Goal: Task Accomplishment & Management: Complete application form

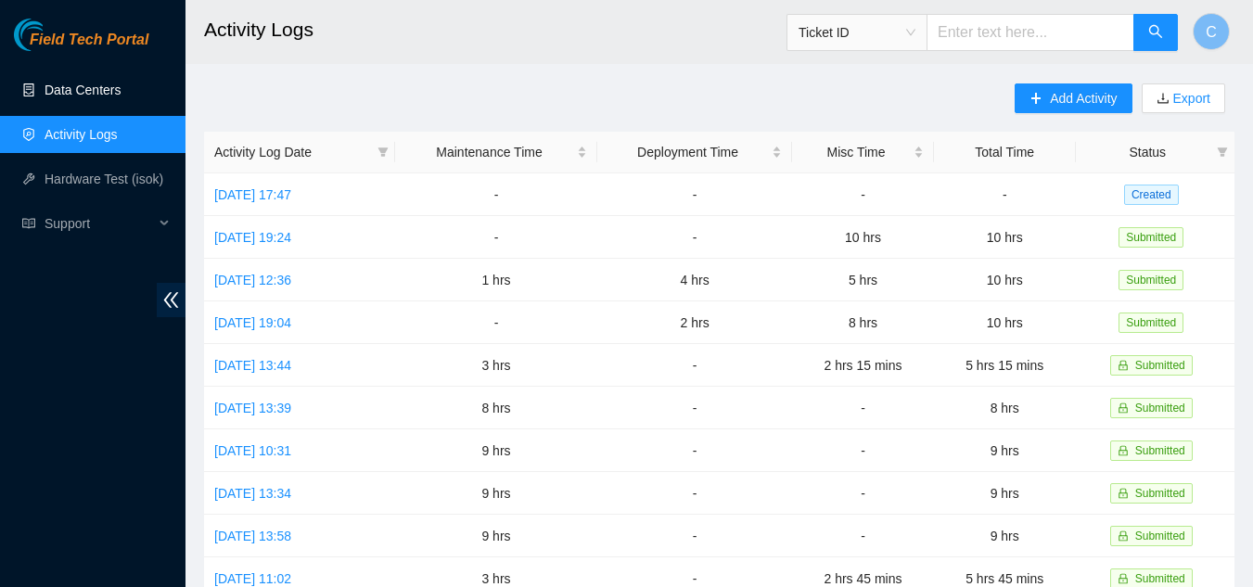
click at [82, 93] on link "Data Centers" at bounding box center [83, 90] width 76 height 15
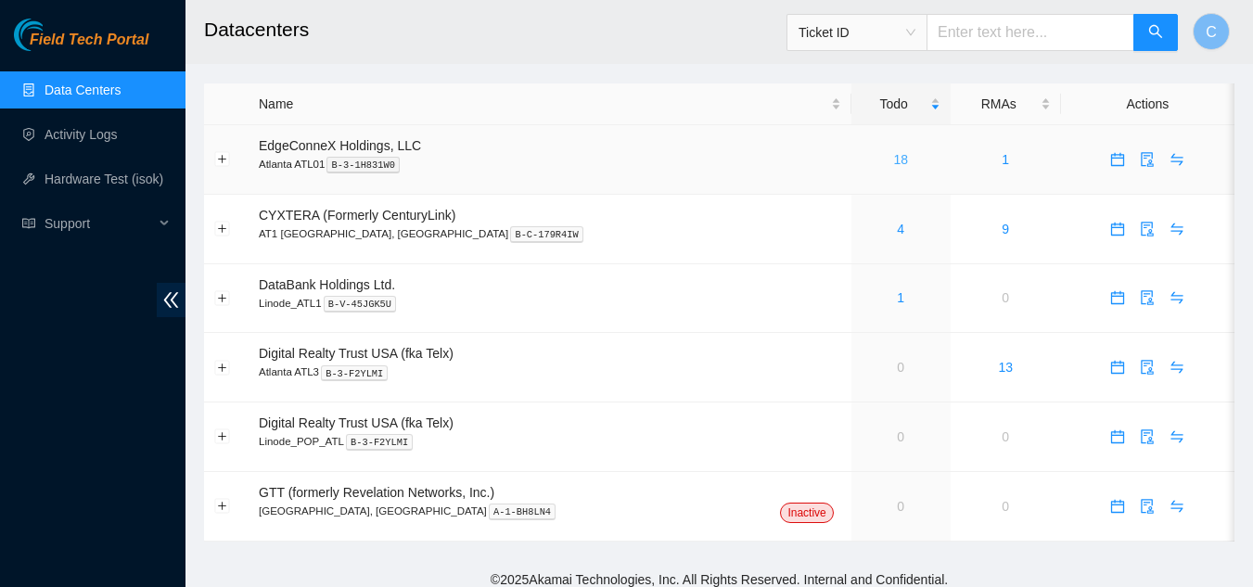
click at [893, 158] on link "18" at bounding box center [900, 159] width 15 height 15
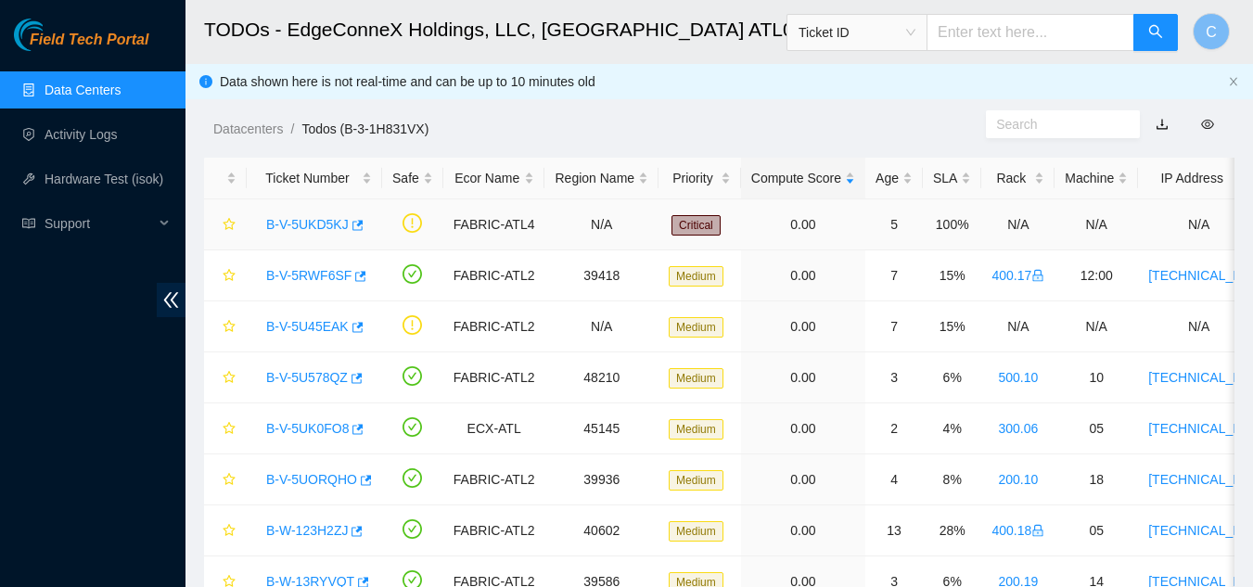
click at [301, 217] on link "B-V-5UKD5KJ" at bounding box center [307, 224] width 83 height 15
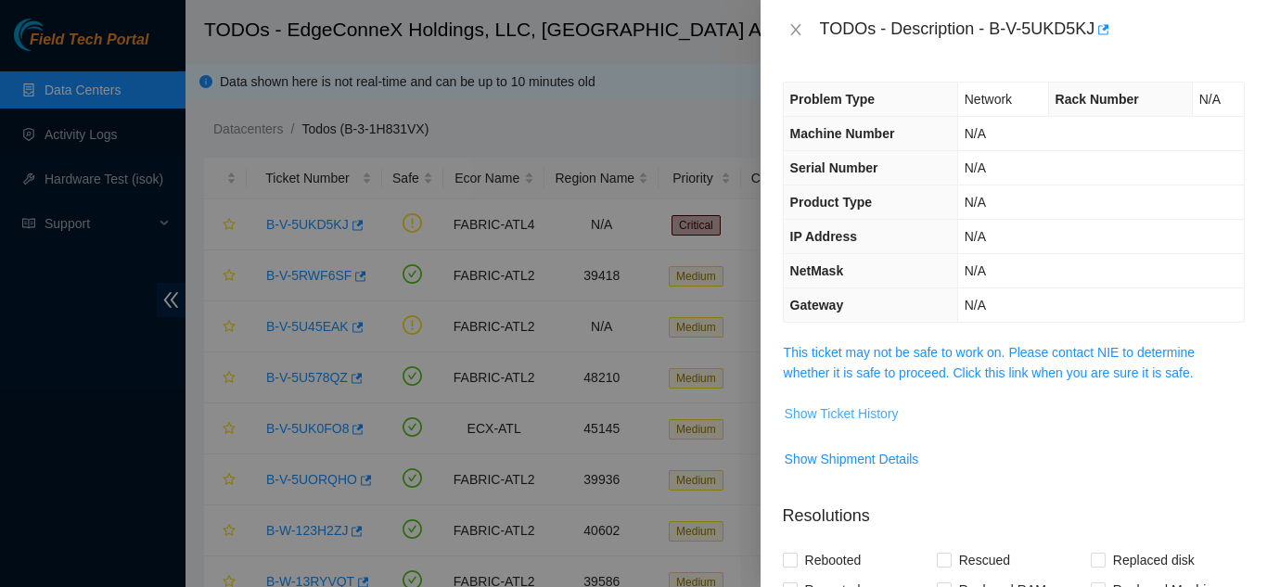
click at [875, 414] on span "Show Ticket History" at bounding box center [841, 413] width 114 height 20
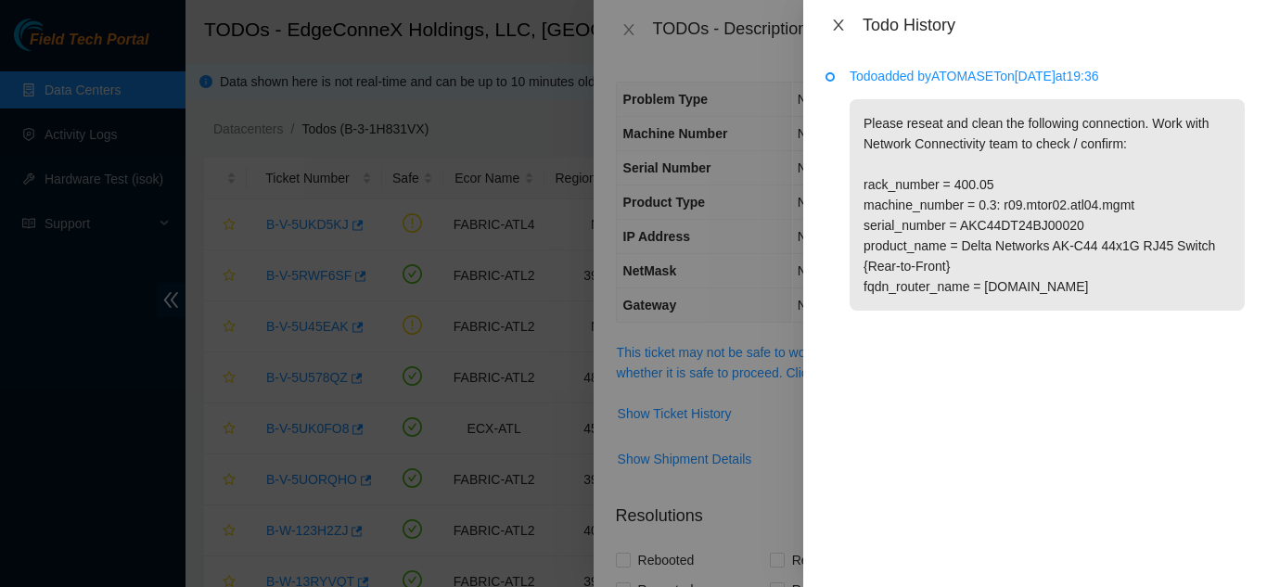
click at [841, 21] on icon "close" at bounding box center [838, 24] width 10 height 11
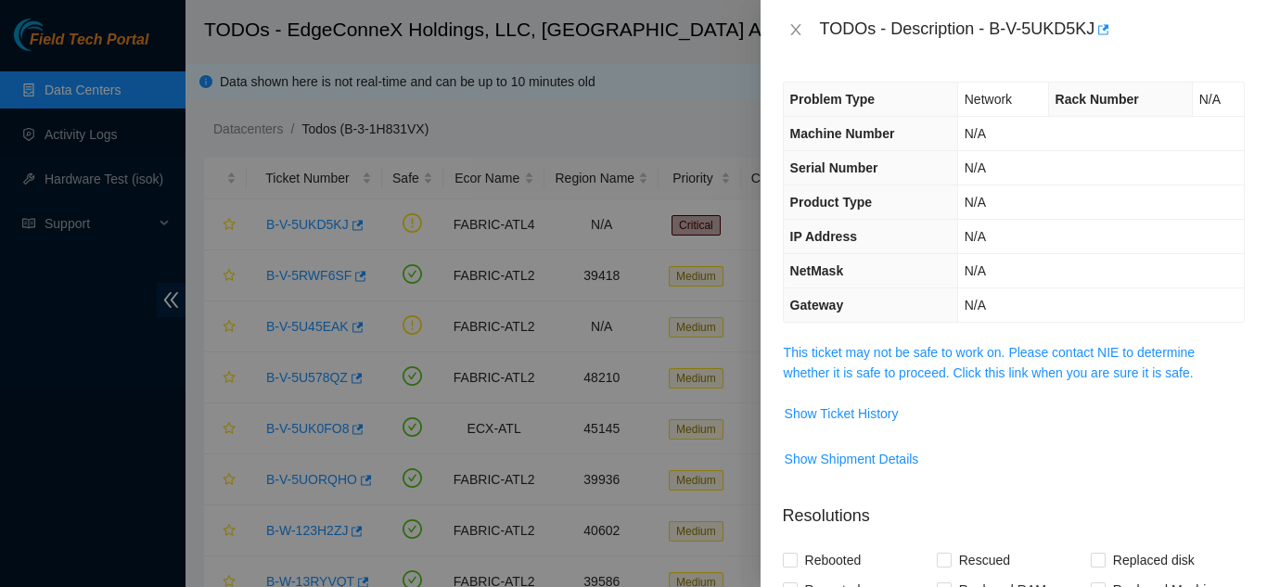
click at [793, 40] on div "TODOs - Description - B-V-5UKD5KJ" at bounding box center [1014, 30] width 462 height 30
click at [794, 31] on icon "close" at bounding box center [795, 29] width 10 height 11
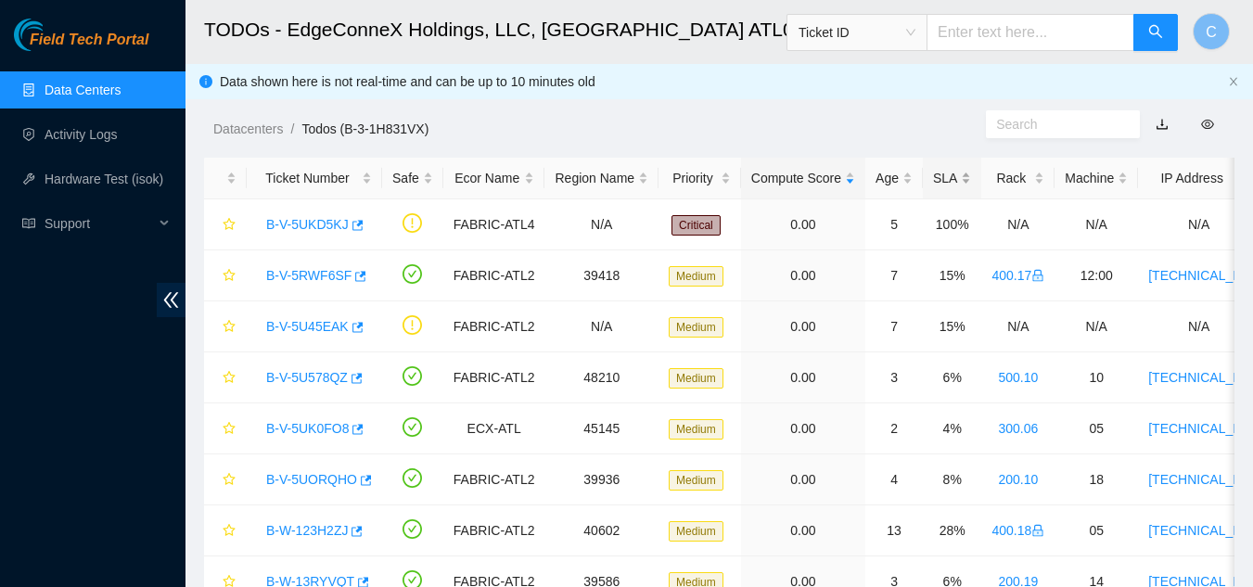
click at [959, 185] on div "SLA" at bounding box center [952, 178] width 38 height 20
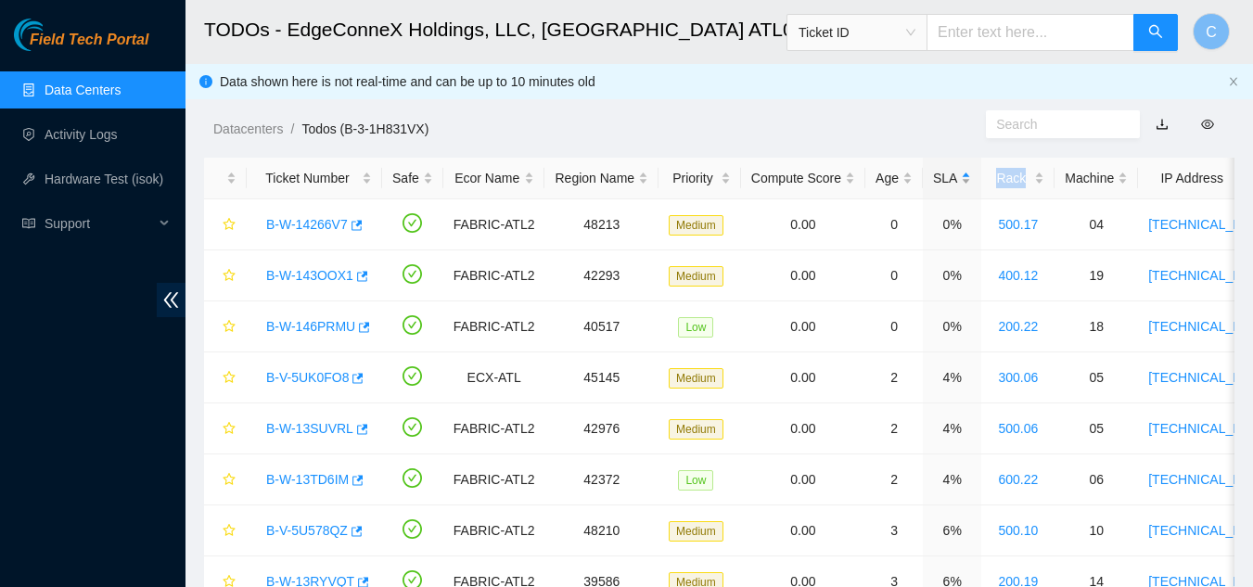
click at [958, 185] on div "SLA" at bounding box center [952, 178] width 38 height 20
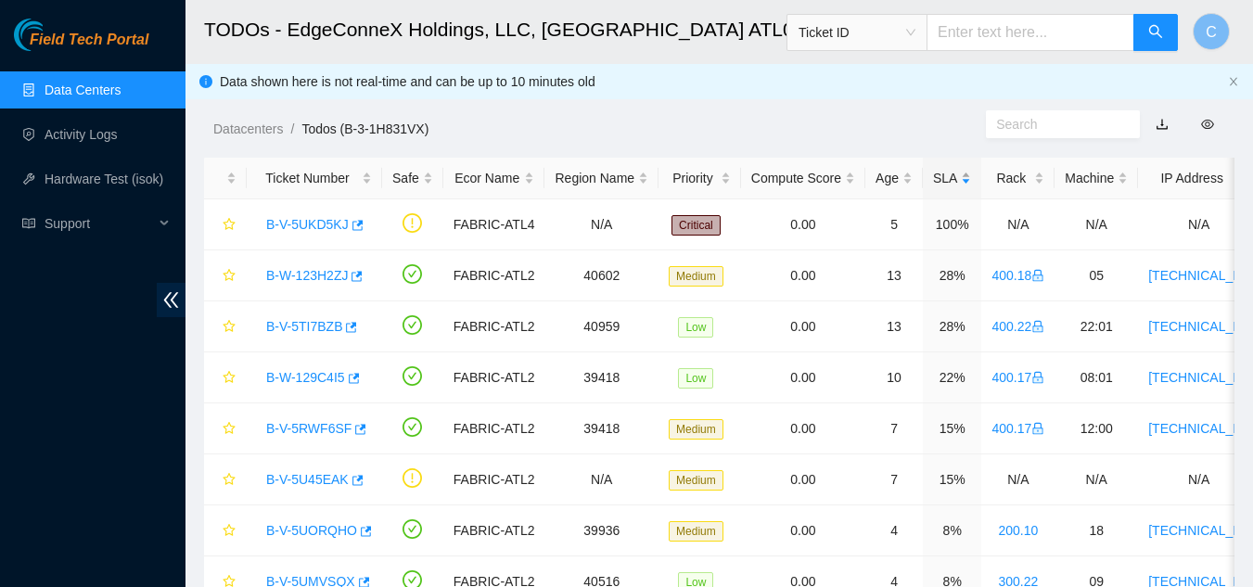
click at [950, 186] on div "SLA" at bounding box center [952, 178] width 38 height 20
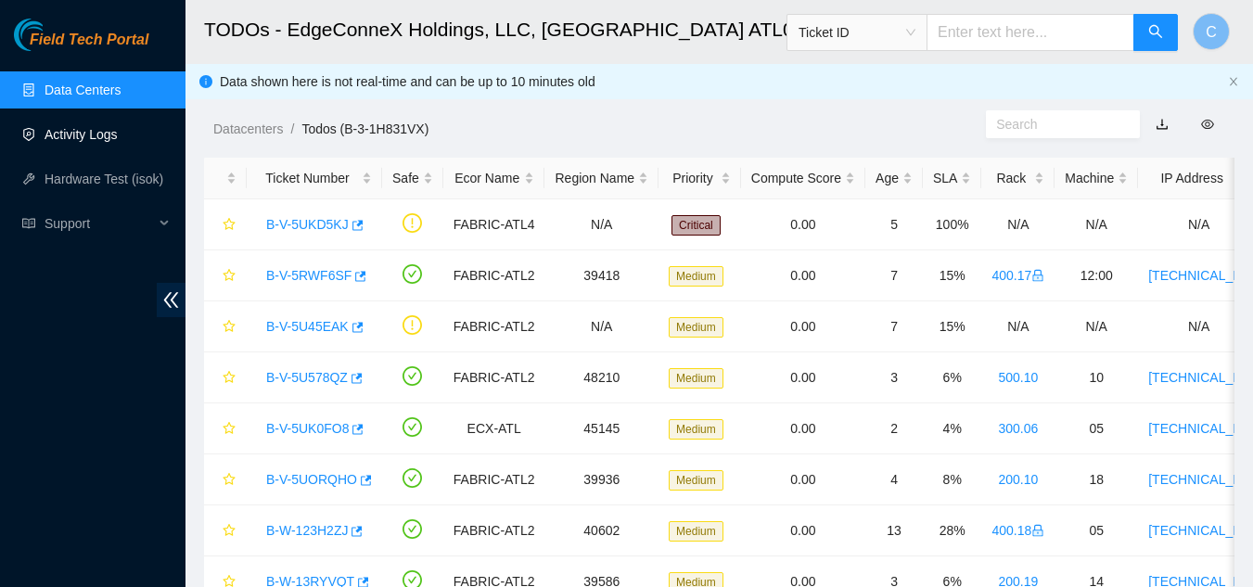
click at [52, 140] on link "Activity Logs" at bounding box center [81, 134] width 73 height 15
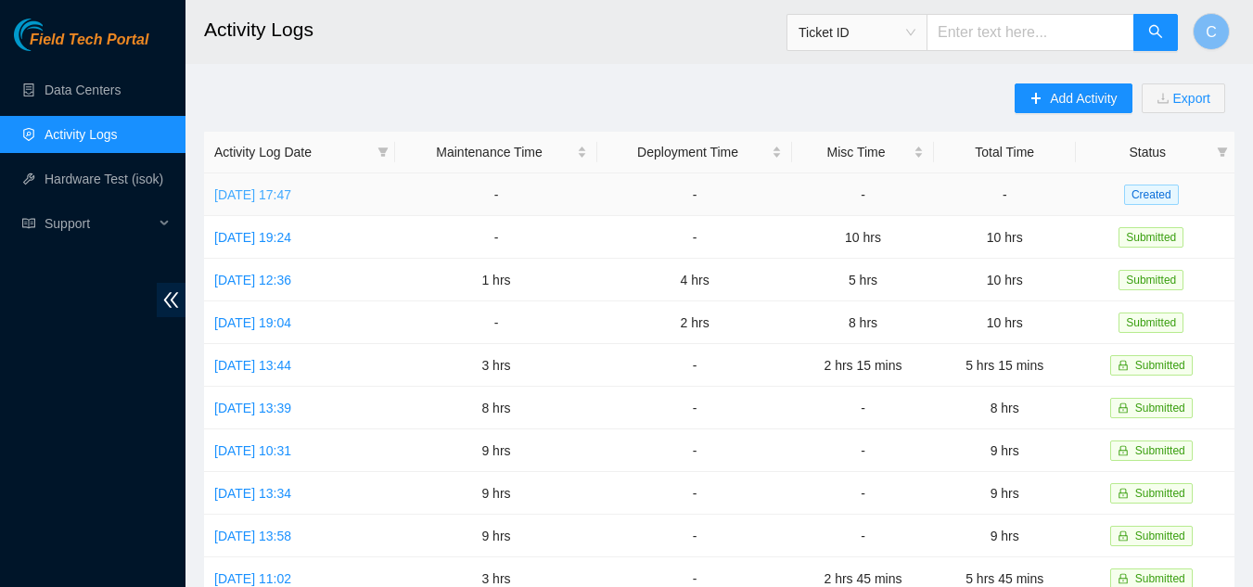
click at [291, 201] on link "Fri, 22 Aug 2025 17:47" at bounding box center [252, 194] width 77 height 15
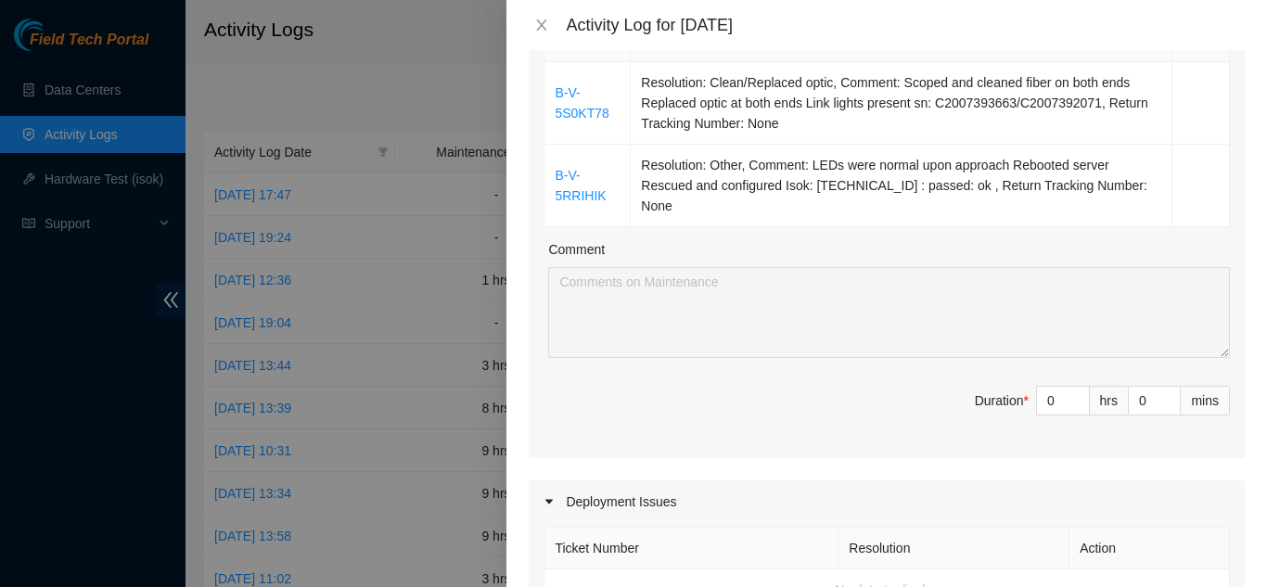
scroll to position [464, 0]
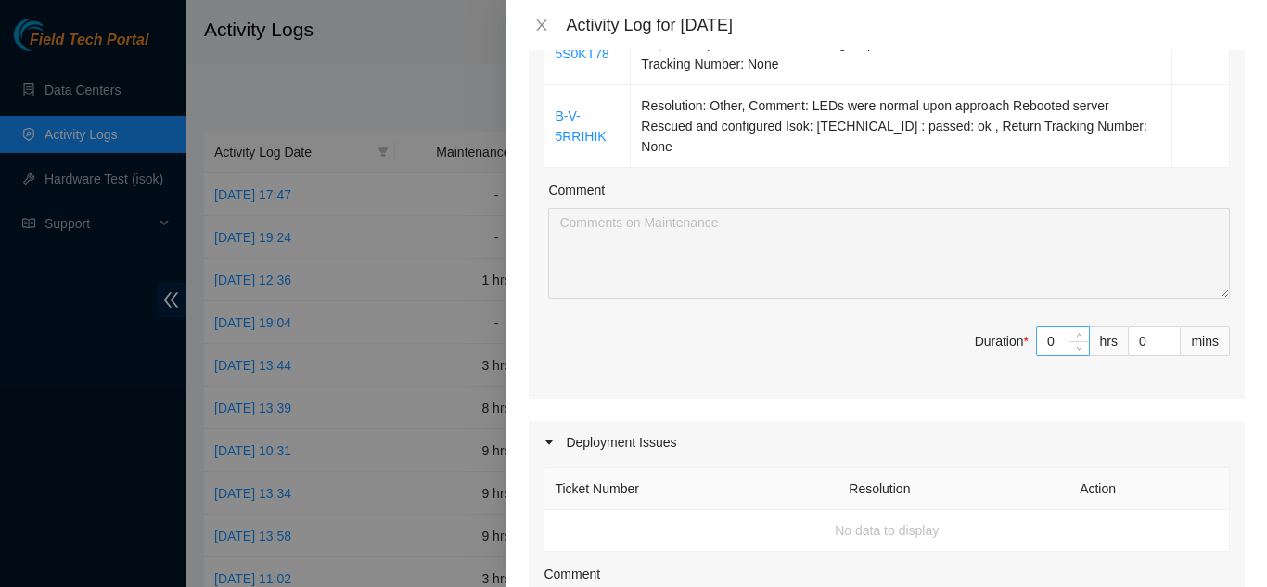
click at [1041, 327] on input "0" at bounding box center [1063, 341] width 52 height 28
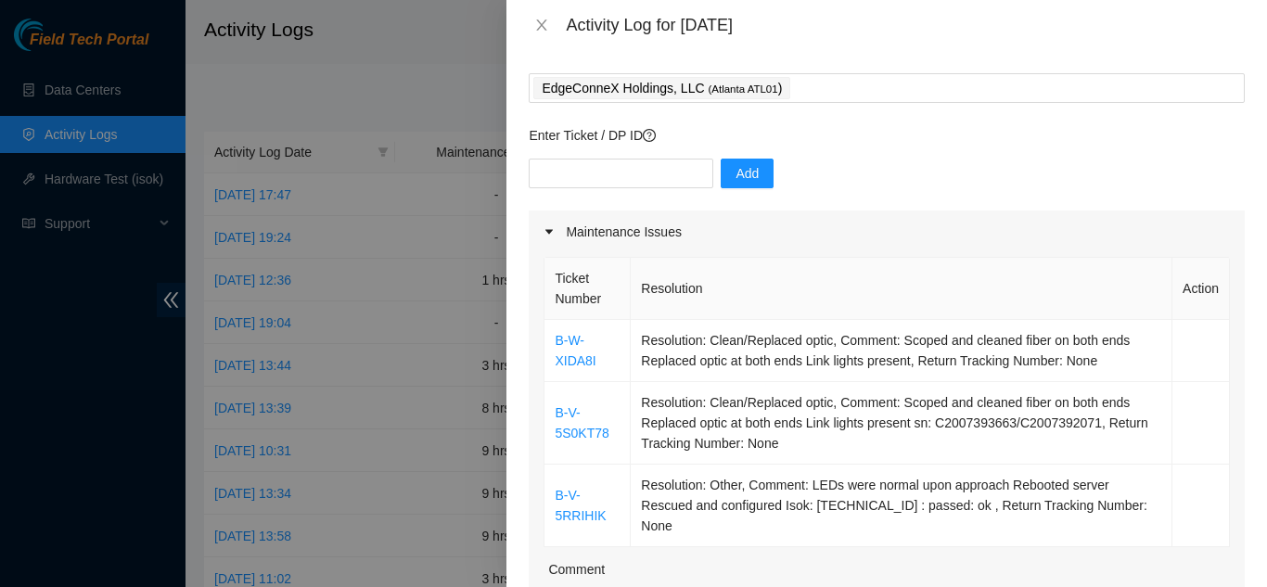
scroll to position [0, 0]
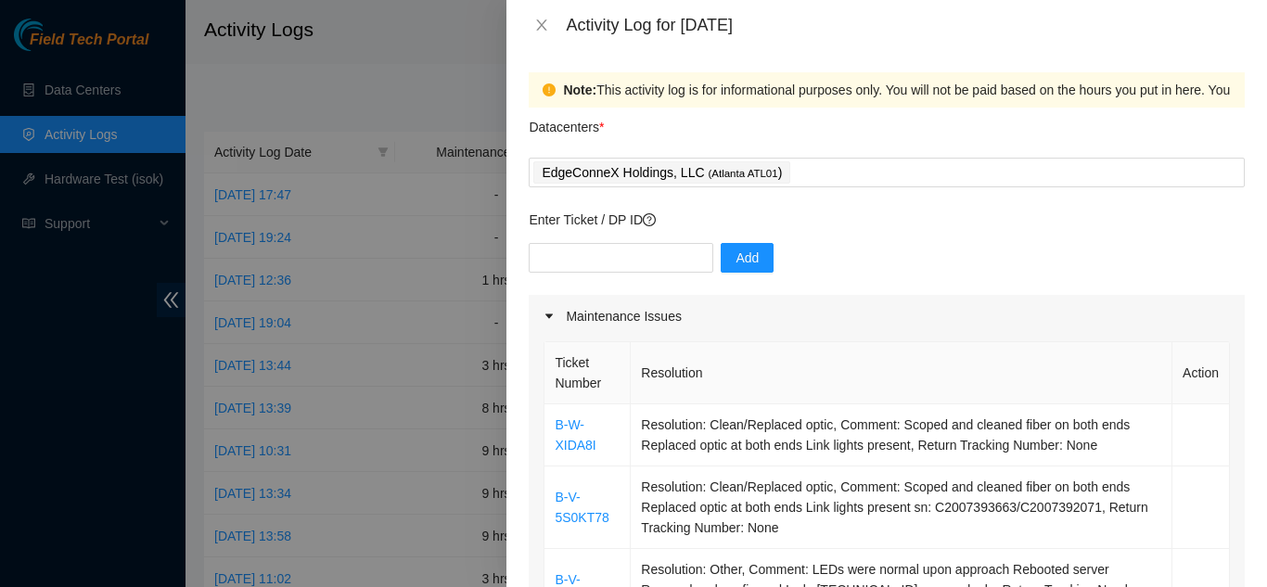
click at [864, 217] on p "Enter Ticket / DP ID" at bounding box center [886, 220] width 716 height 20
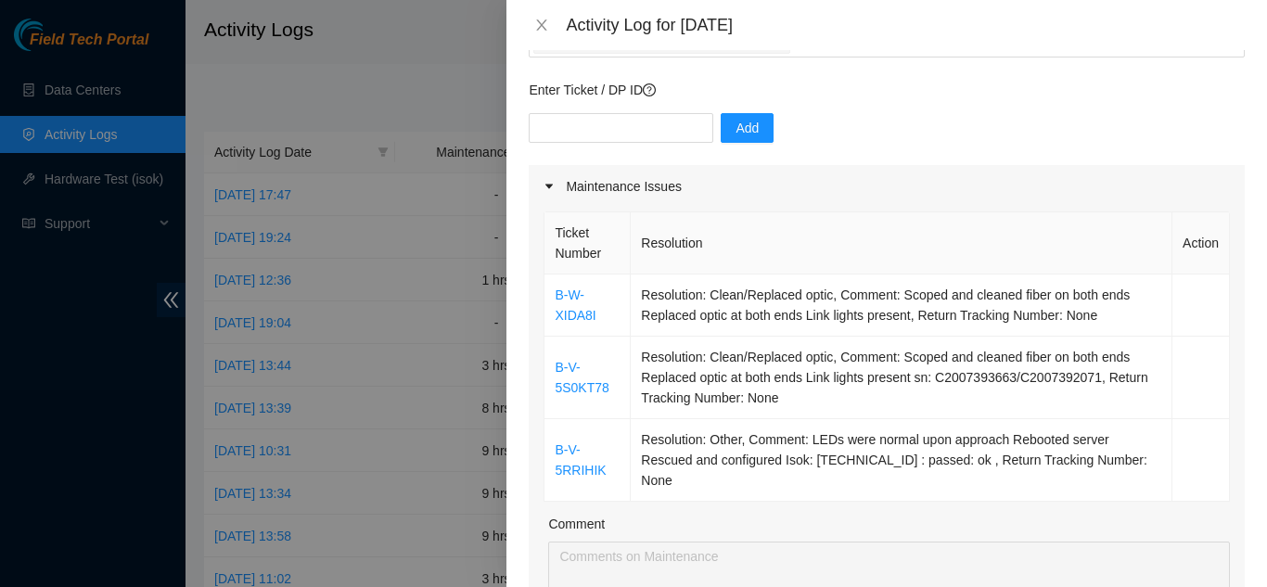
scroll to position [371, 0]
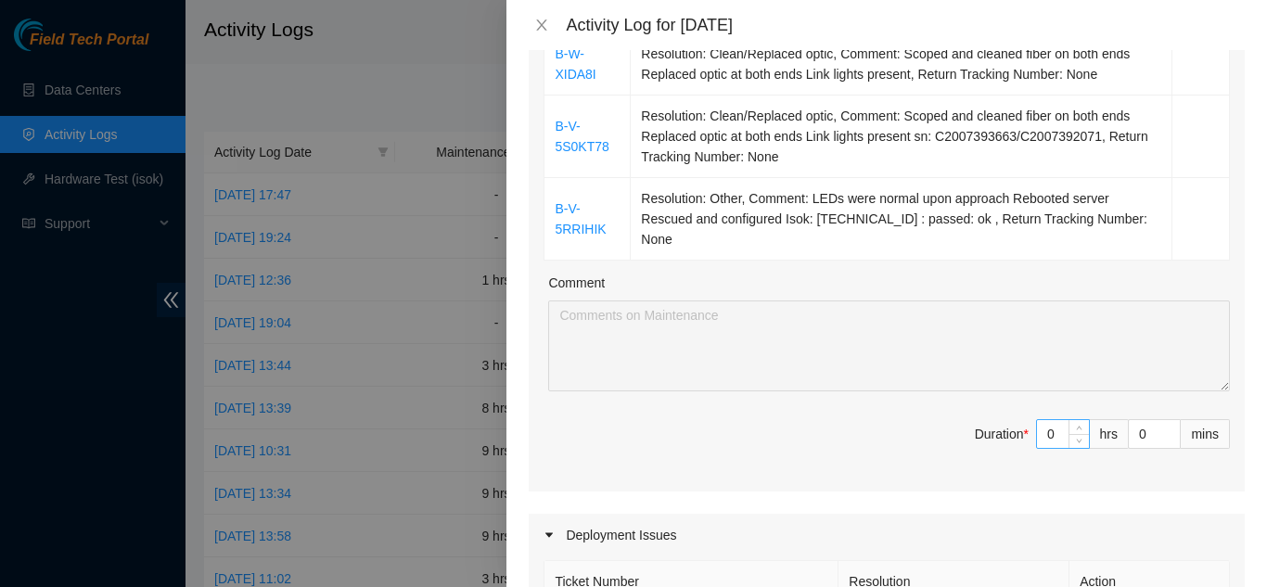
click at [1041, 420] on input "0" at bounding box center [1063, 434] width 52 height 28
type input "08"
type input "8"
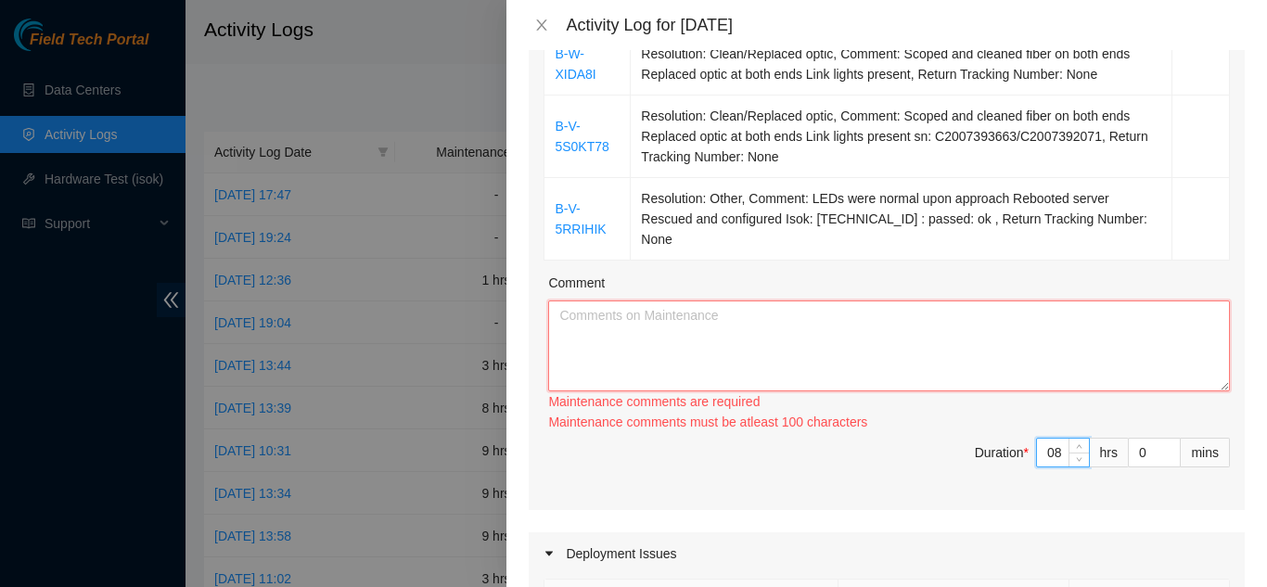
type input "8"
click at [857, 327] on textarea "Comment" at bounding box center [888, 345] width 681 height 91
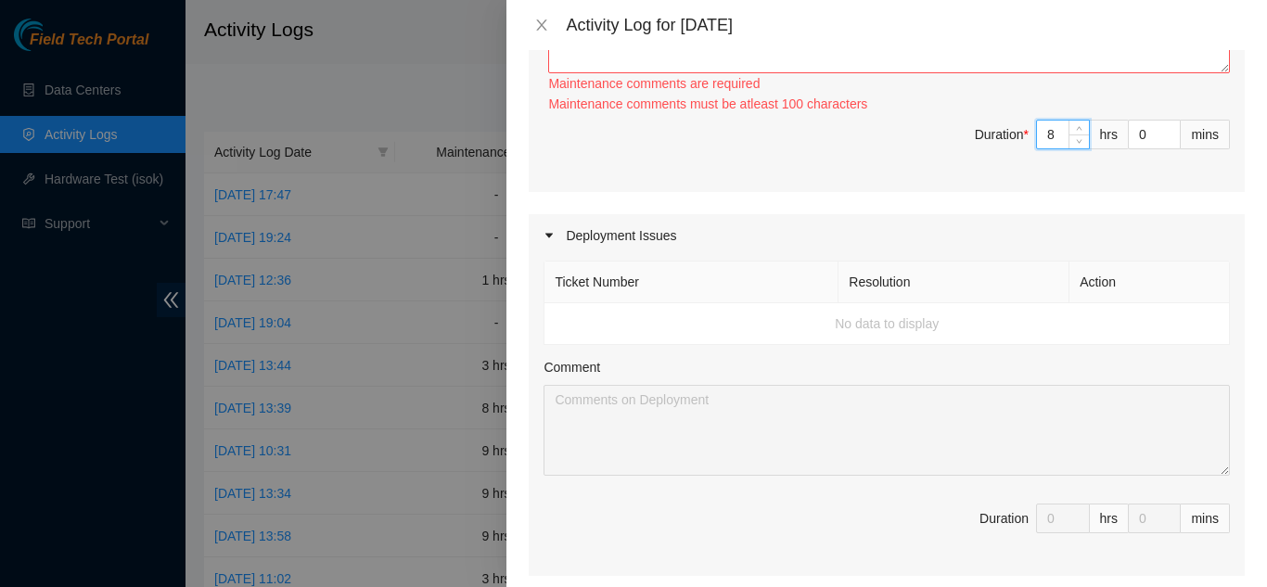
drag, startPoint x: 1050, startPoint y: 64, endPoint x: 1030, endPoint y: 66, distance: 19.6
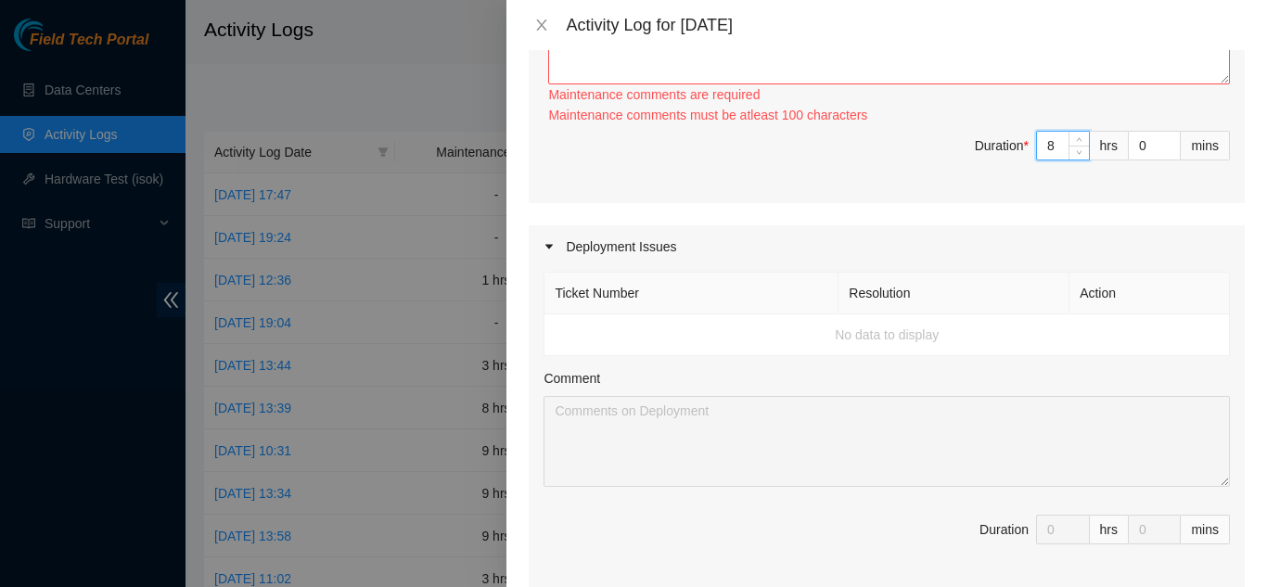
type input "0"
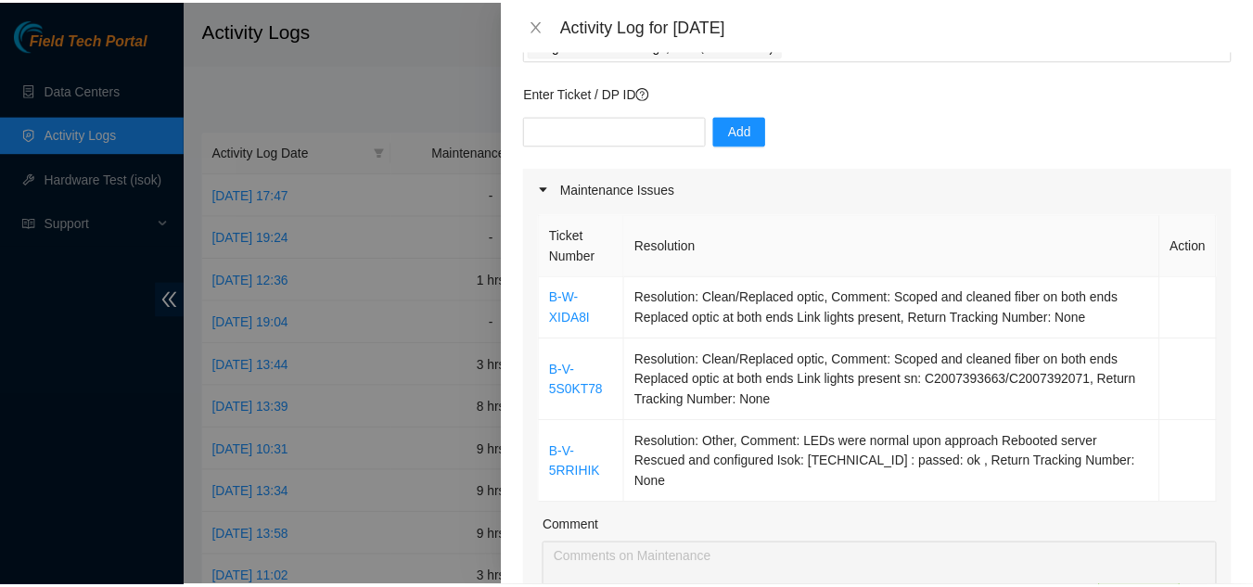
scroll to position [121, 0]
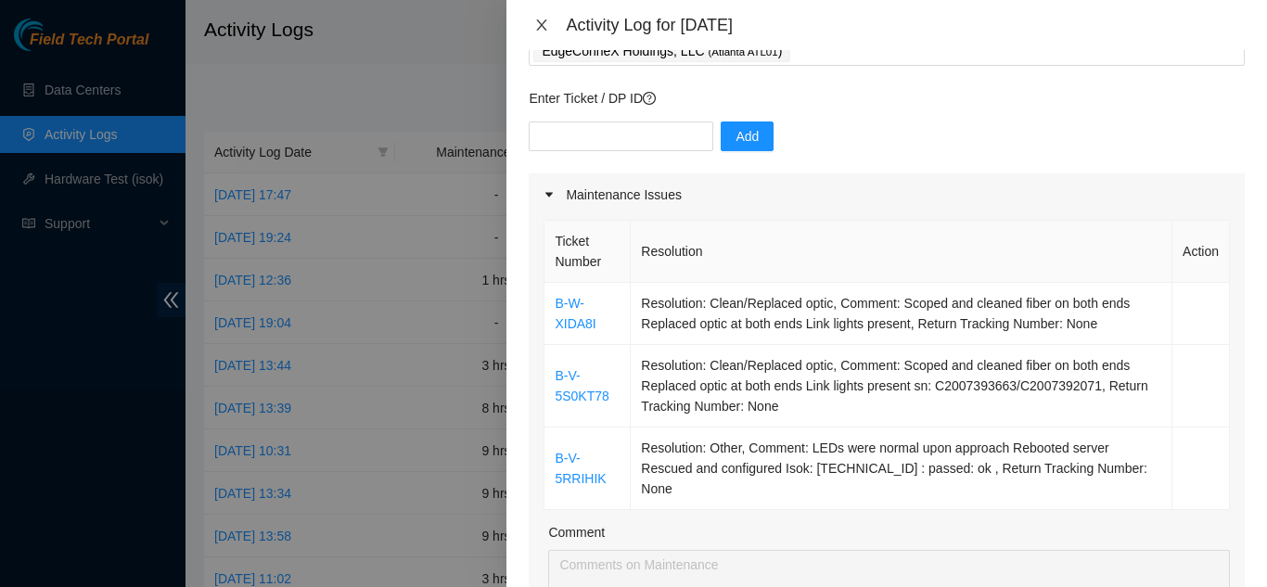
click at [532, 18] on button "Close" at bounding box center [541, 26] width 26 height 18
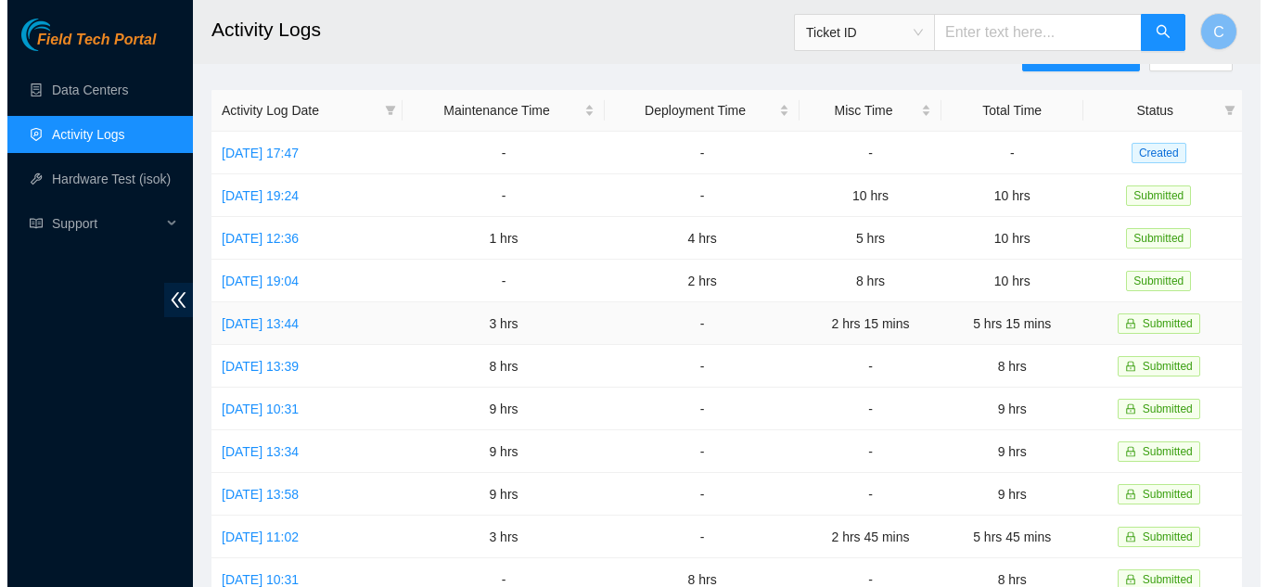
scroll to position [0, 0]
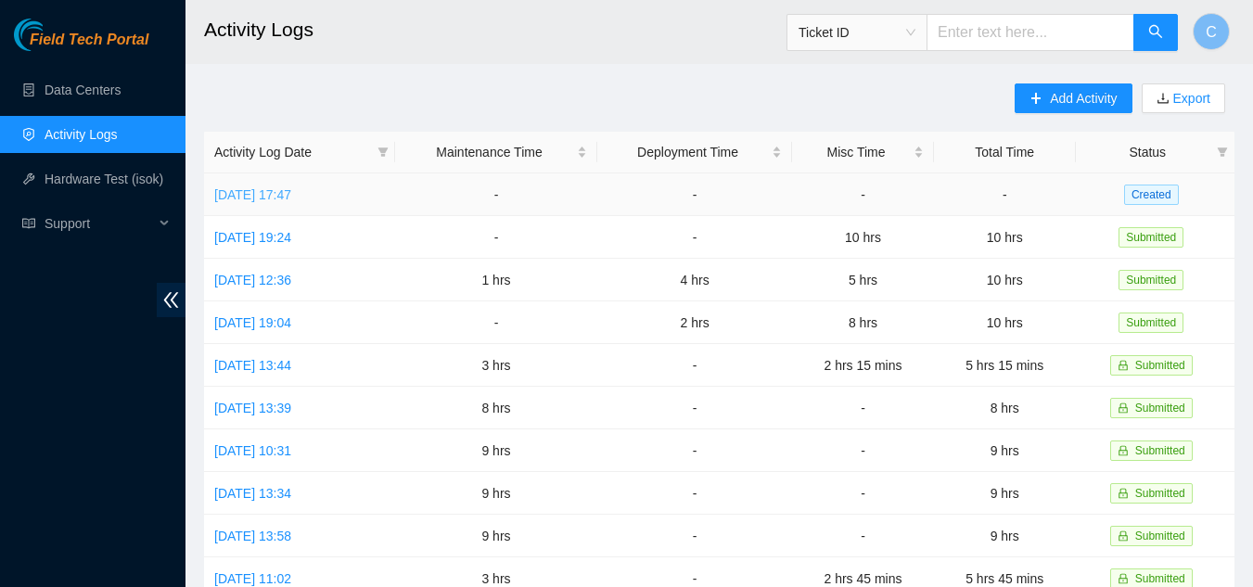
click at [257, 197] on link "Fri, 22 Aug 2025 17:47" at bounding box center [252, 194] width 77 height 15
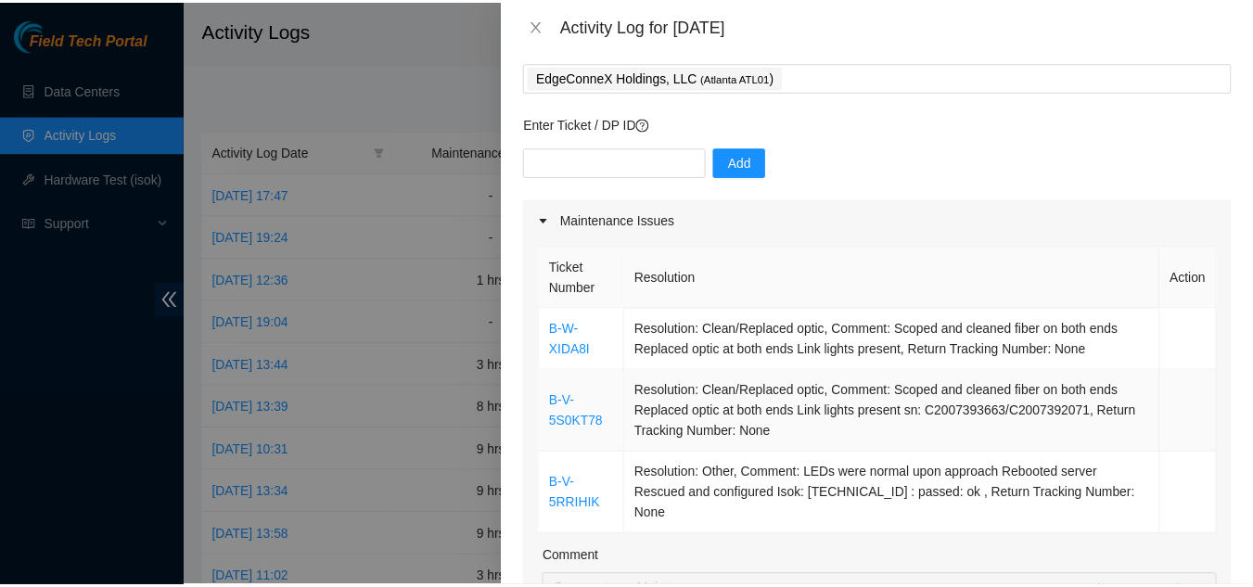
scroll to position [185, 0]
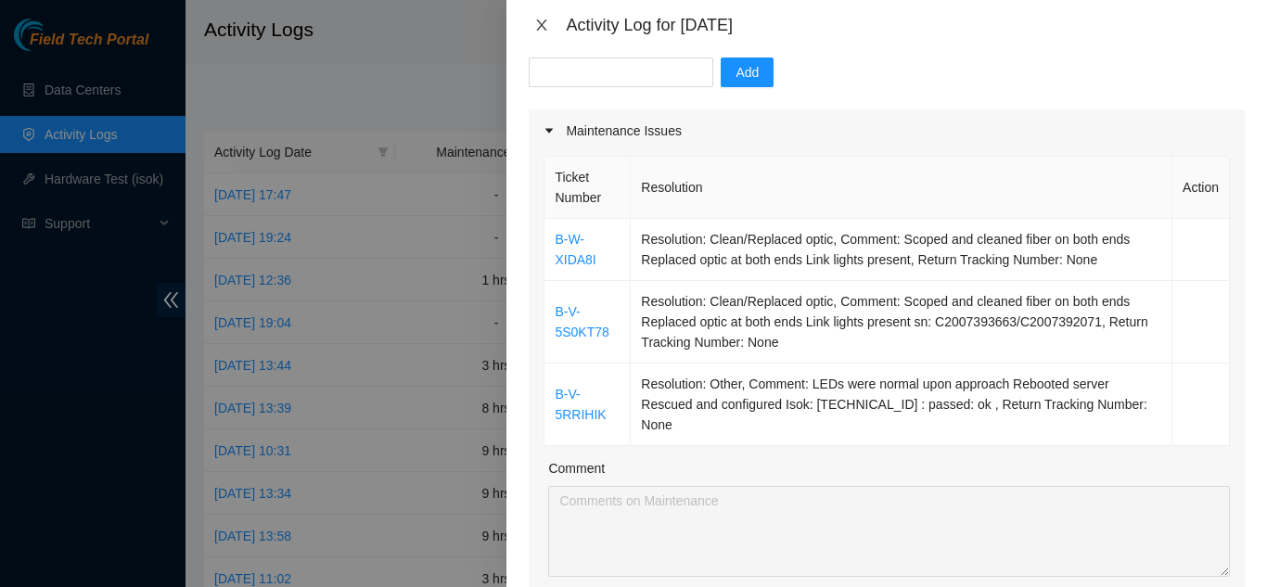
click at [534, 24] on icon "close" at bounding box center [541, 25] width 15 height 15
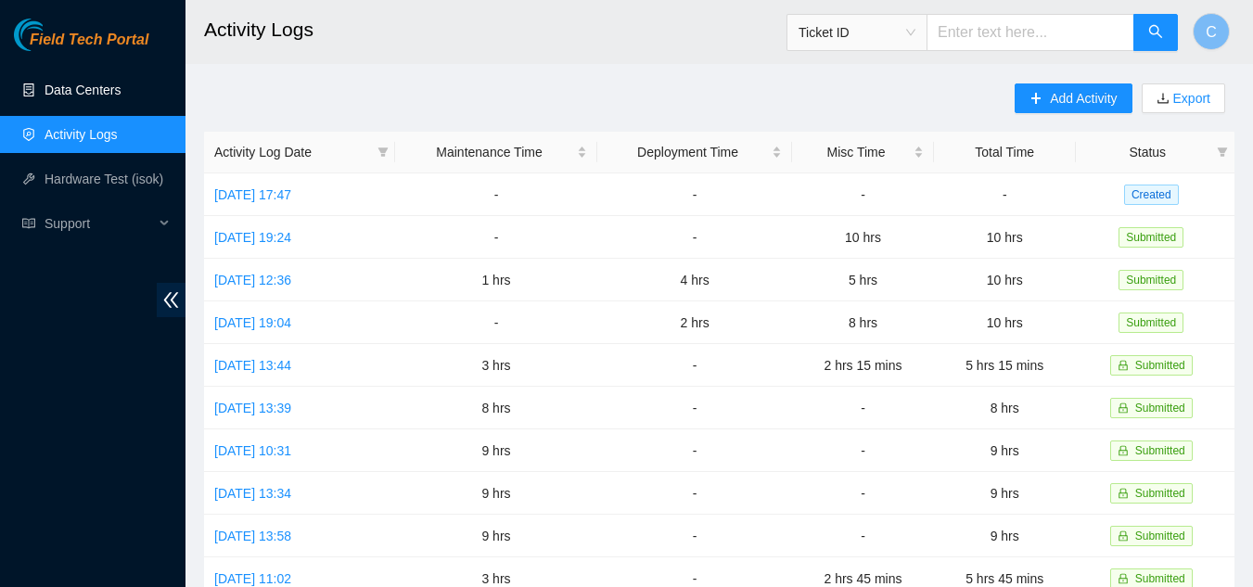
click at [58, 83] on link "Data Centers" at bounding box center [83, 90] width 76 height 15
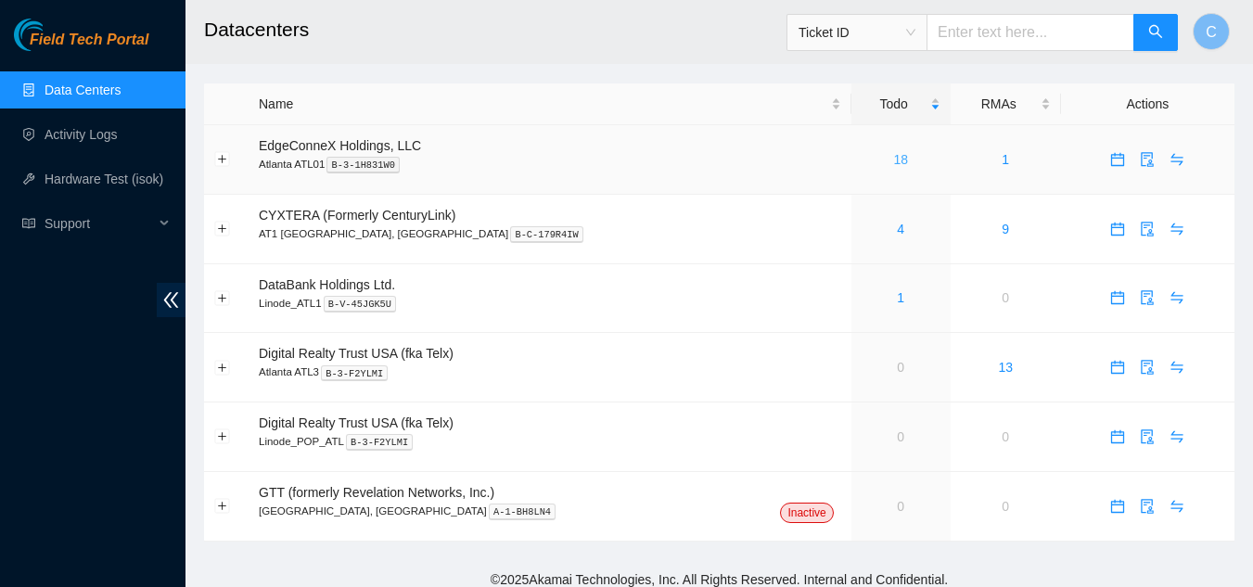
click at [893, 160] on link "18" at bounding box center [900, 159] width 15 height 15
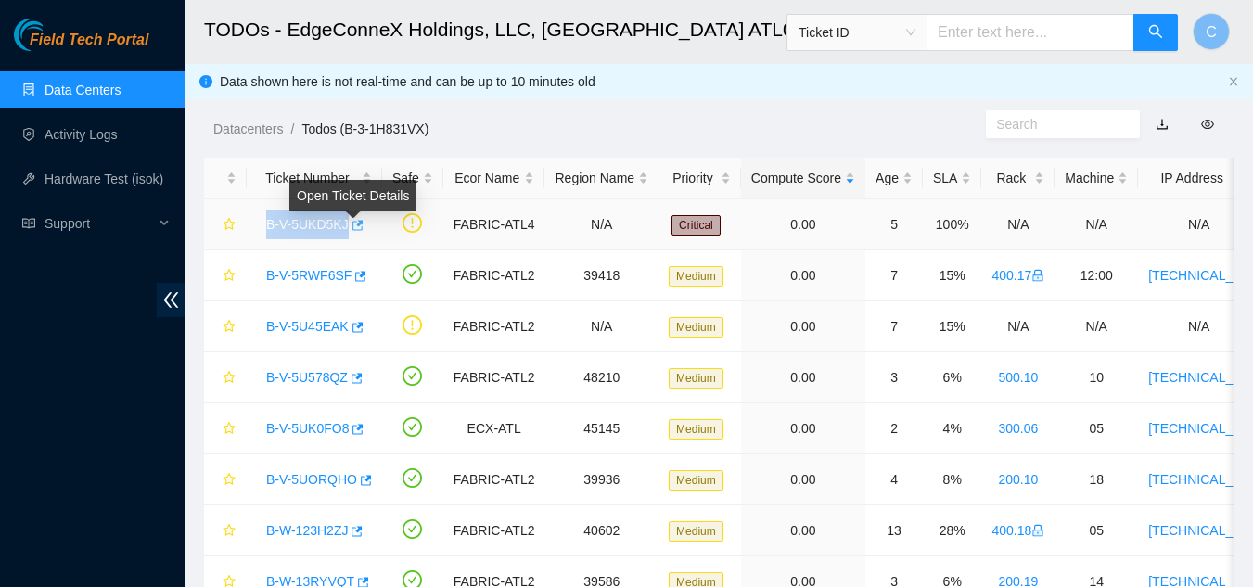
drag, startPoint x: 255, startPoint y: 231, endPoint x: 348, endPoint y: 233, distance: 92.7
click at [348, 233] on td "B-V-5UKD5KJ" at bounding box center [314, 224] width 135 height 51
copy tr "B-V-5UKD5KJ"
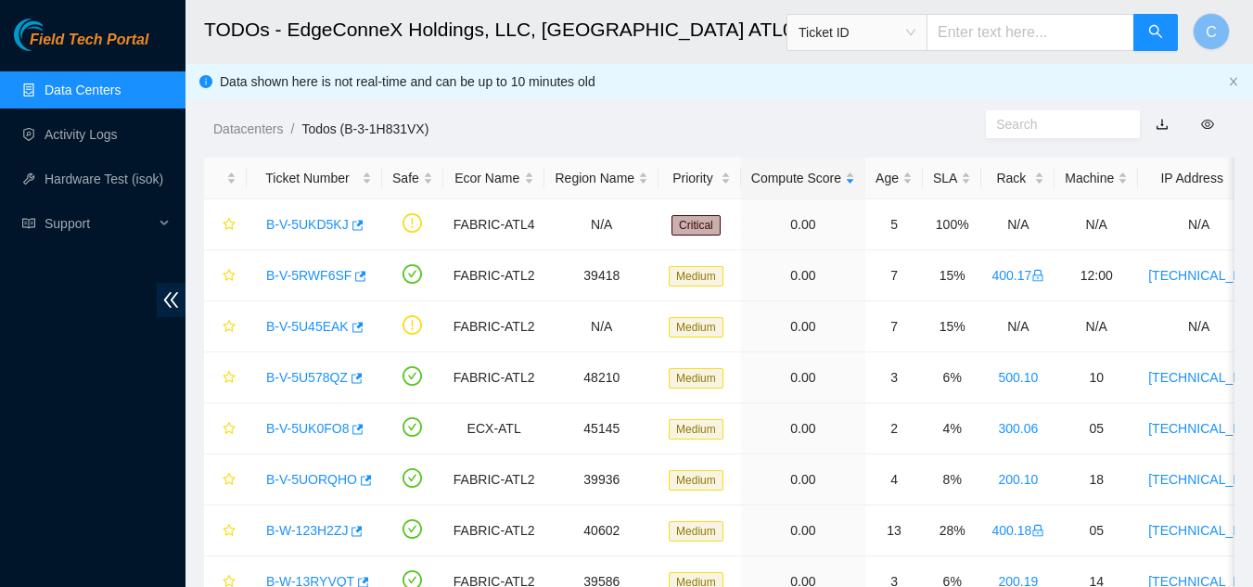
click at [579, 97] on div "Datacenters / Todos (B-3-1H831VX) /" at bounding box center [585, 87] width 800 height 104
click at [304, 223] on link "B-V-5UKD5KJ" at bounding box center [307, 224] width 83 height 15
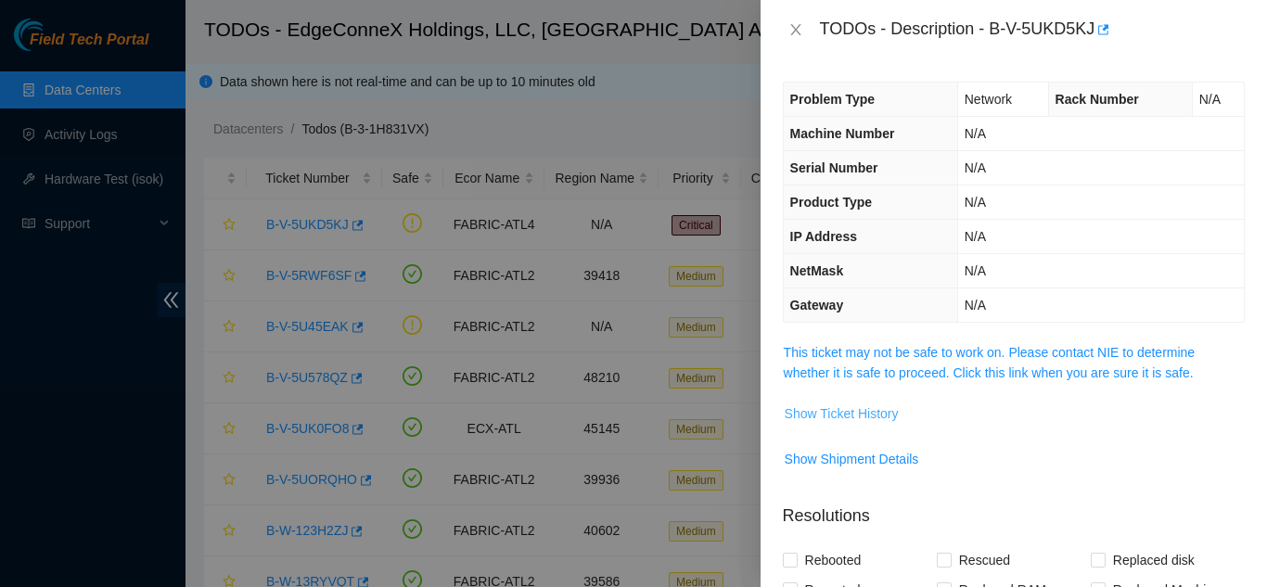
click at [847, 414] on span "Show Ticket History" at bounding box center [841, 413] width 114 height 20
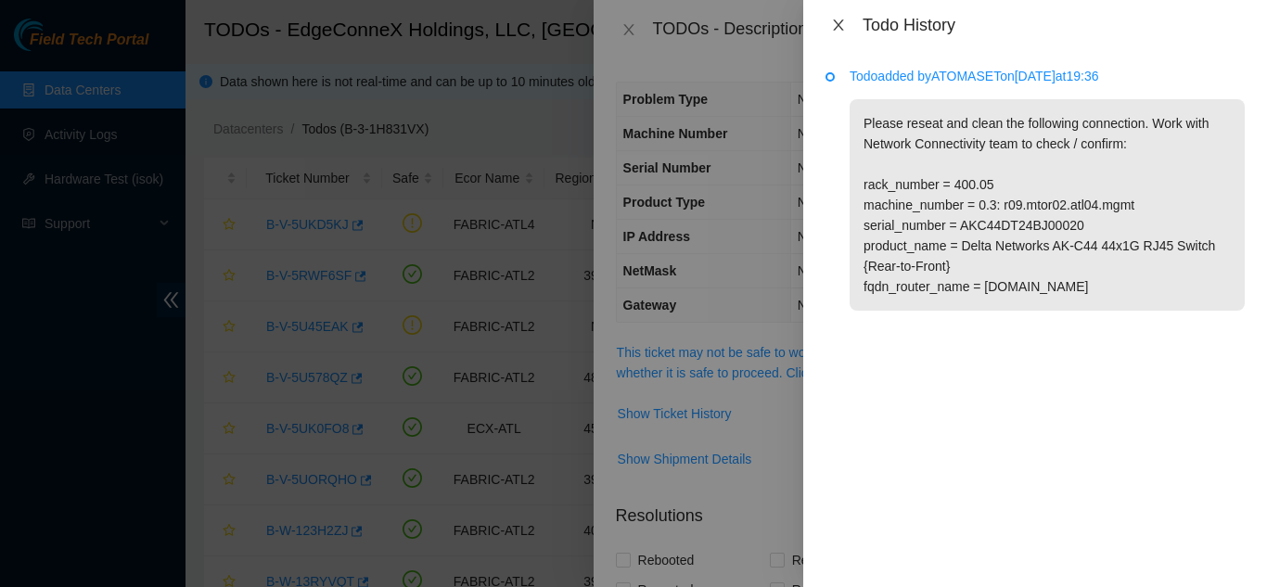
click at [835, 26] on icon "close" at bounding box center [838, 25] width 15 height 15
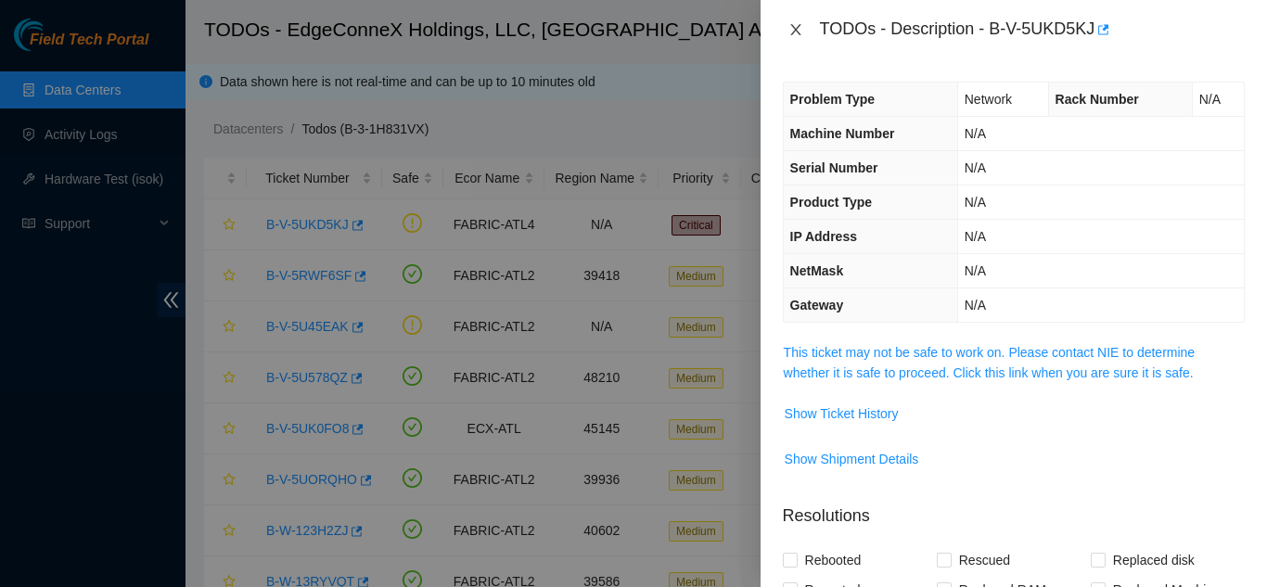
click at [792, 31] on icon "close" at bounding box center [795, 29] width 15 height 15
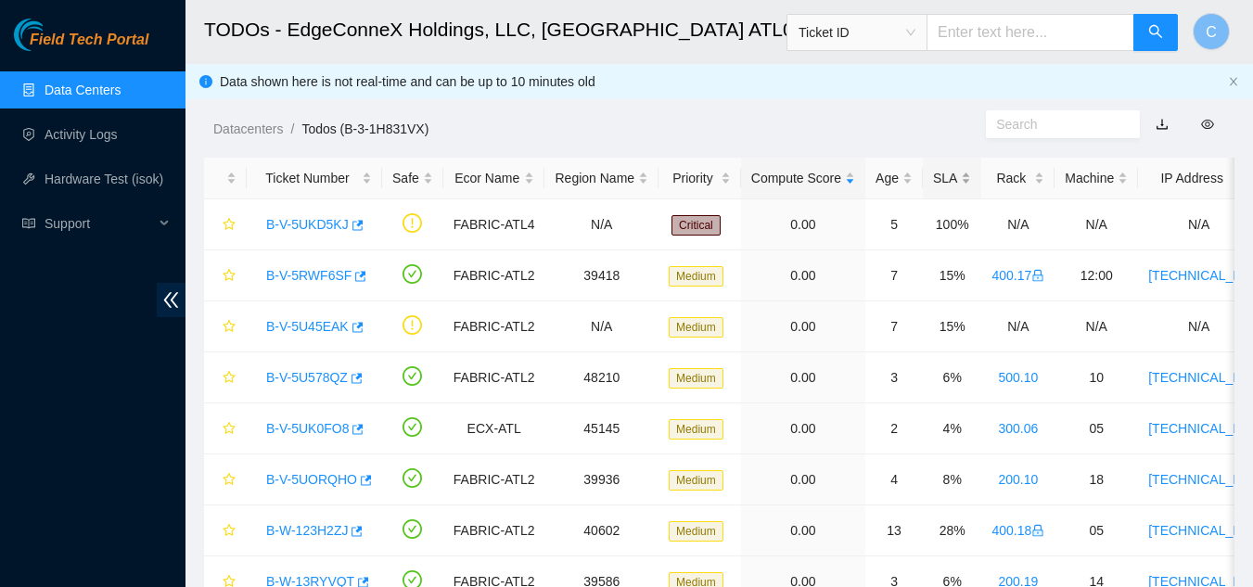
click at [955, 174] on div "SLA" at bounding box center [952, 178] width 38 height 20
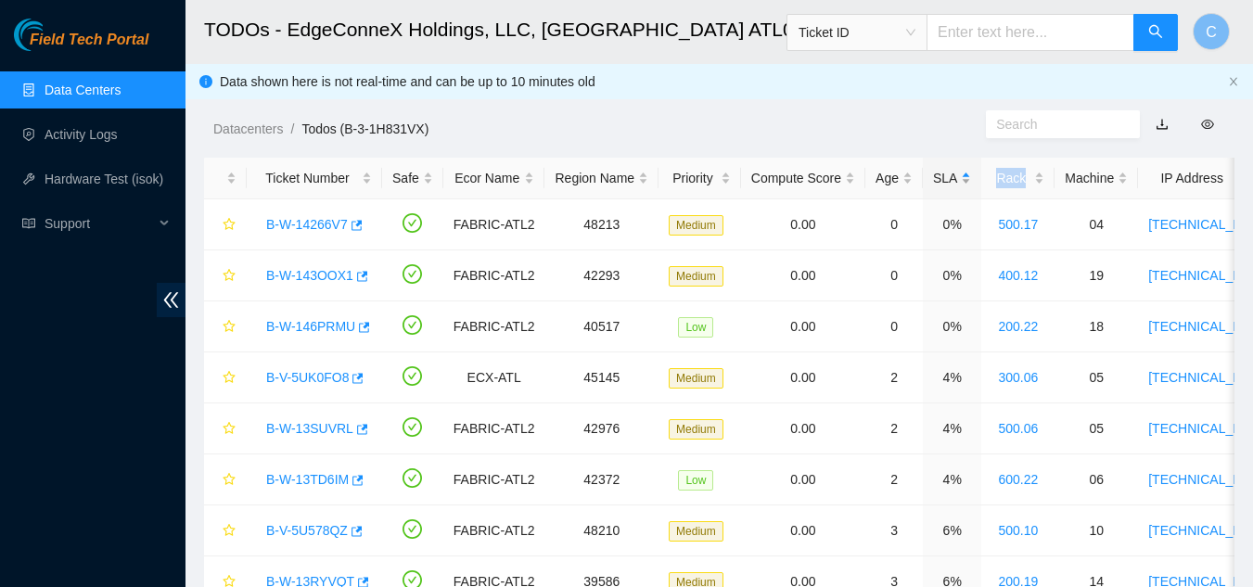
click at [955, 172] on div "SLA" at bounding box center [952, 178] width 38 height 20
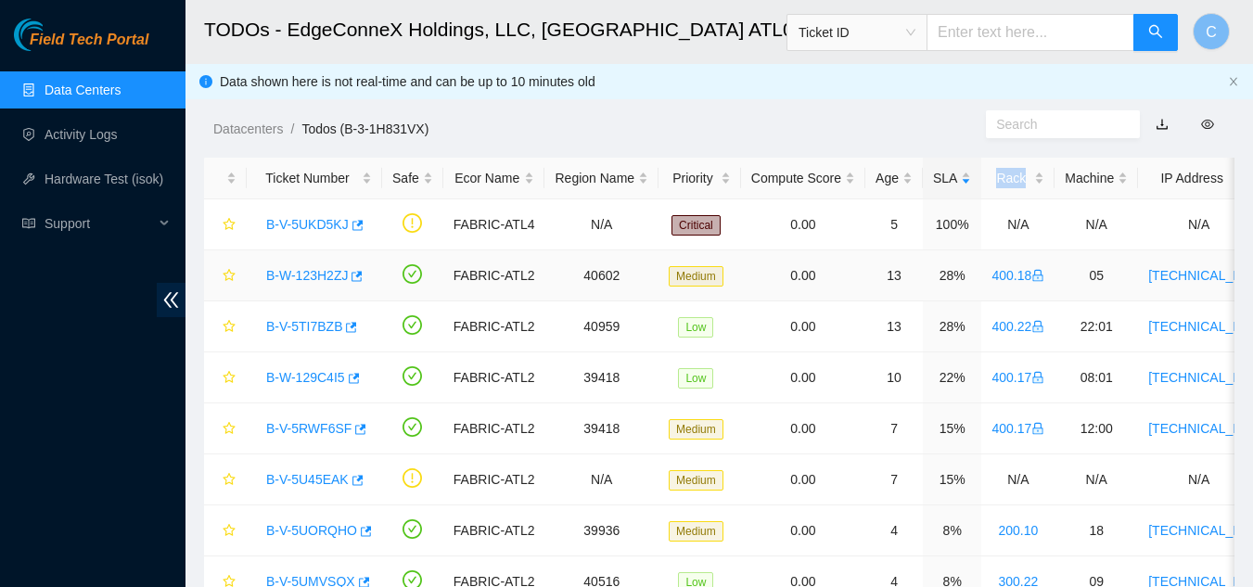
click at [295, 270] on link "B-W-123H2ZJ" at bounding box center [307, 275] width 82 height 15
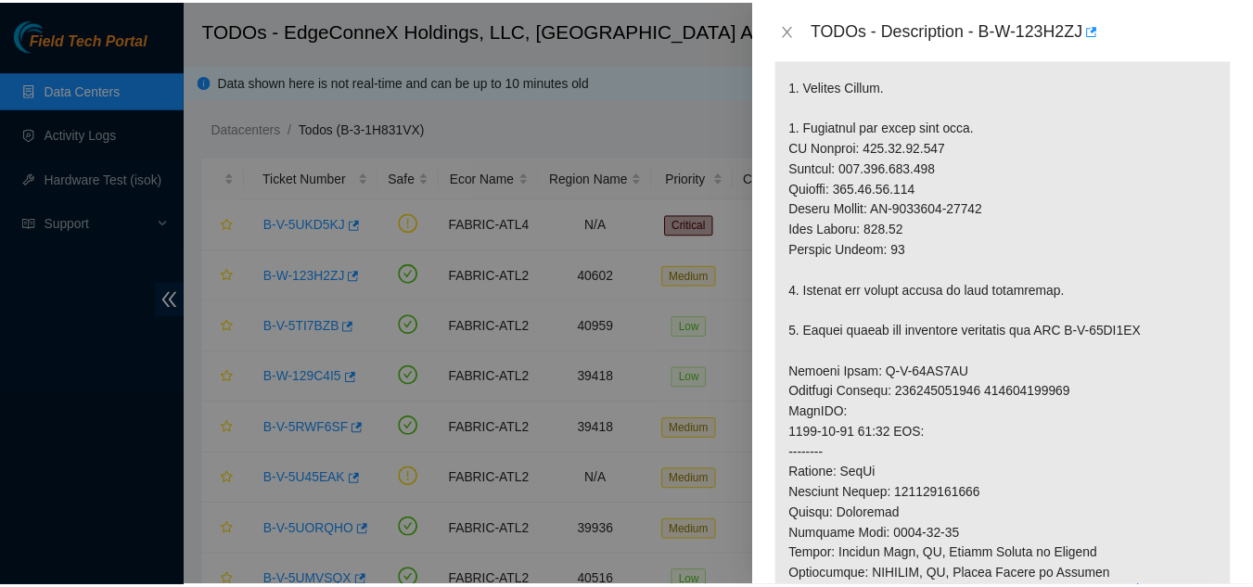
scroll to position [556, 0]
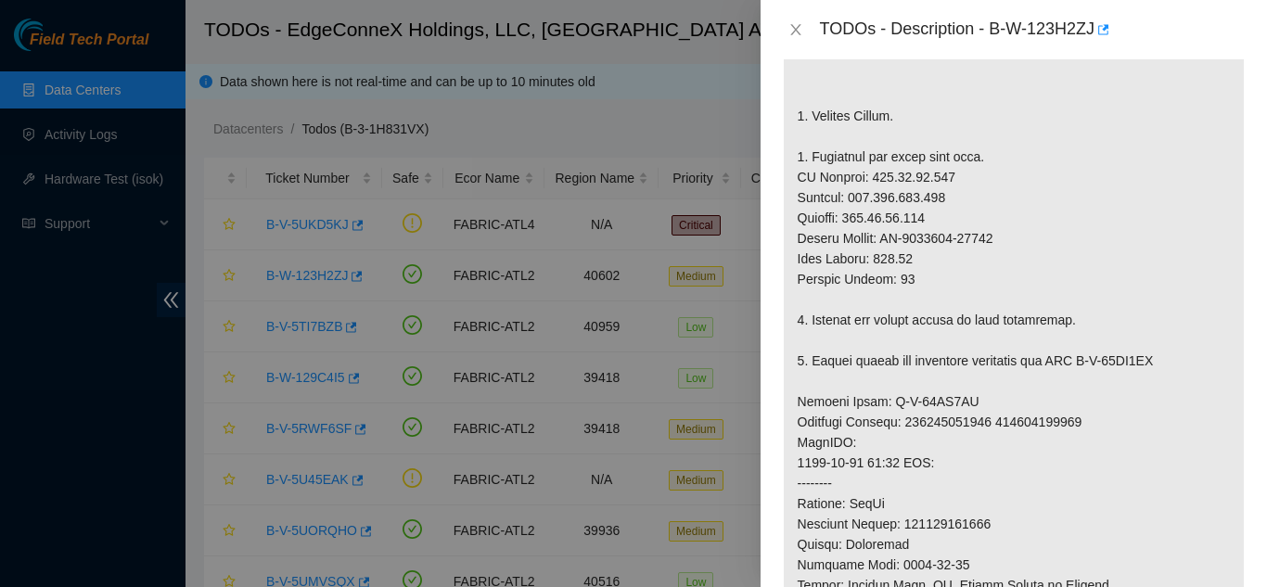
click at [796, 40] on div "TODOs - Description - B-W-123H2ZJ" at bounding box center [1014, 30] width 462 height 30
click at [796, 30] on icon "close" at bounding box center [795, 29] width 10 height 11
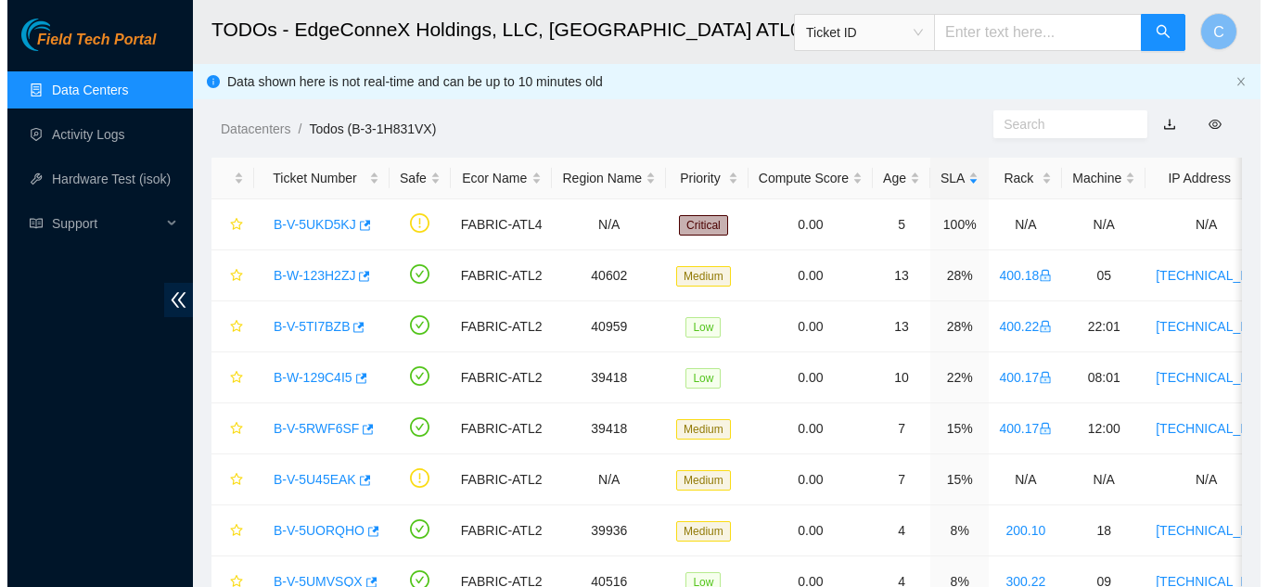
scroll to position [577, 0]
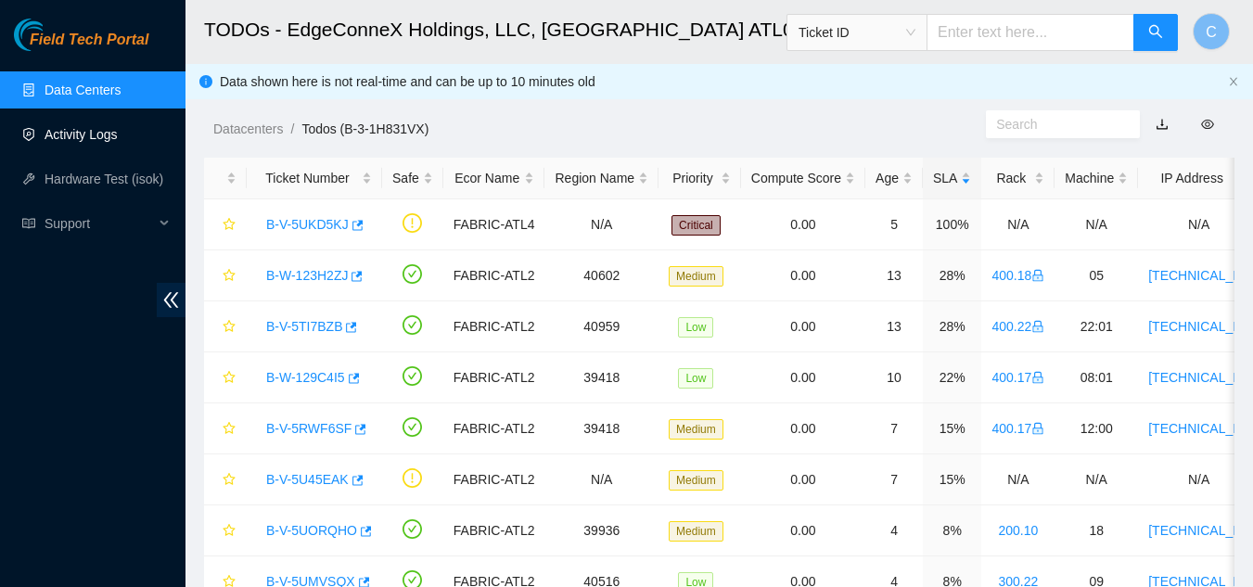
click at [105, 127] on link "Activity Logs" at bounding box center [81, 134] width 73 height 15
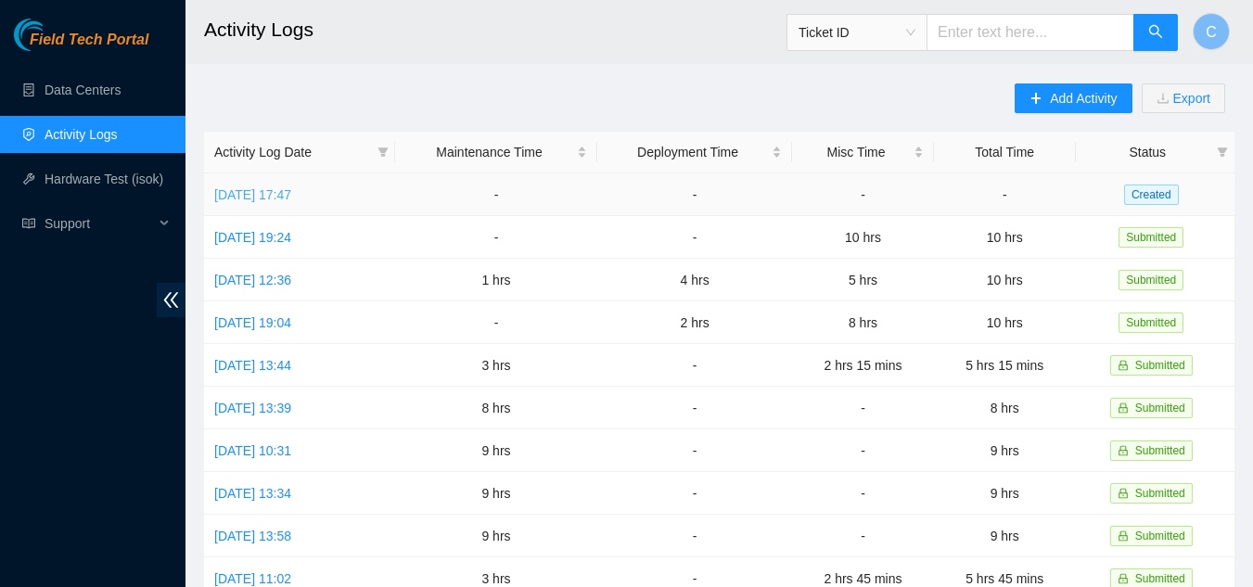
click at [246, 188] on link "Fri, 22 Aug 2025 17:47" at bounding box center [252, 194] width 77 height 15
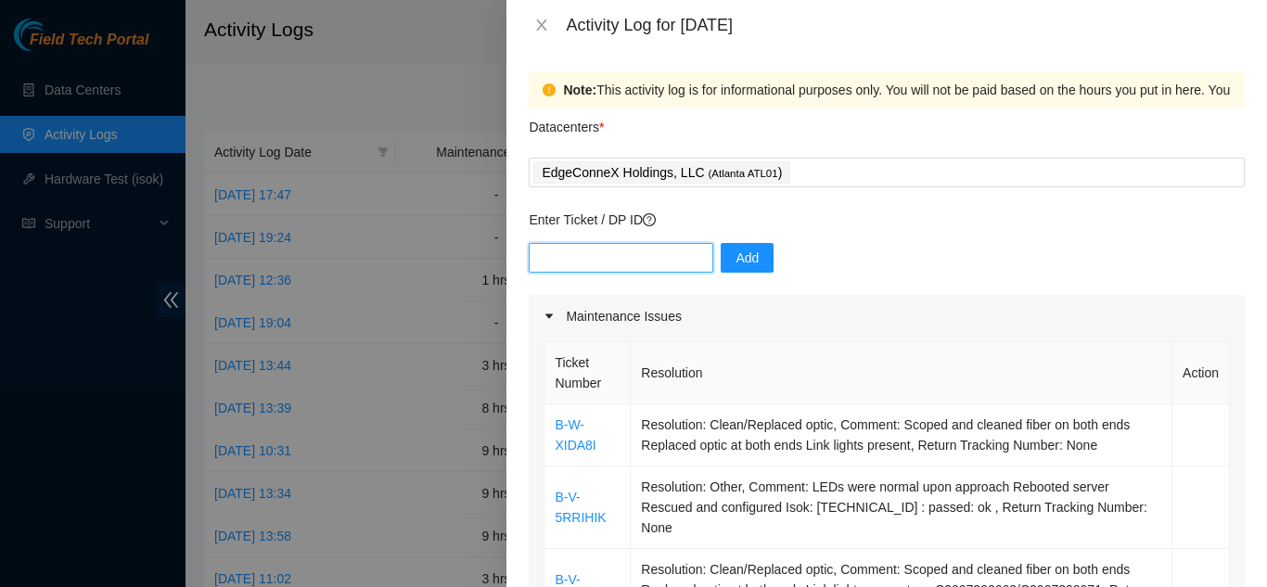
click at [549, 255] on input "text" at bounding box center [620, 258] width 185 height 30
paste input "DP81460"
type input "DP81460"
click at [720, 254] on button "Add" at bounding box center [746, 258] width 53 height 30
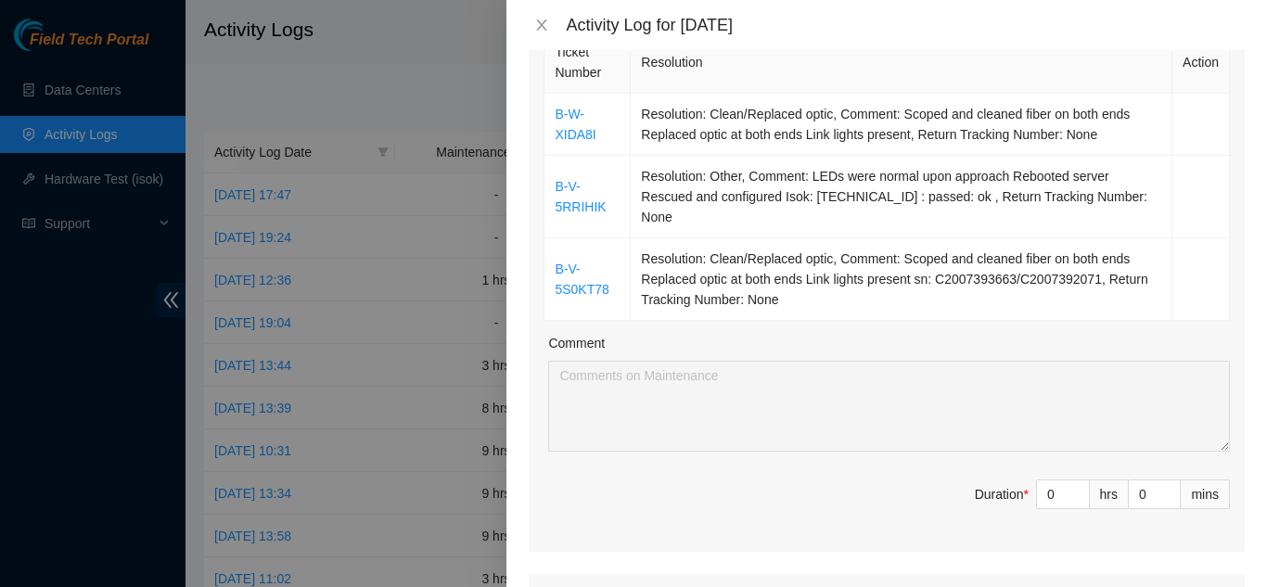
scroll to position [278, 0]
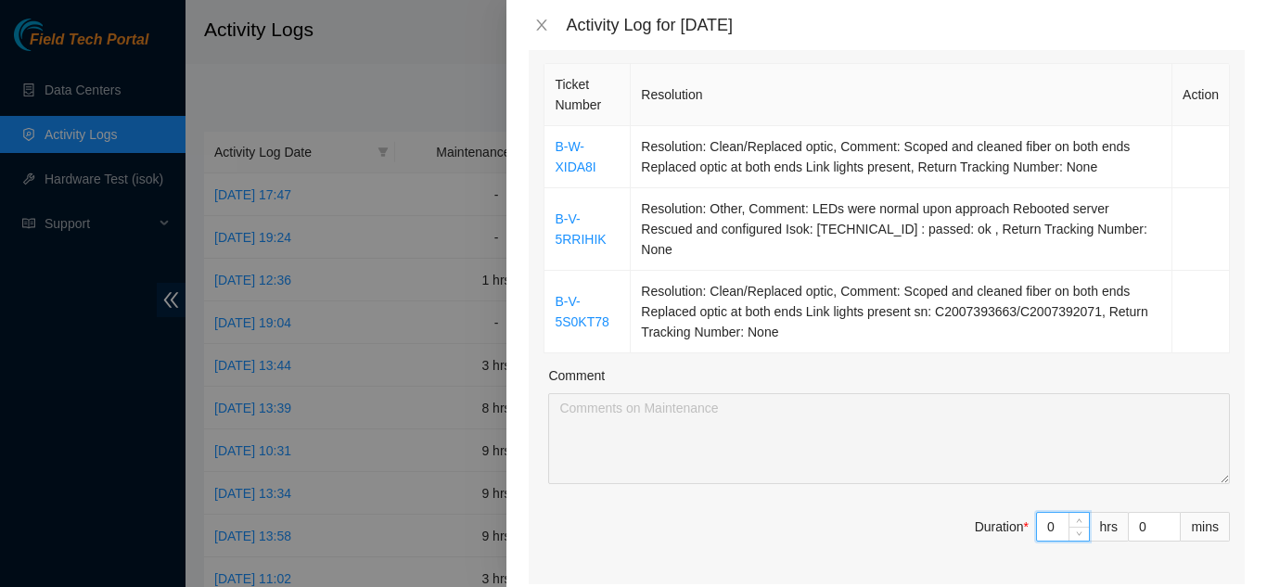
click at [1046, 513] on input "0" at bounding box center [1063, 527] width 52 height 28
type input "2"
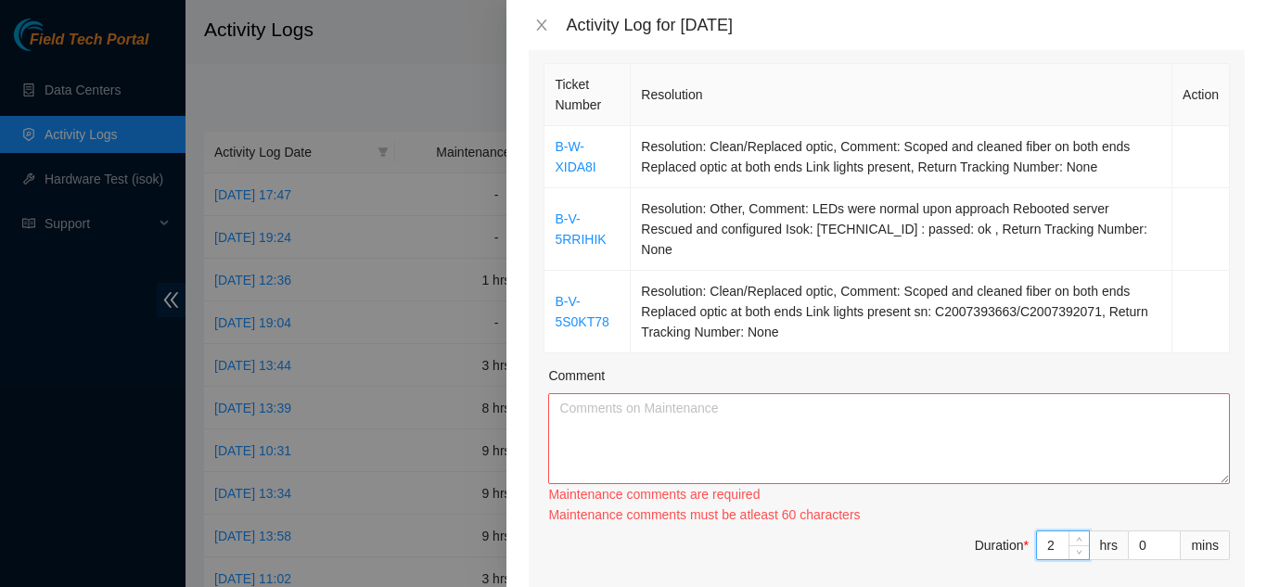
type input "2"
click at [762, 417] on textarea "Comment" at bounding box center [888, 438] width 681 height 91
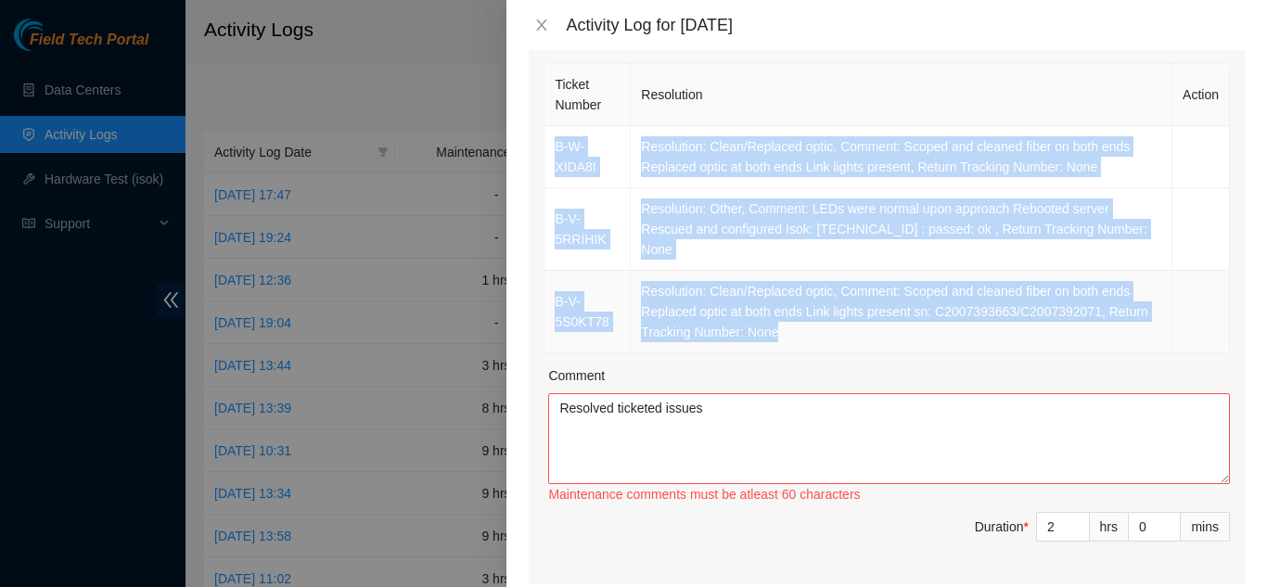
drag, startPoint x: 554, startPoint y: 147, endPoint x: 1076, endPoint y: 325, distance: 551.2
click at [1076, 325] on tbody "B-W-XIDA8I Resolution: Clean/Replaced optic, Comment: Scoped and cleaned fiber …" at bounding box center [886, 239] width 685 height 227
copy tbody "B-W-XIDA8I Resolution: Clean/Replaced optic, Comment: Scoped and cleaned fiber …"
click at [807, 419] on textarea "Resolved ticketed issues" at bounding box center [888, 438] width 681 height 91
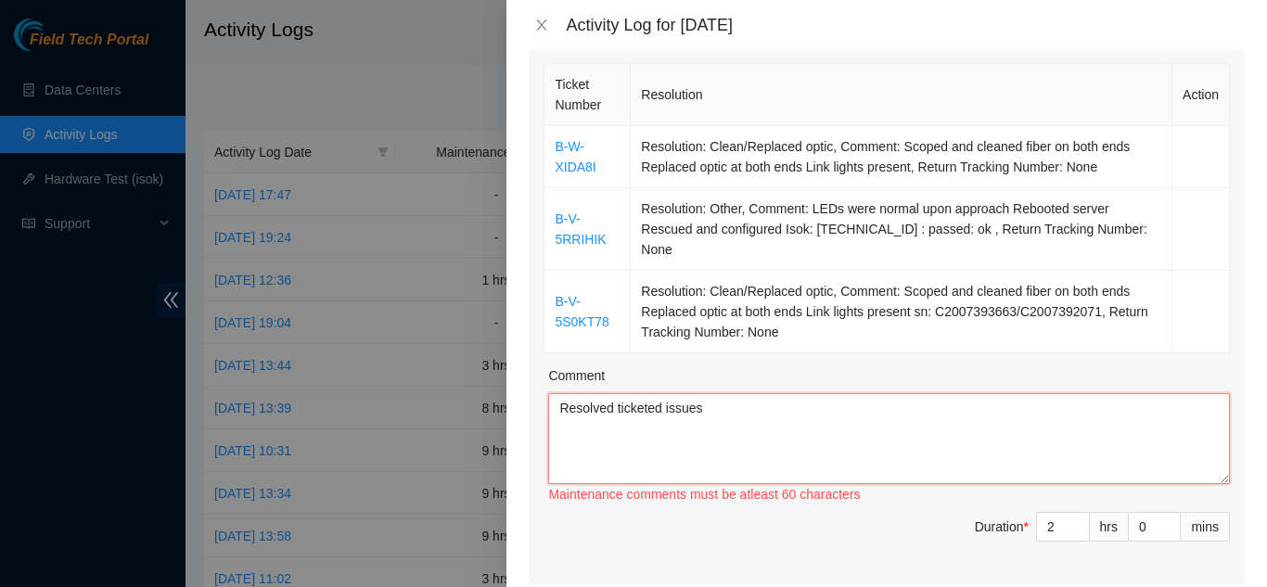
paste textarea "B-W-XIDA8I Resolution: Clean/Replaced optic, Comment: Scoped and cleaned fiber …"
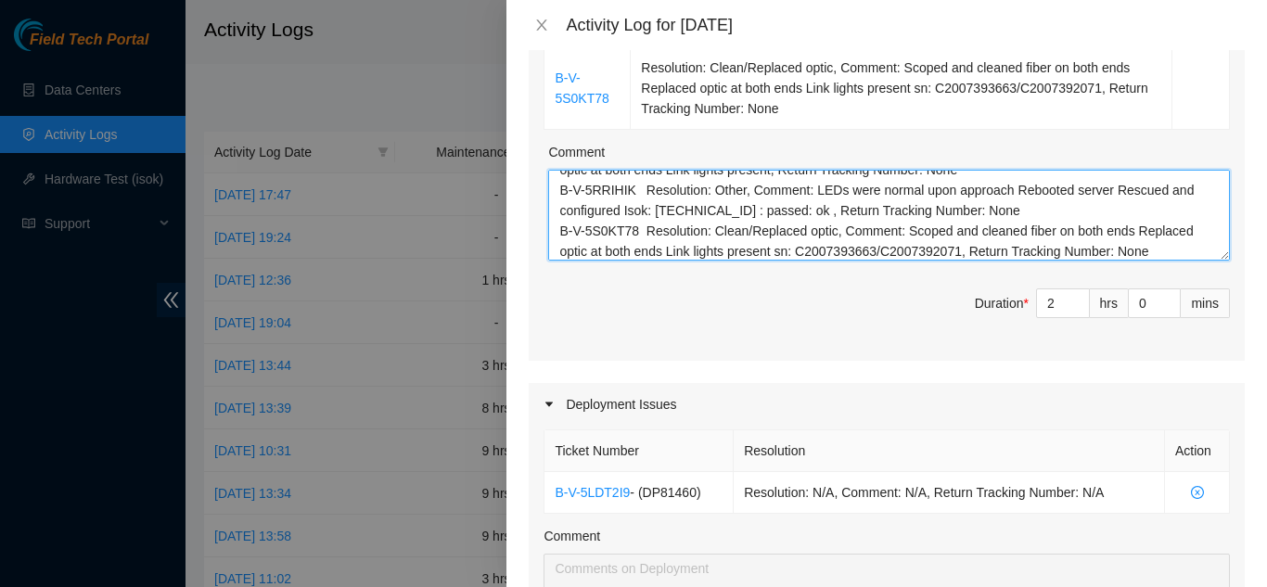
scroll to position [742, 0]
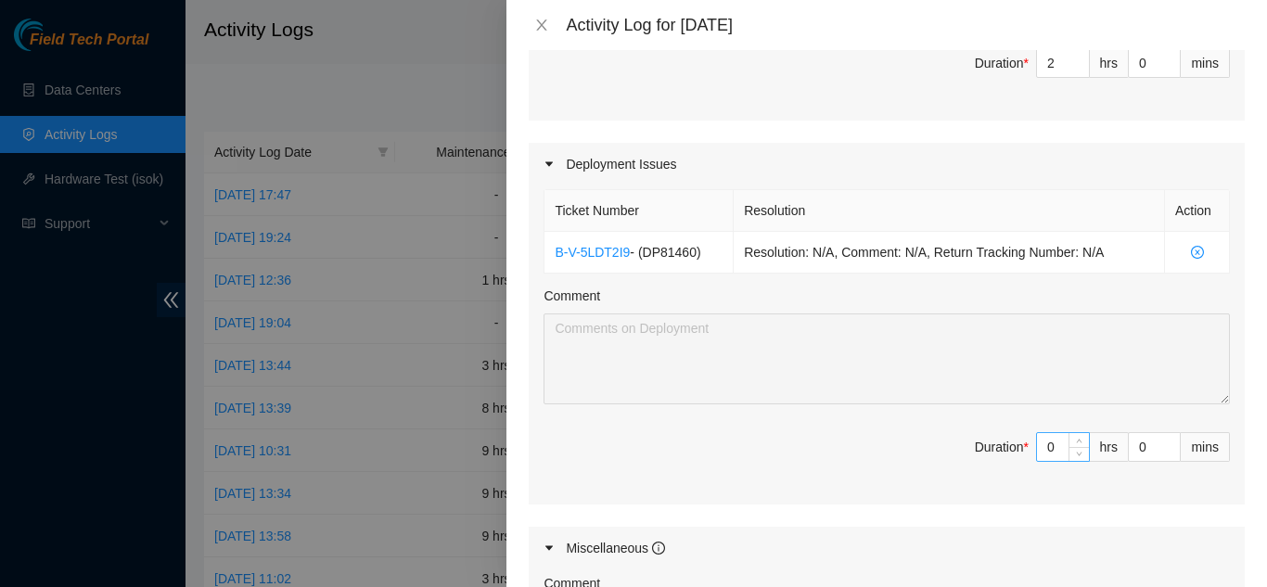
type textarea "Resolved ticketed issues B-W-XIDA8I Resolution: Clean/Replaced optic, Comment: …"
click at [1037, 433] on input "0" at bounding box center [1063, 447] width 52 height 28
type input "02"
type input "4"
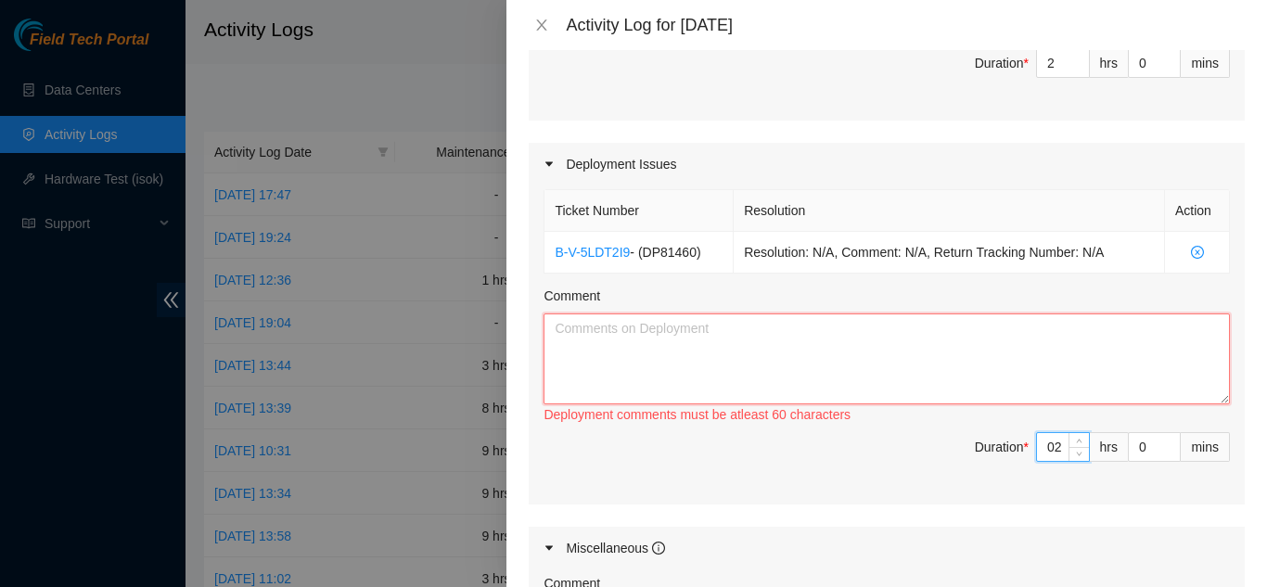
type input "2"
click at [979, 347] on textarea "Comment" at bounding box center [886, 358] width 686 height 91
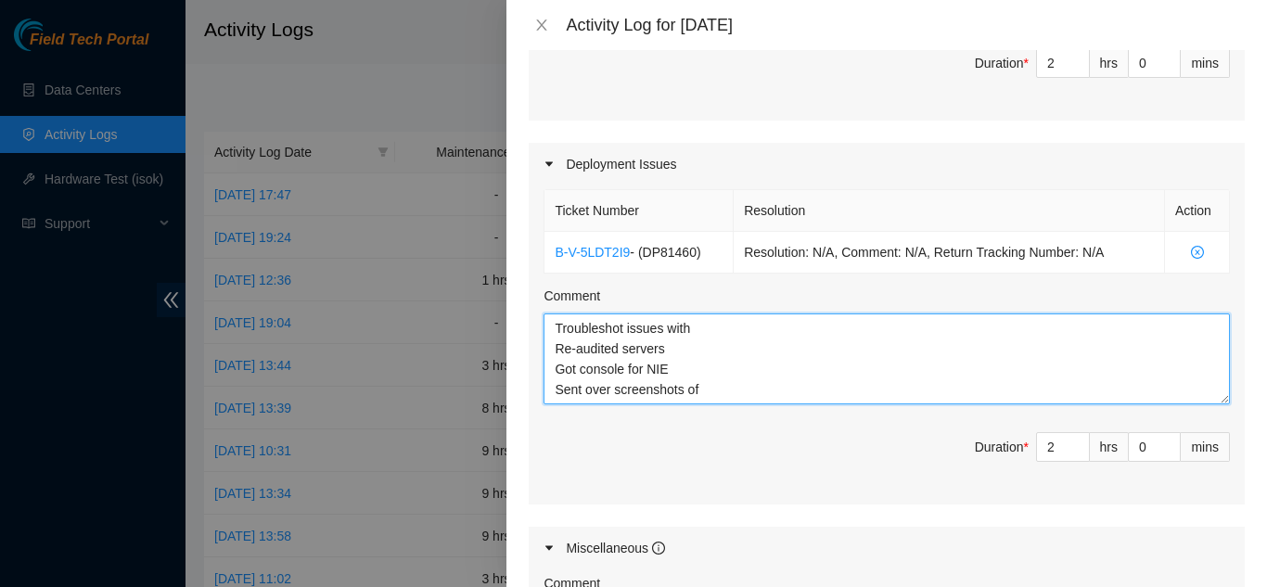
type textarea "Troubleshot issues with Re-audited servers Got console for NIE Sent over screen…"
type input "N"
type input "2"
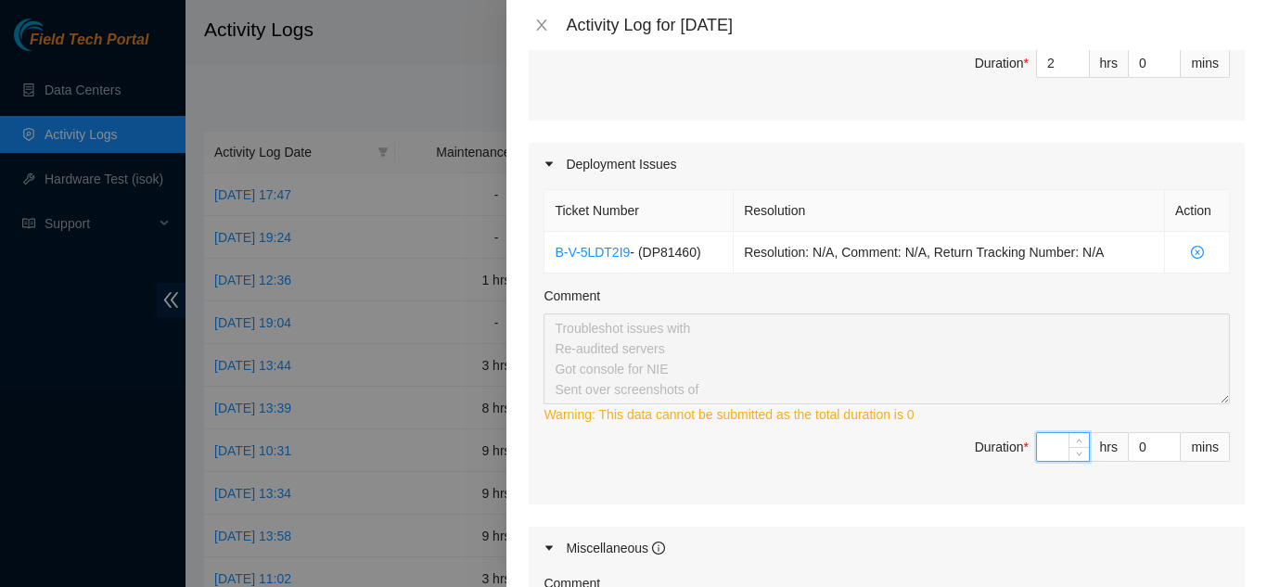
type input "2"
type input "4"
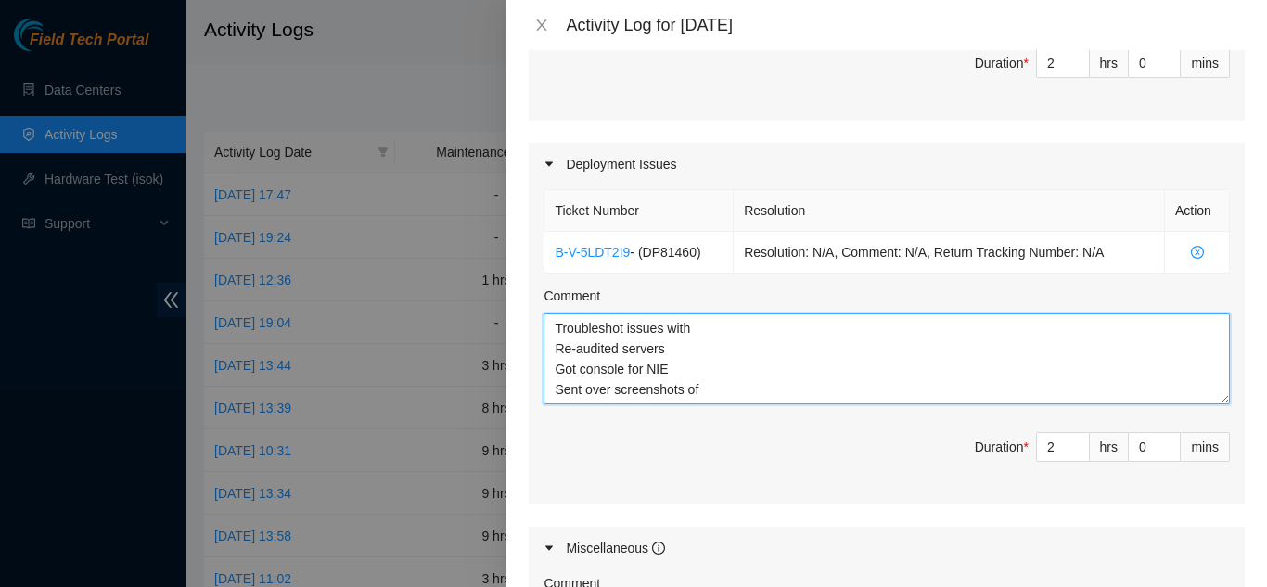
click at [768, 313] on textarea "Troubleshot issues with Re-audited servers Got console for NIE Sent over screen…" at bounding box center [886, 358] width 686 height 91
click at [718, 376] on textarea "Troubleshot issues with NIE Re-audited servers Got console for NIE Sent over sc…" at bounding box center [886, 358] width 686 height 91
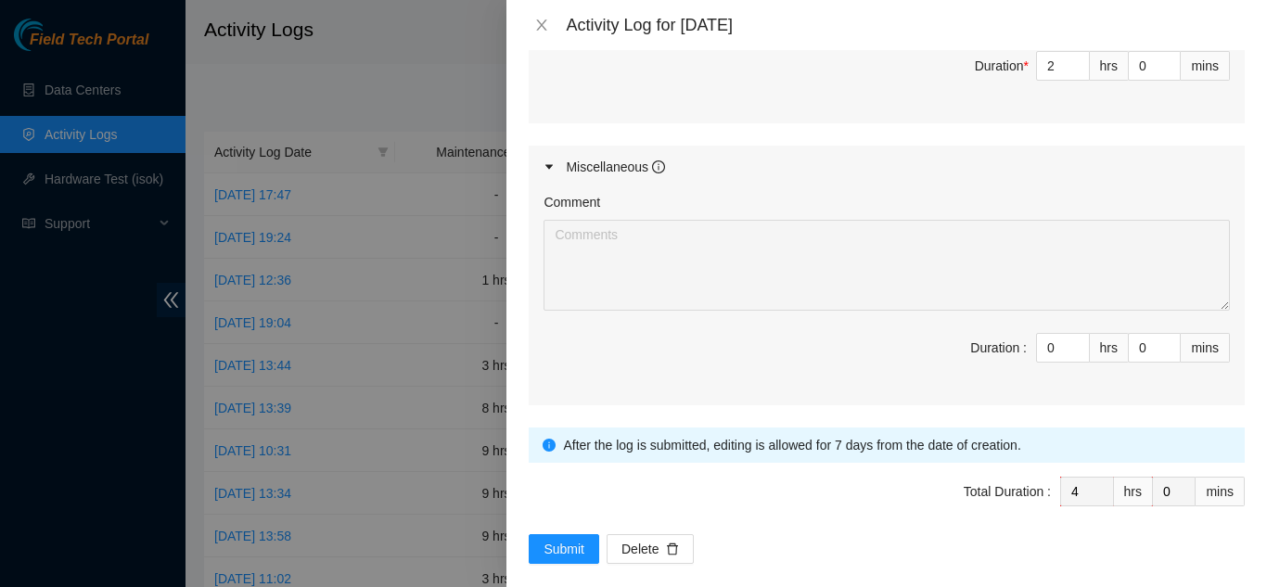
scroll to position [1124, 0]
type textarea "Troubleshot issues with NIE Re-audited servers Got console for NIE Sent over sc…"
click at [1040, 333] on input "0" at bounding box center [1063, 347] width 52 height 28
type input "09"
type input "13"
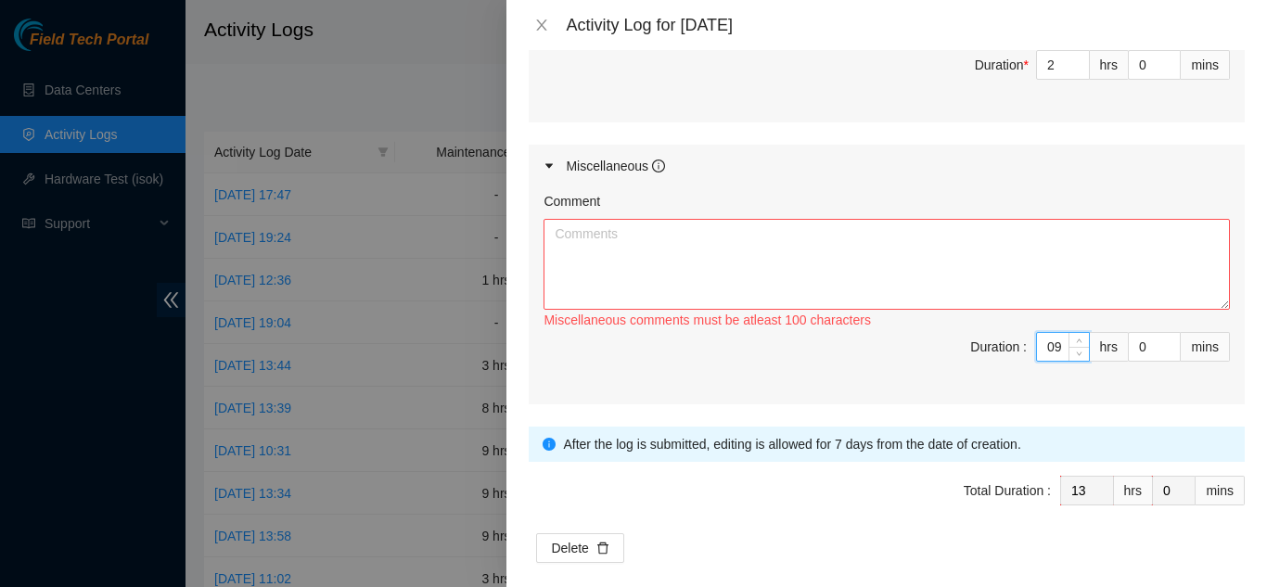
type input "0"
type input "4"
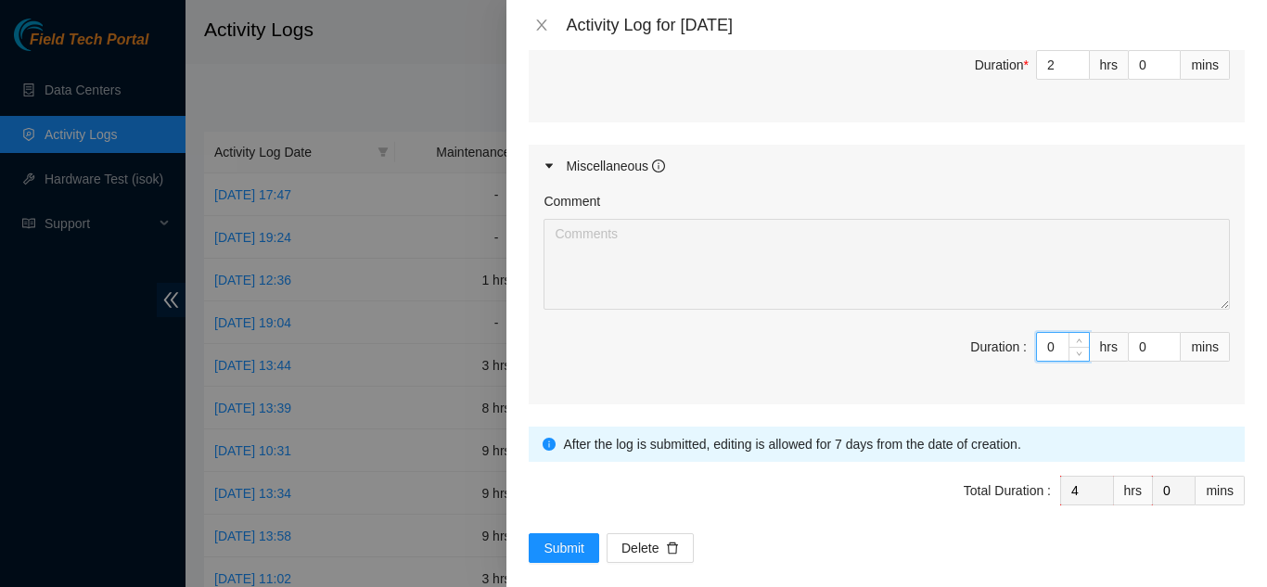
type input "06"
type input "10"
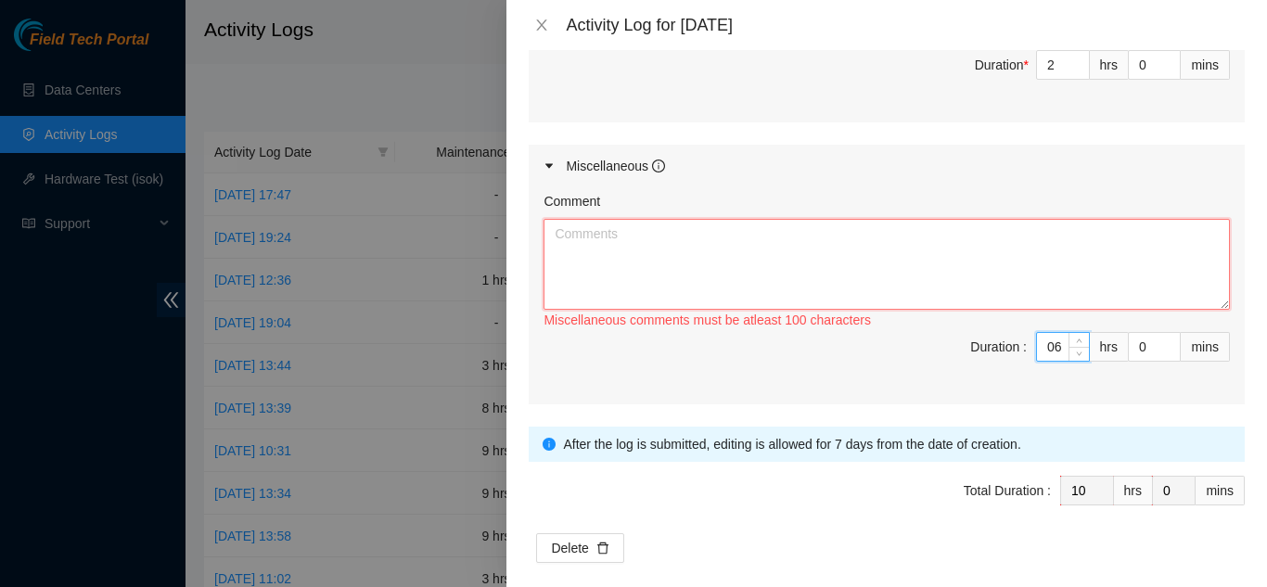
type input "6"
click at [746, 259] on textarea "Comment" at bounding box center [886, 264] width 686 height 91
click at [710, 260] on textarea "Comment" at bounding box center [886, 264] width 686 height 91
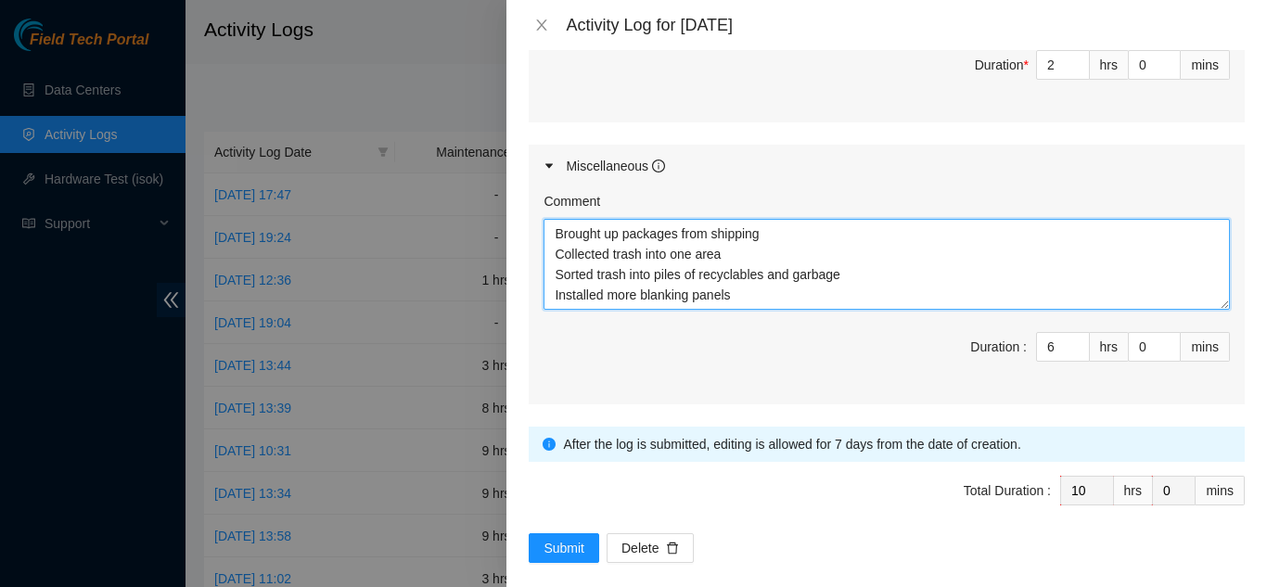
scroll to position [15, 0]
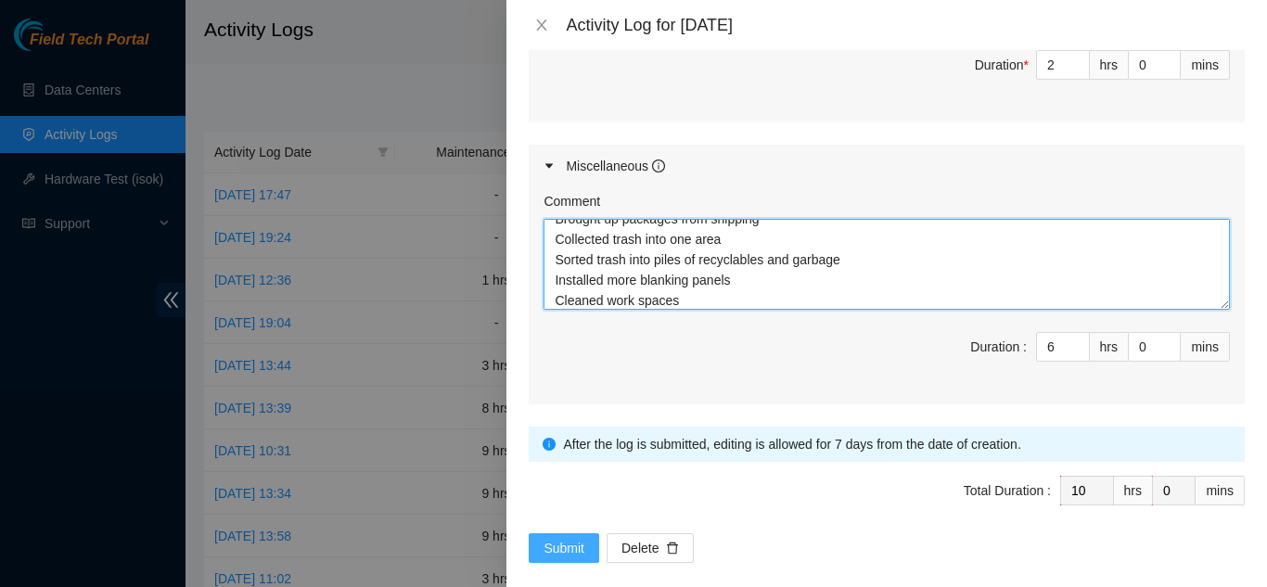
type textarea "Brought up packages from shipping Collected trash into one area Sorted trash in…"
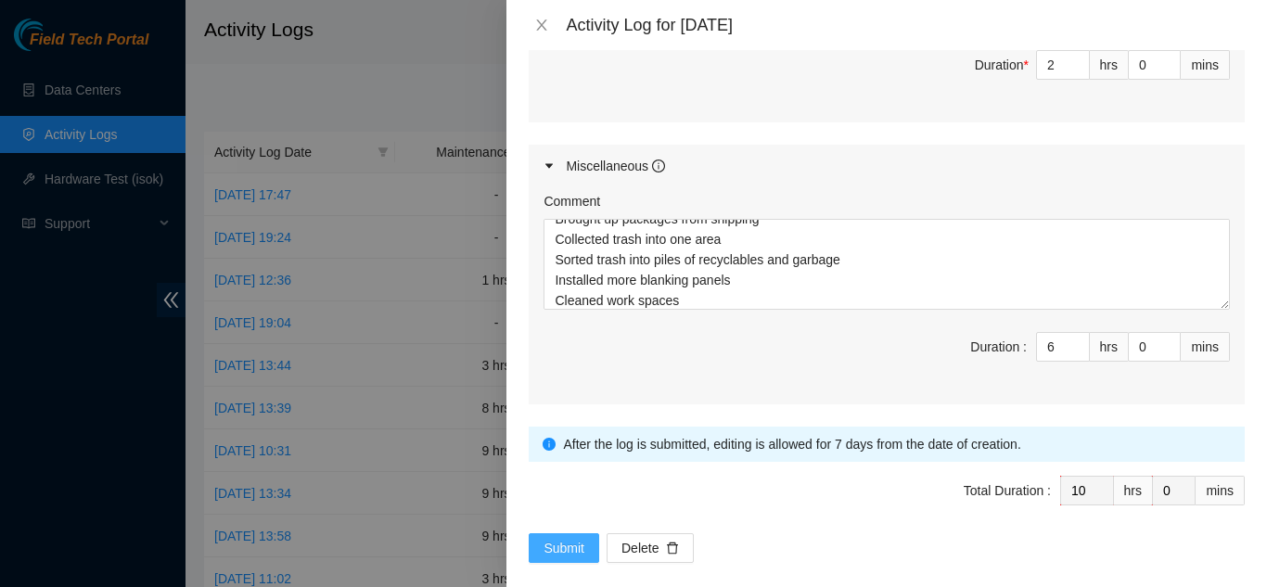
click at [553, 538] on span "Submit" at bounding box center [563, 548] width 41 height 20
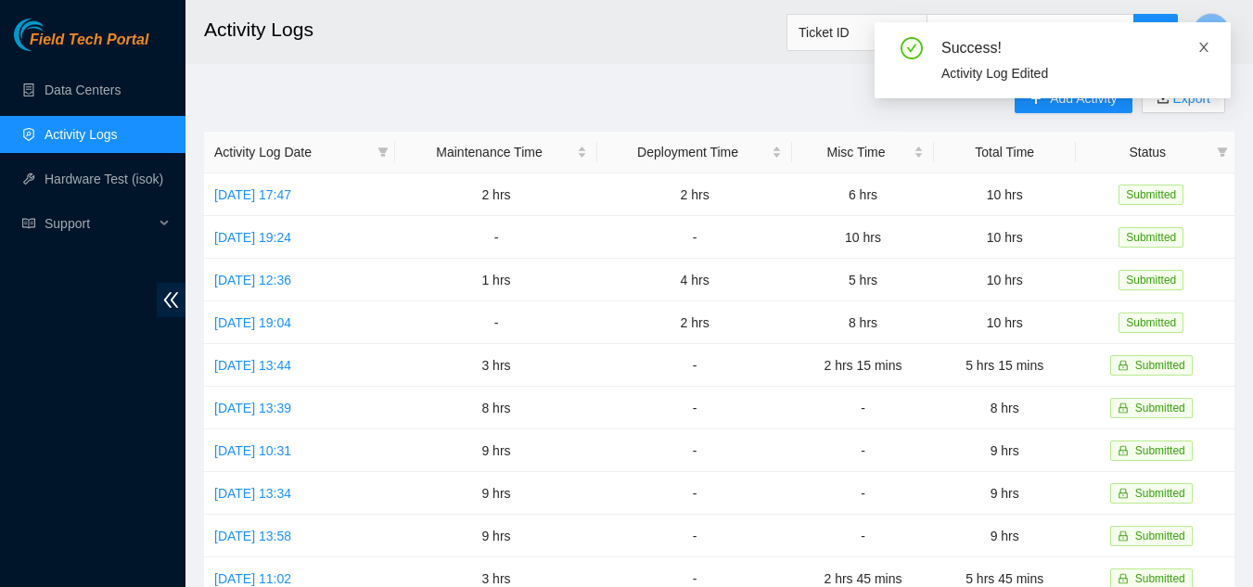
click at [1203, 44] on icon "close" at bounding box center [1203, 47] width 13 height 13
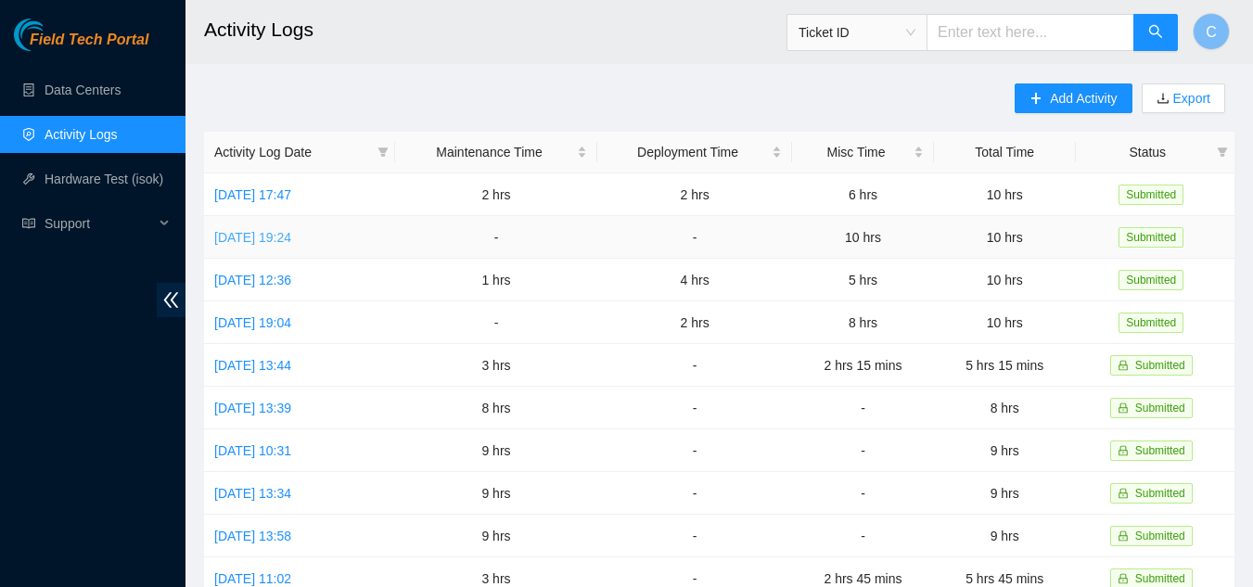
click at [287, 237] on link "Thu, 21 Aug 2025 19:24" at bounding box center [252, 237] width 77 height 15
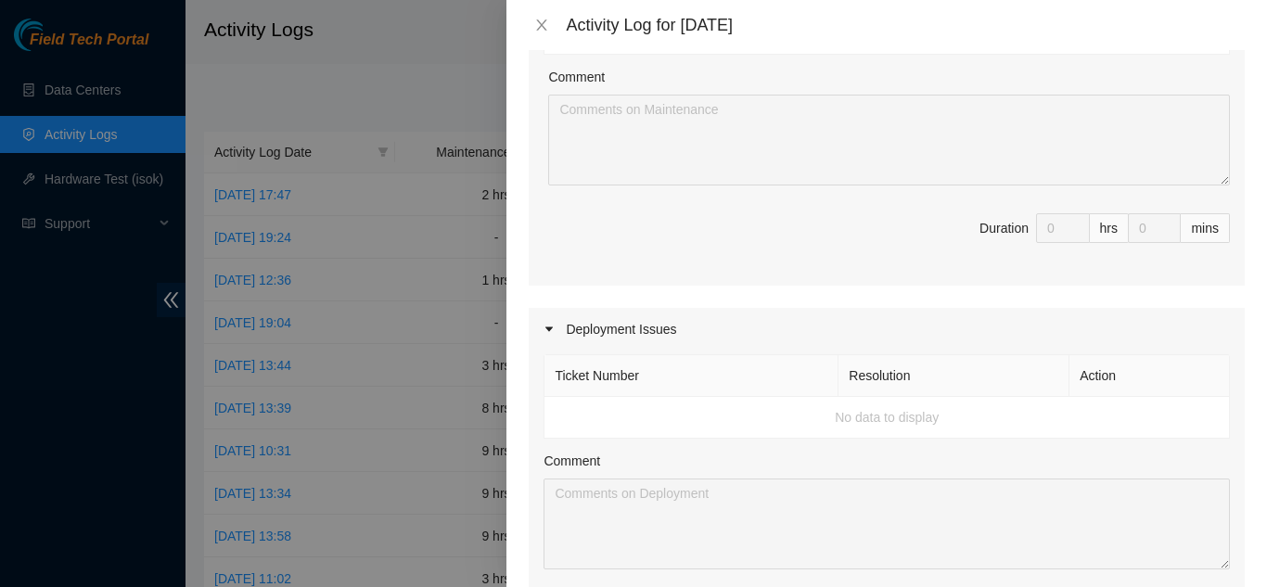
scroll to position [742, 0]
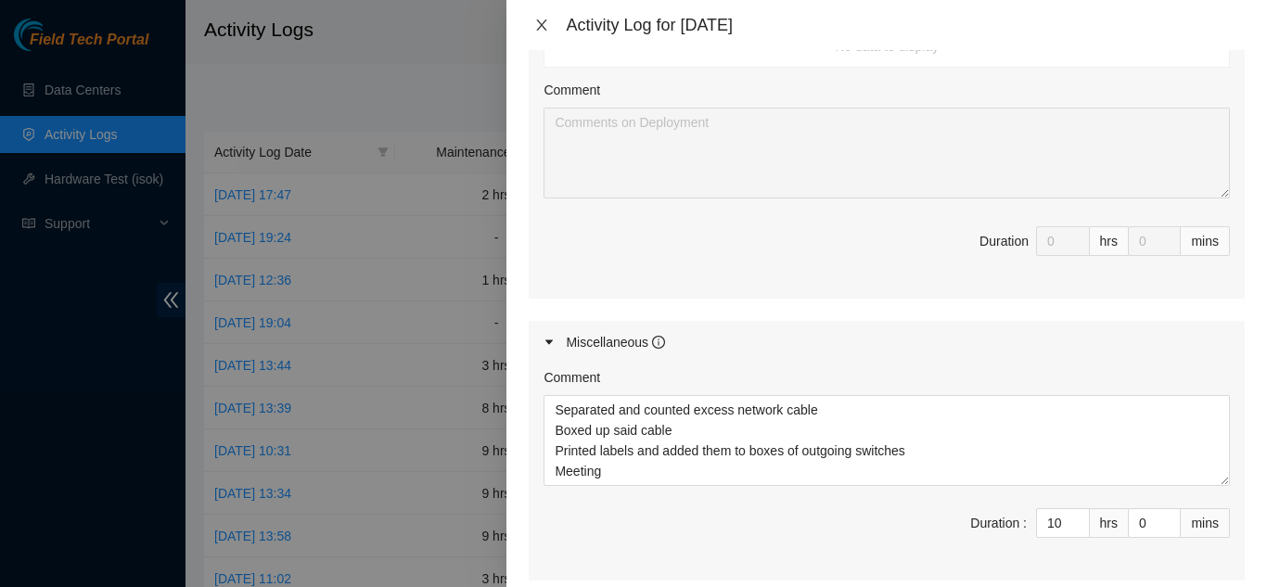
click at [546, 31] on icon "close" at bounding box center [541, 25] width 15 height 15
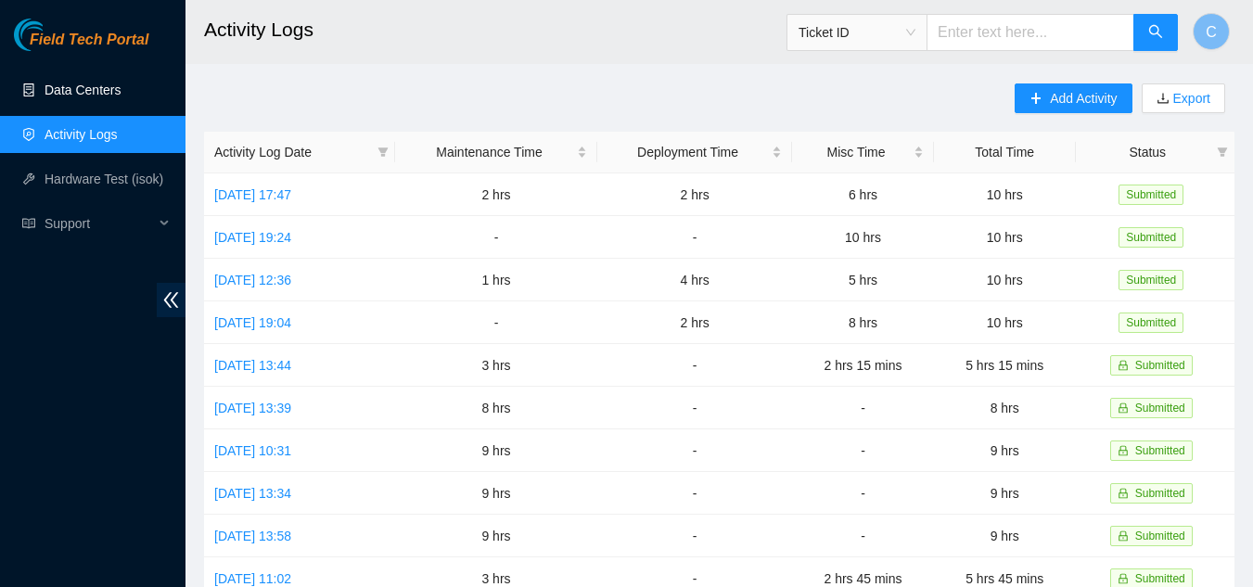
click at [103, 90] on link "Data Centers" at bounding box center [83, 90] width 76 height 15
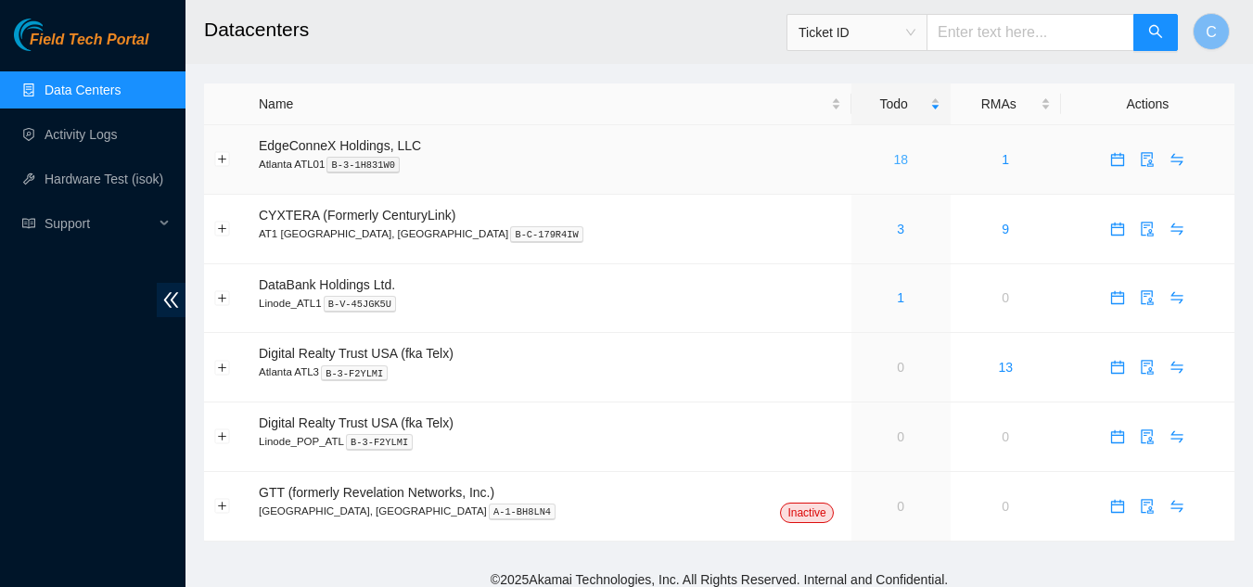
click at [893, 161] on link "18" at bounding box center [900, 159] width 15 height 15
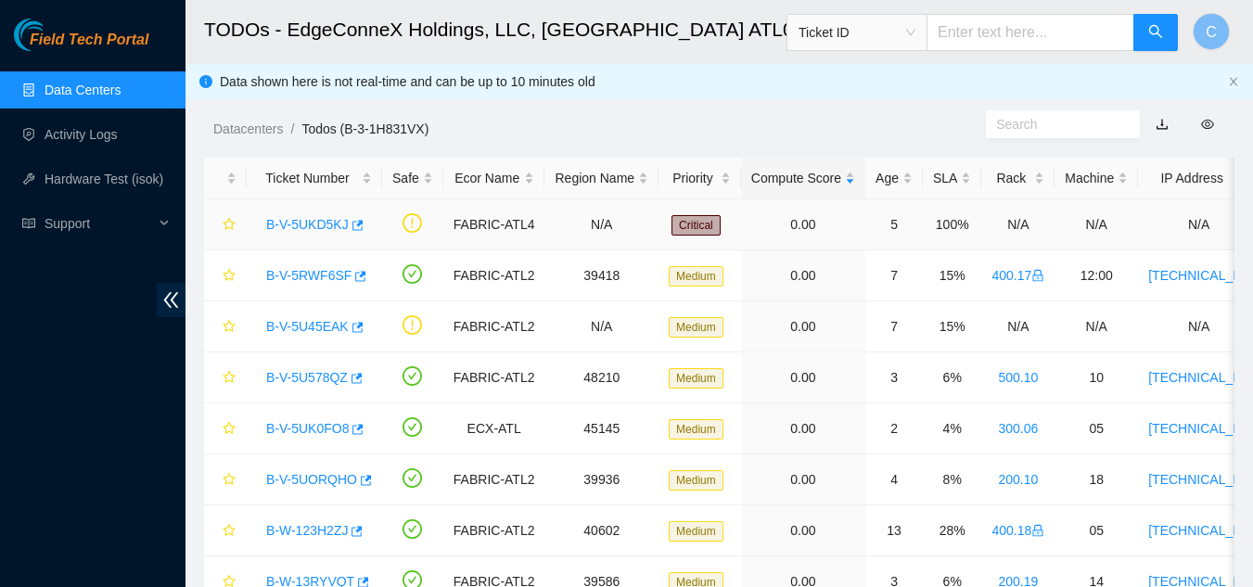
click at [315, 223] on link "B-V-5UKD5KJ" at bounding box center [307, 224] width 83 height 15
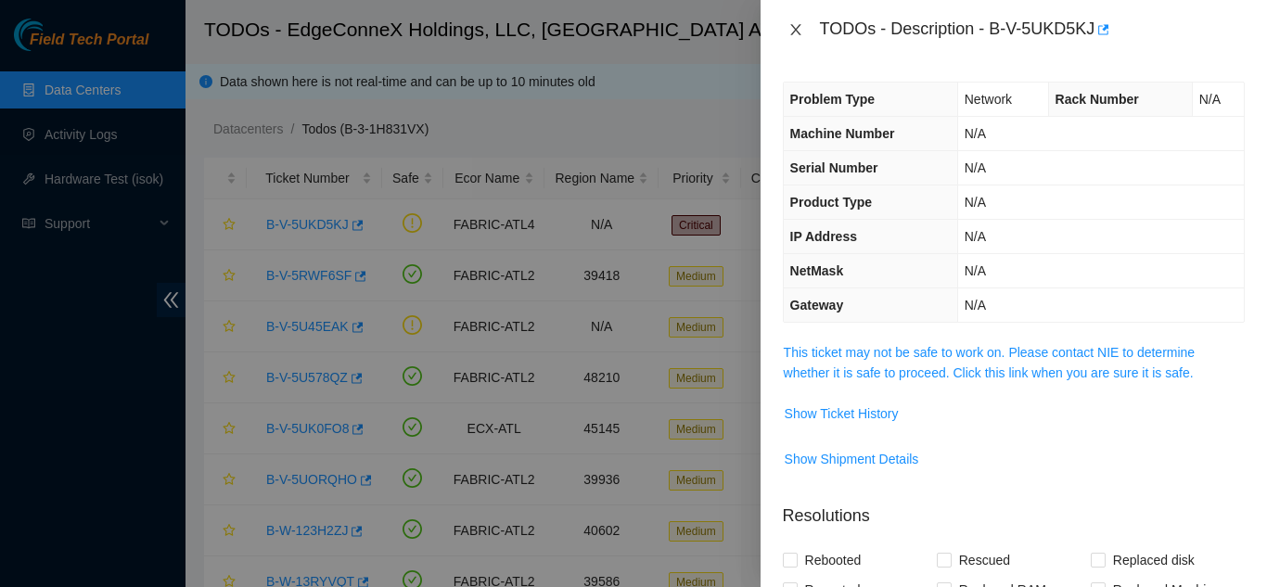
click at [793, 29] on icon "close" at bounding box center [795, 29] width 15 height 15
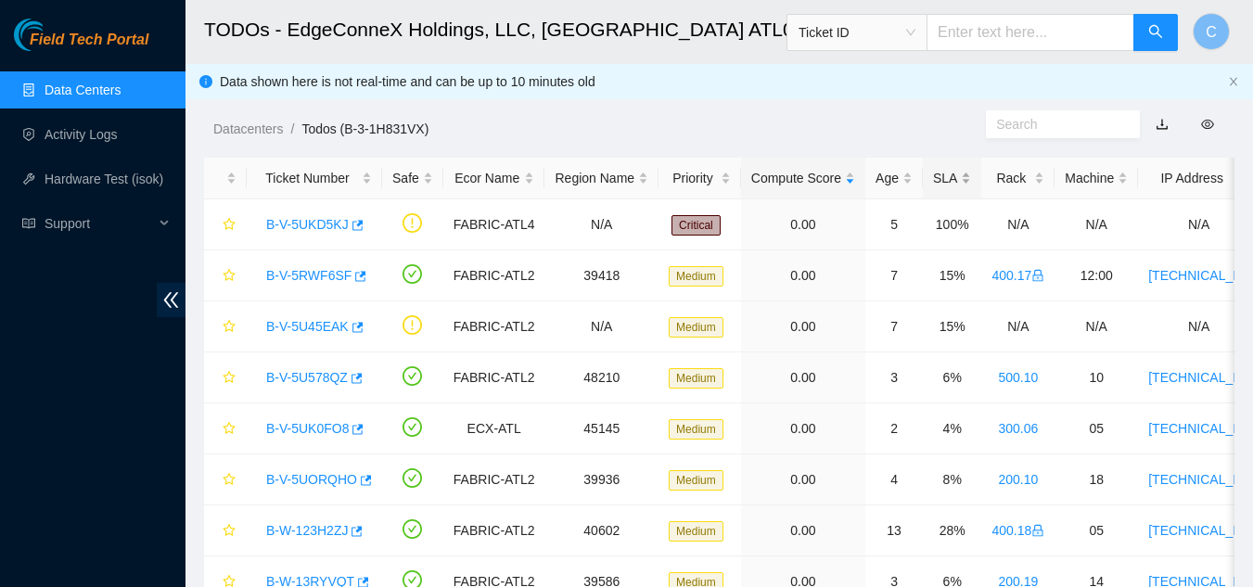
click at [961, 183] on div "SLA" at bounding box center [952, 178] width 38 height 20
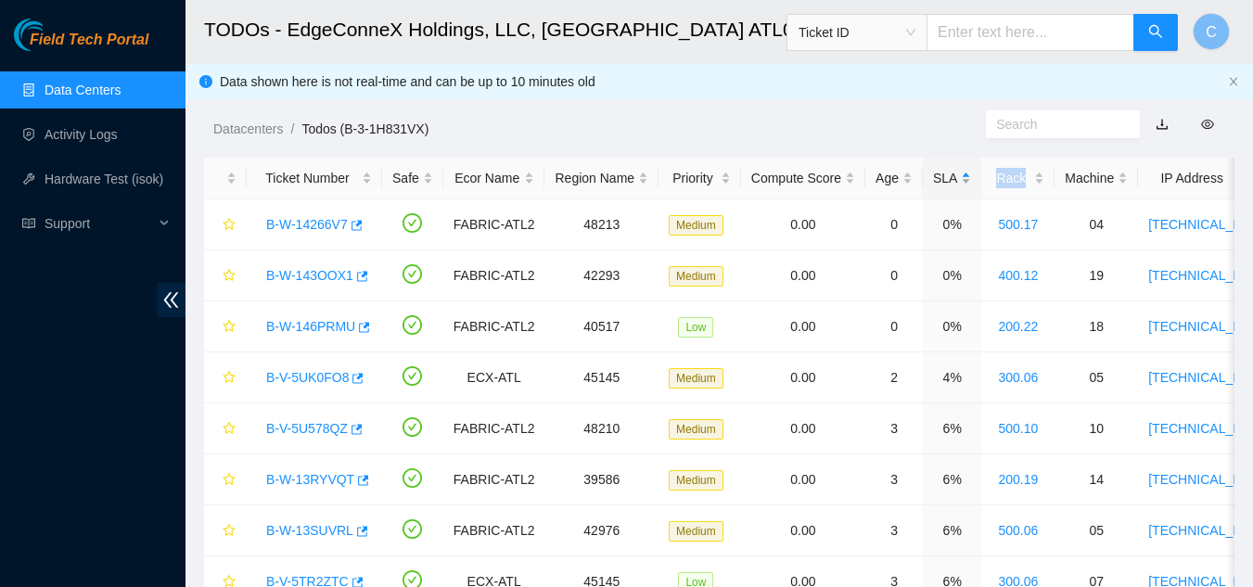
click at [961, 183] on div "SLA" at bounding box center [952, 178] width 38 height 20
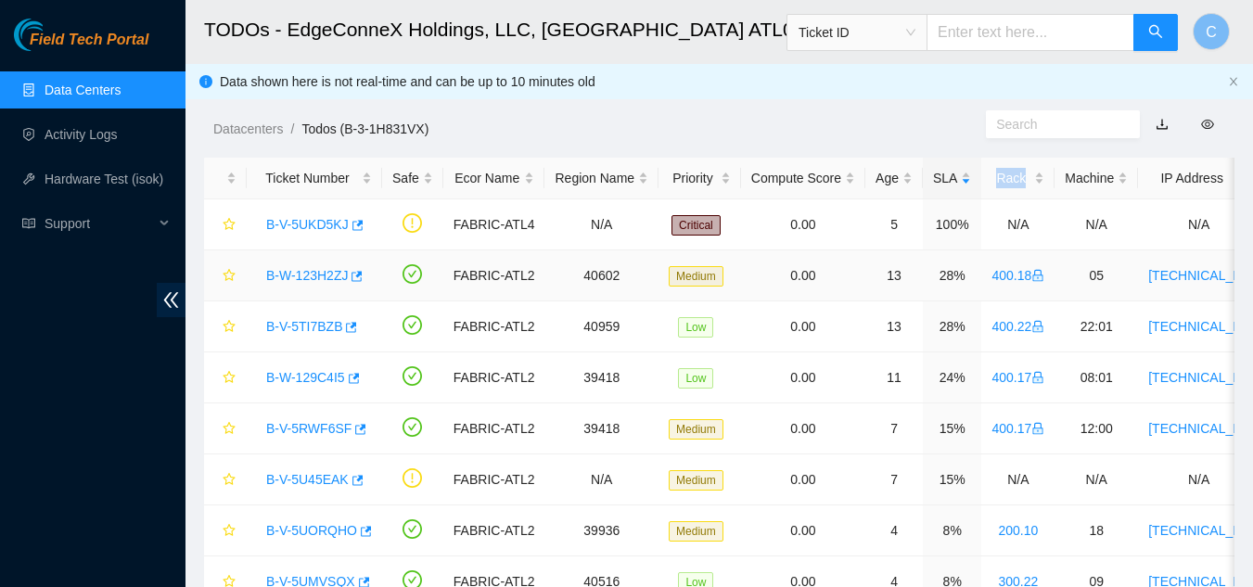
click at [288, 269] on link "B-W-123H2ZJ" at bounding box center [307, 275] width 82 height 15
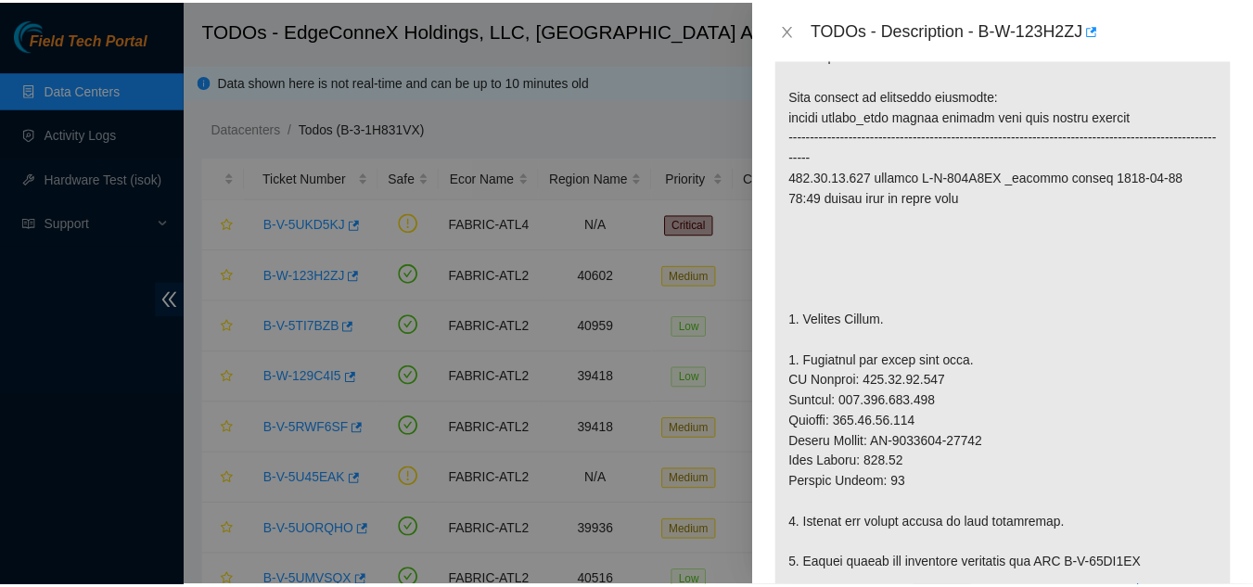
scroll to position [464, 0]
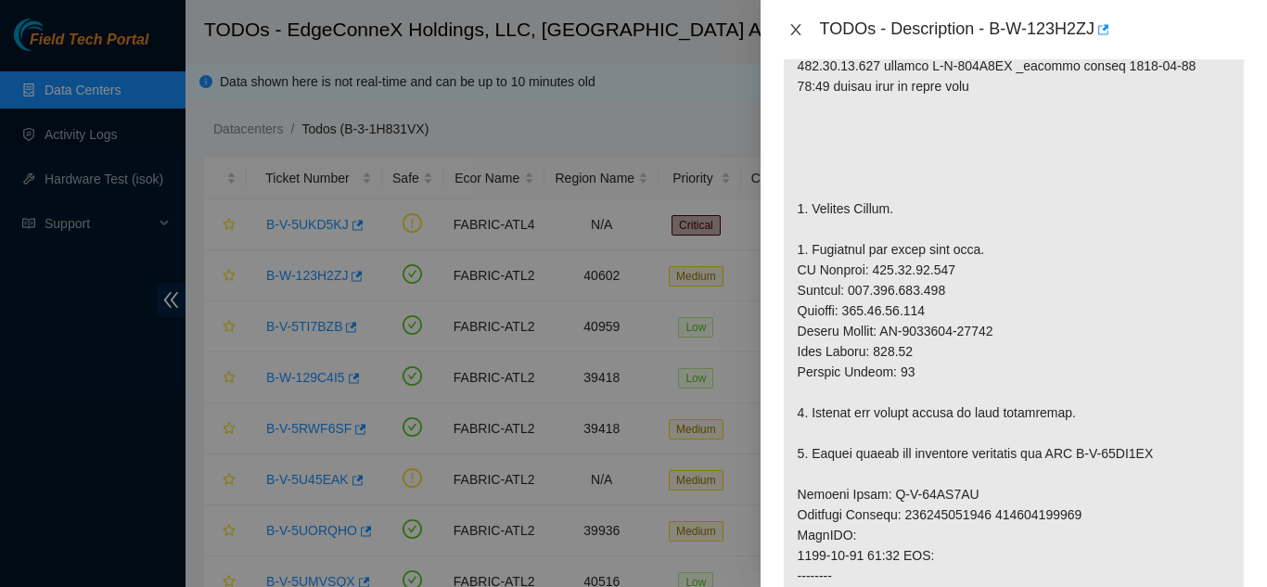
click at [795, 34] on icon "close" at bounding box center [795, 29] width 15 height 15
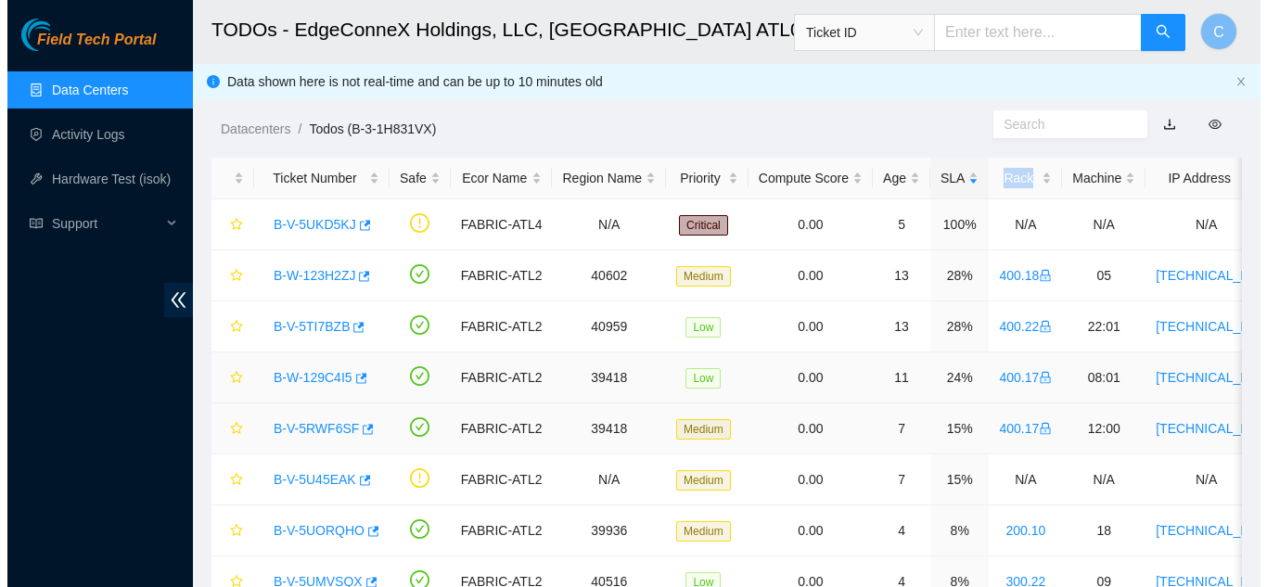
scroll to position [484, 0]
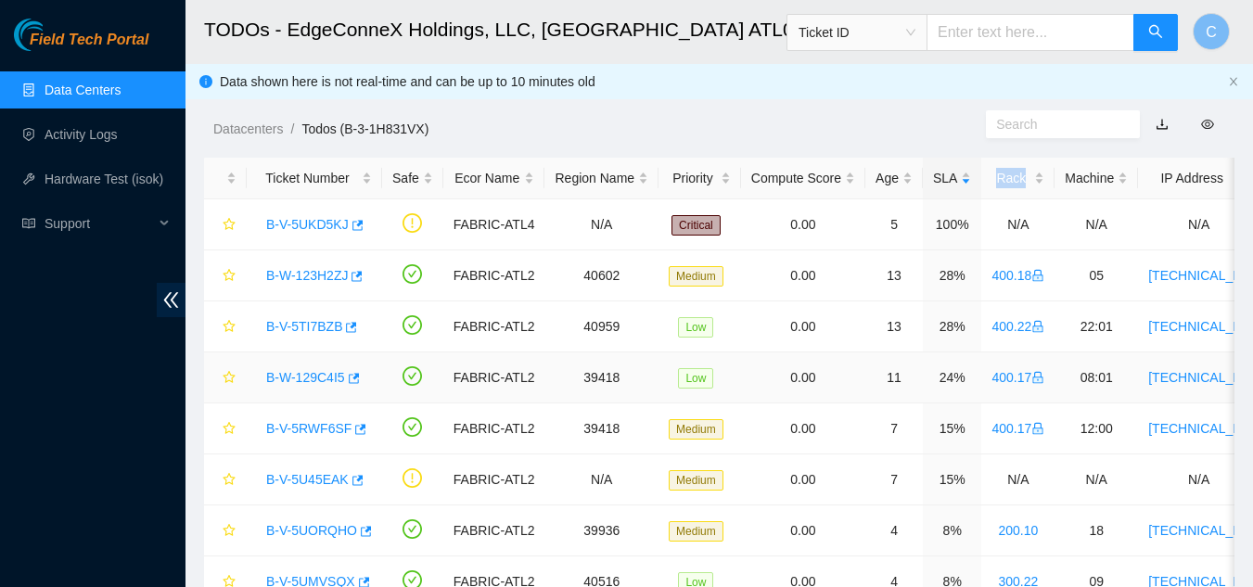
click at [305, 381] on link "B-W-129C4I5" at bounding box center [305, 377] width 79 height 15
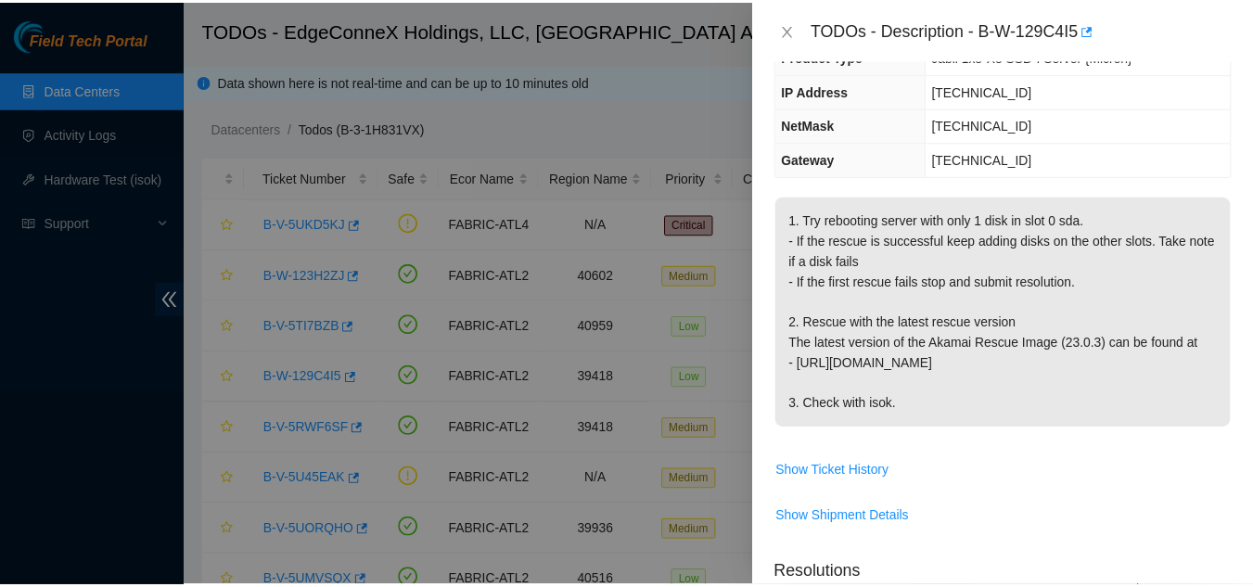
scroll to position [179, 0]
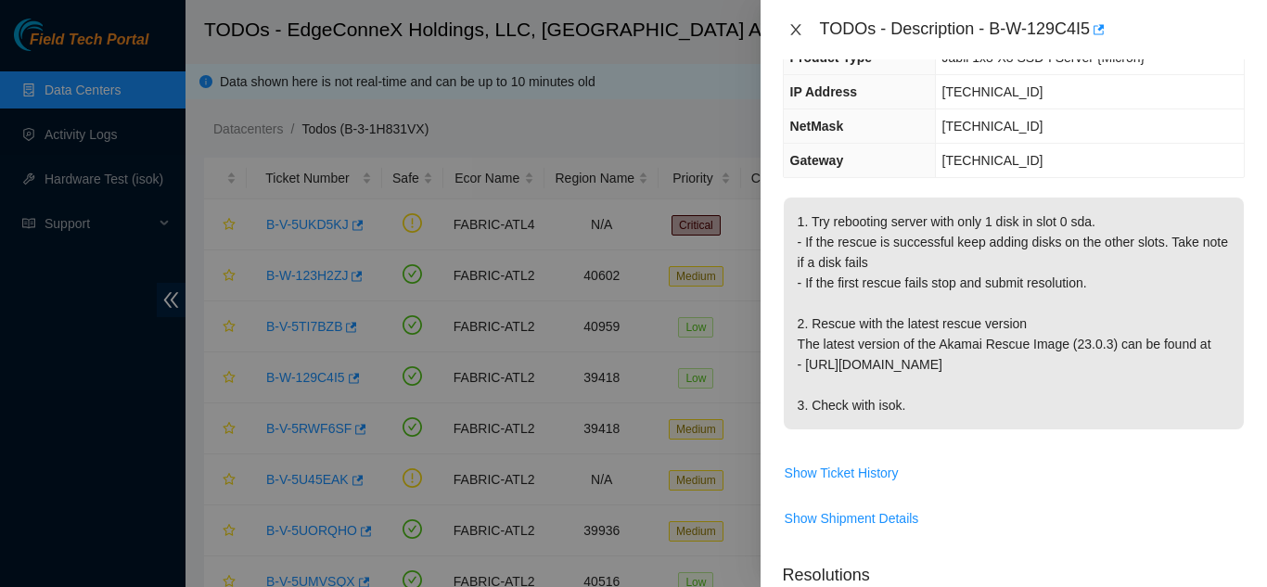
click at [794, 36] on icon "close" at bounding box center [795, 29] width 15 height 15
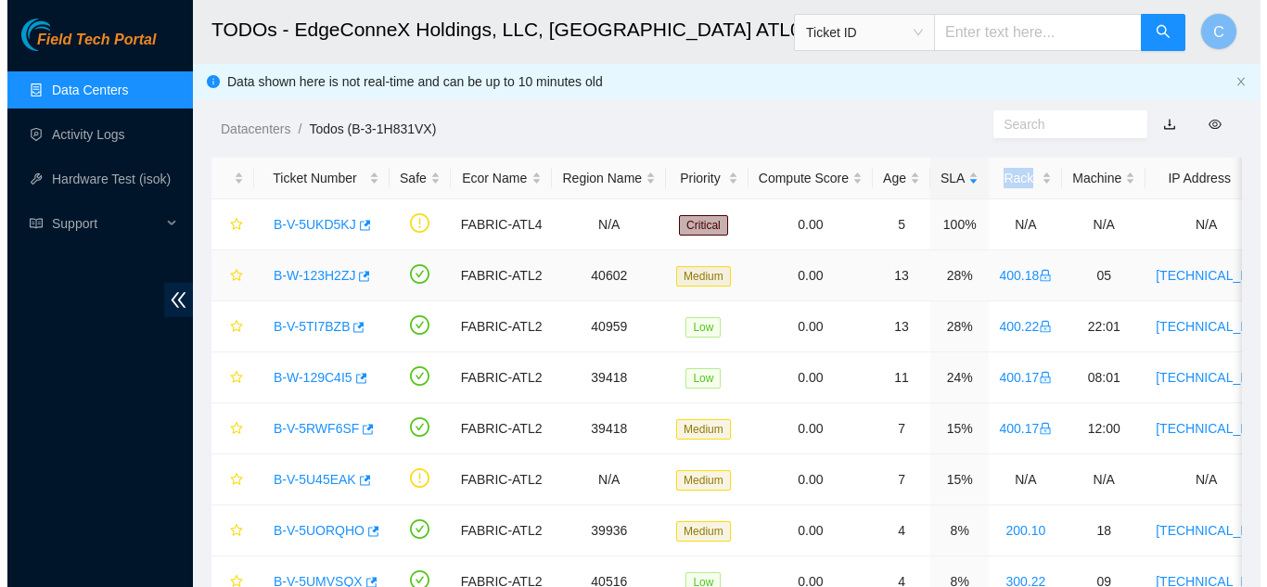
scroll to position [240, 0]
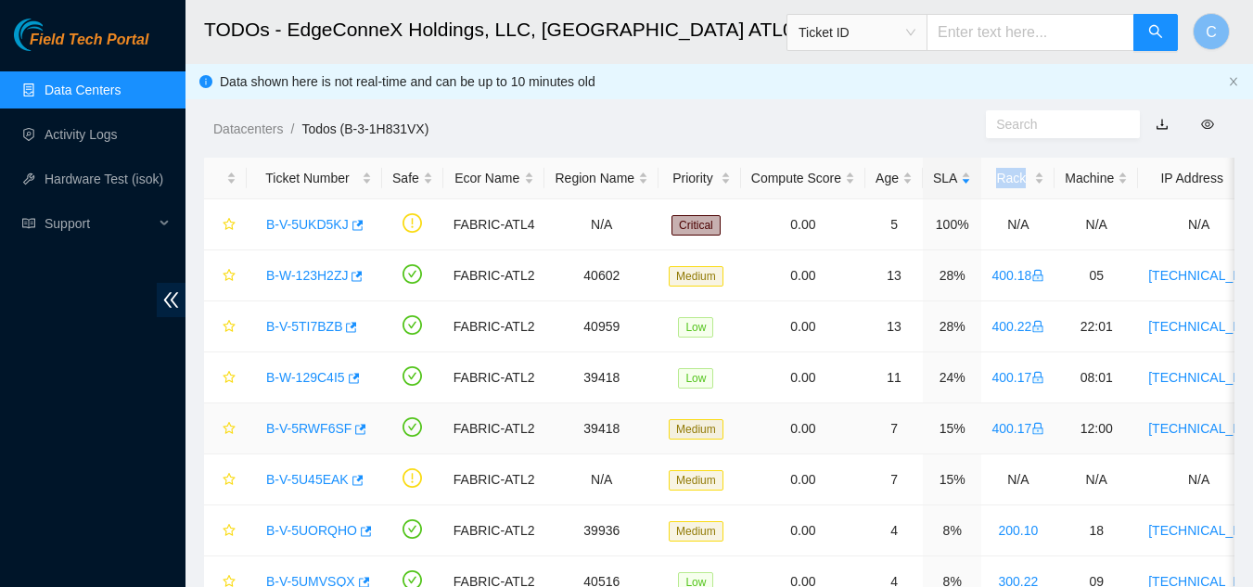
click at [286, 426] on link "B-V-5RWF6SF" at bounding box center [308, 428] width 85 height 15
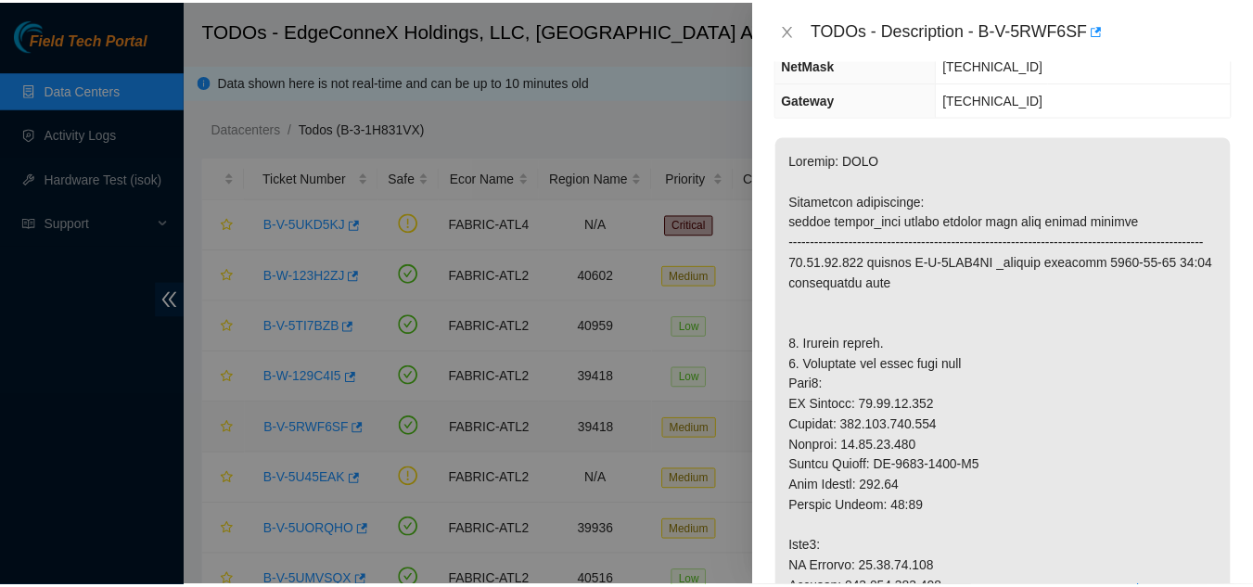
scroll to position [179, 0]
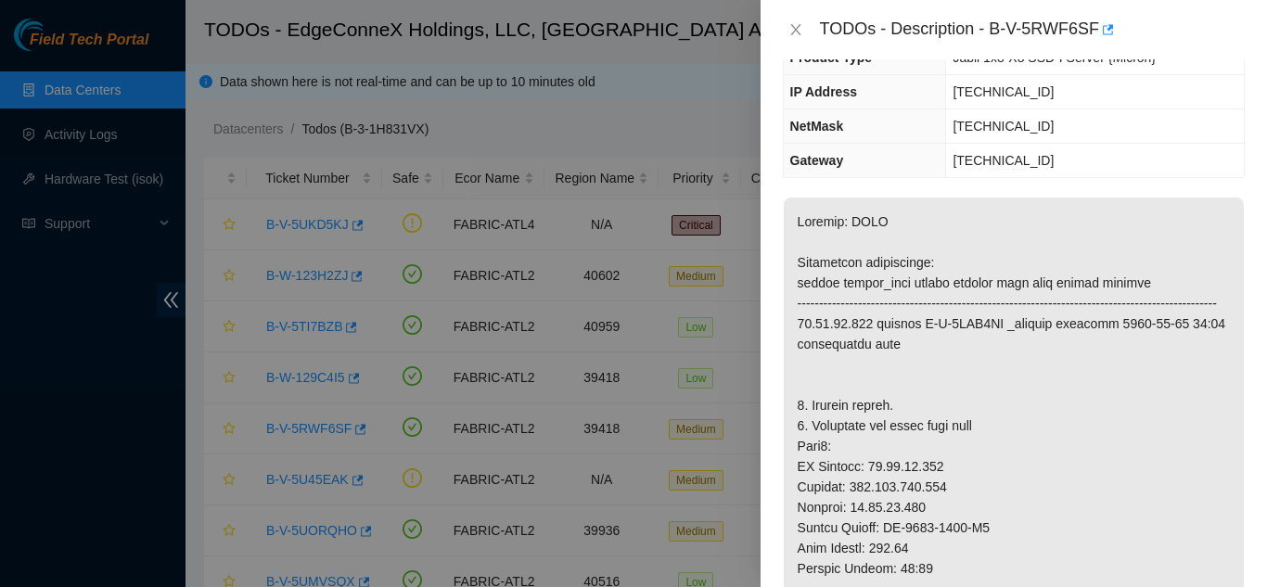
click at [795, 38] on div "TODOs - Description - B-V-5RWF6SF" at bounding box center [1014, 30] width 462 height 30
click at [799, 29] on icon "close" at bounding box center [795, 29] width 15 height 15
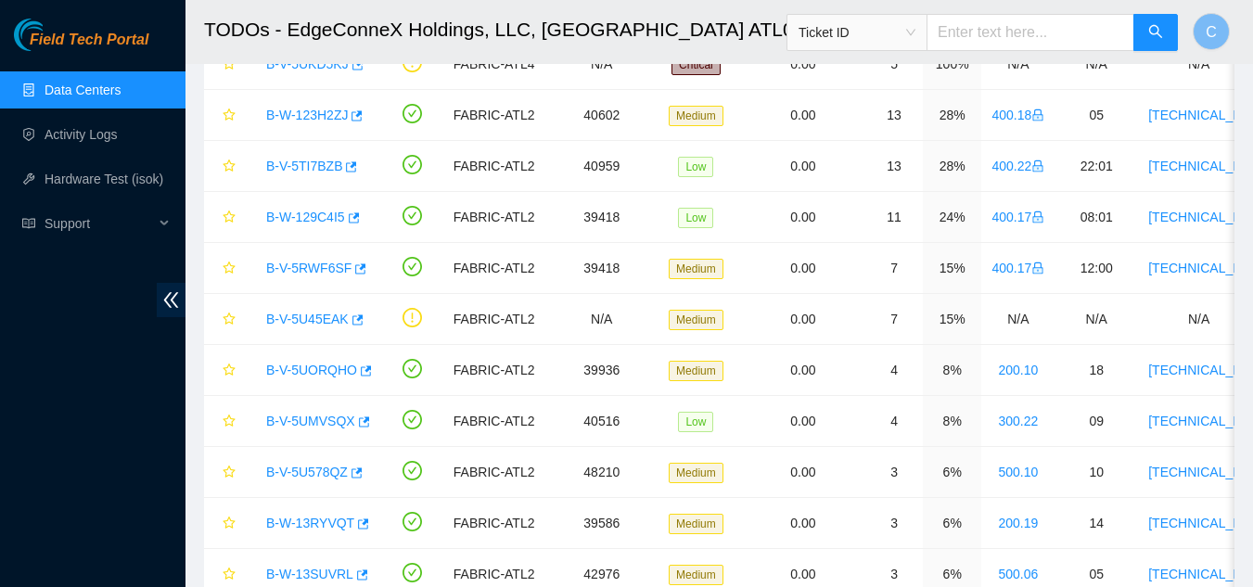
scroll to position [138, 0]
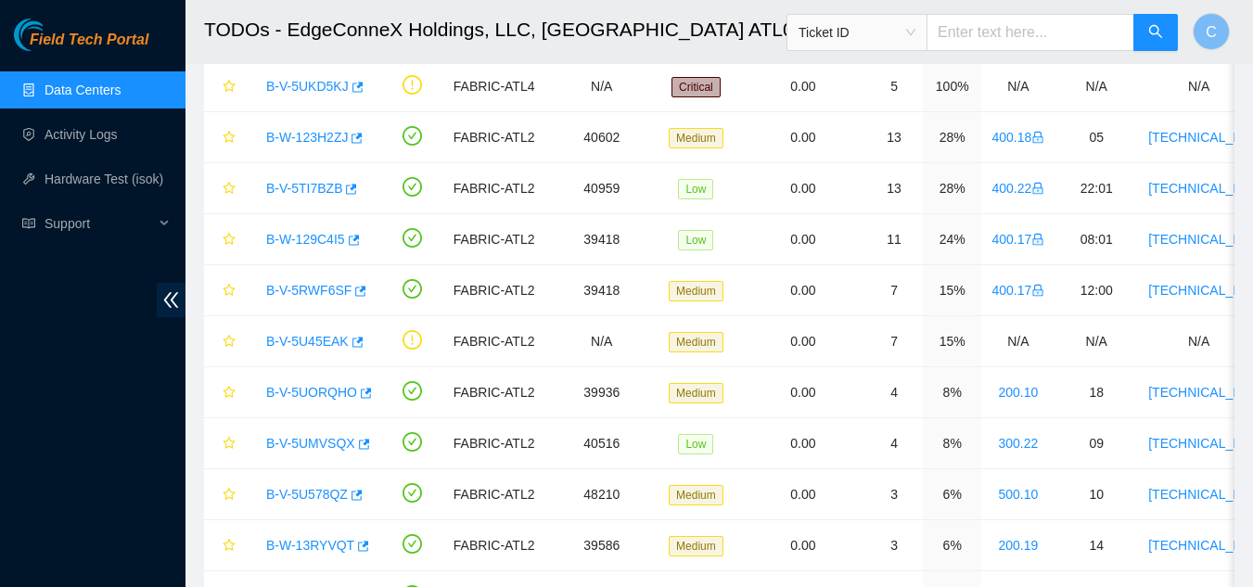
click at [74, 96] on link "Data Centers" at bounding box center [83, 90] width 76 height 15
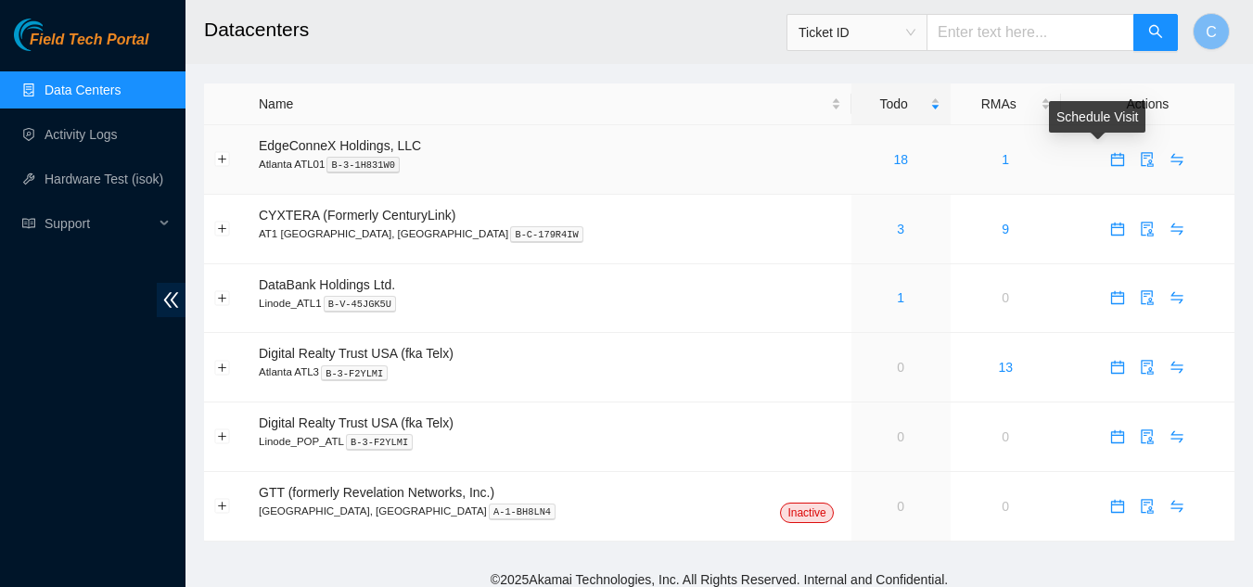
click at [1111, 166] on icon "calendar" at bounding box center [1117, 159] width 13 height 13
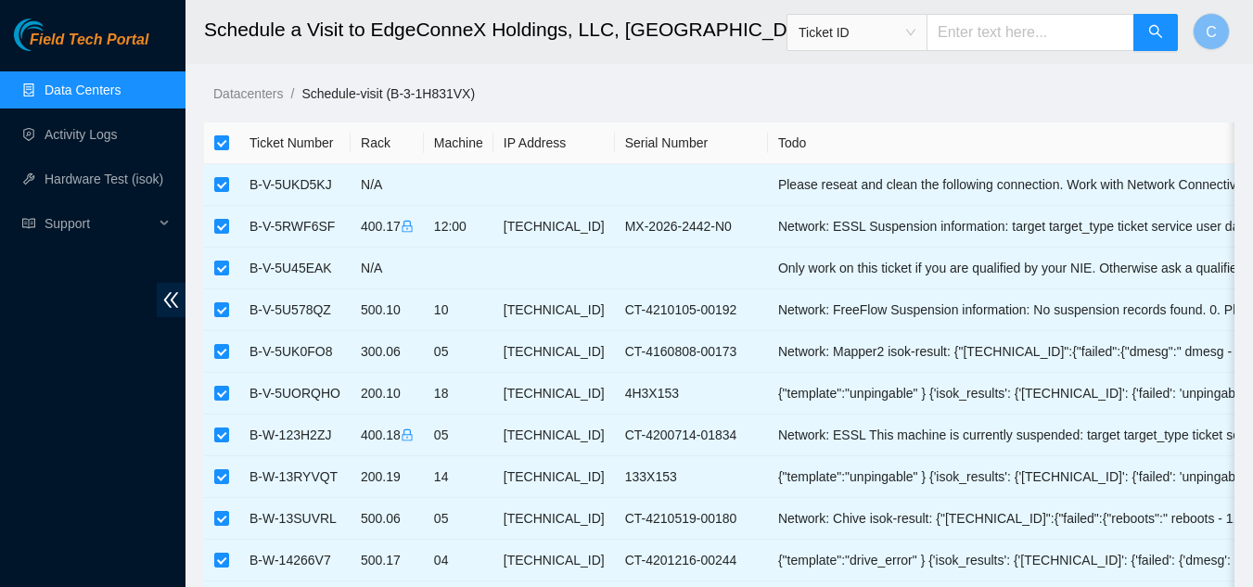
click at [223, 143] on input "checkbox" at bounding box center [221, 142] width 15 height 15
checkbox input "false"
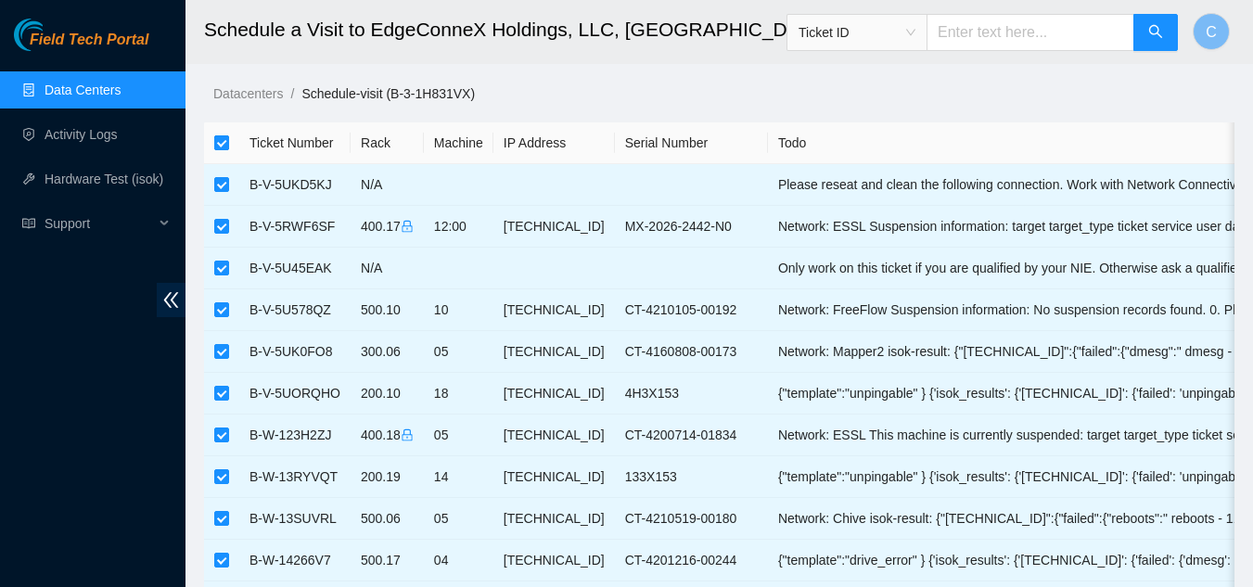
checkbox input "false"
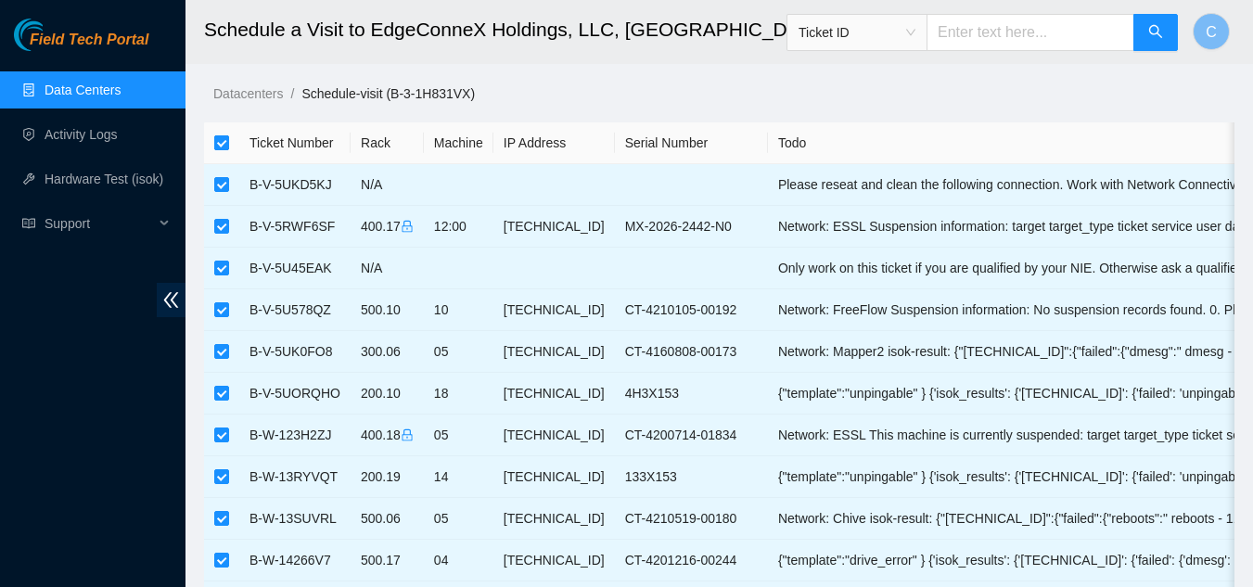
checkbox input "false"
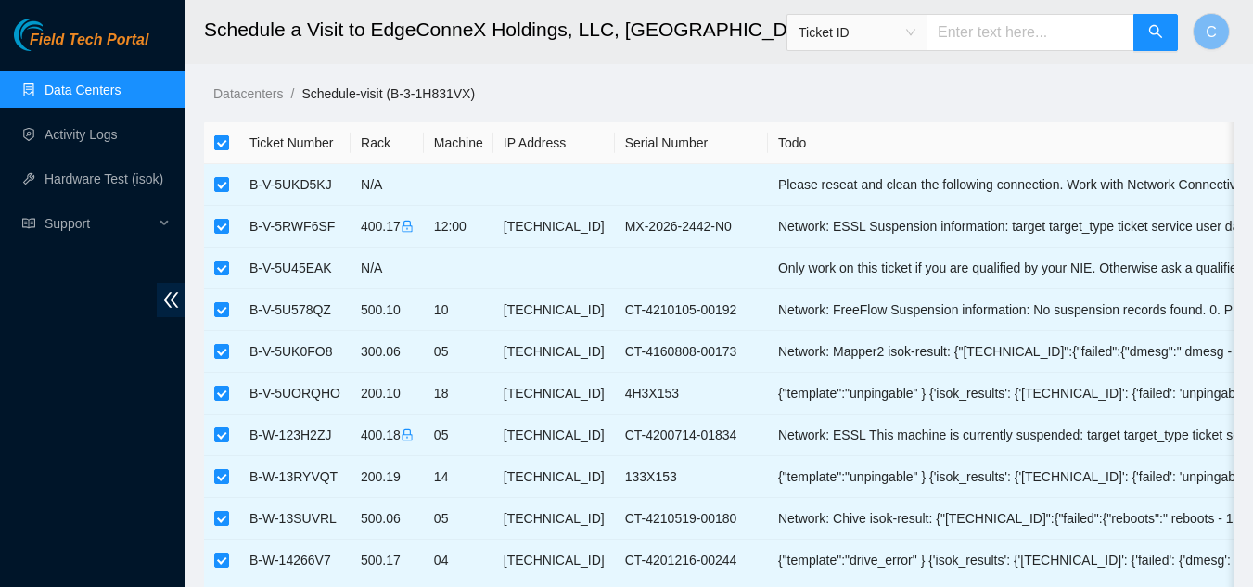
checkbox input "false"
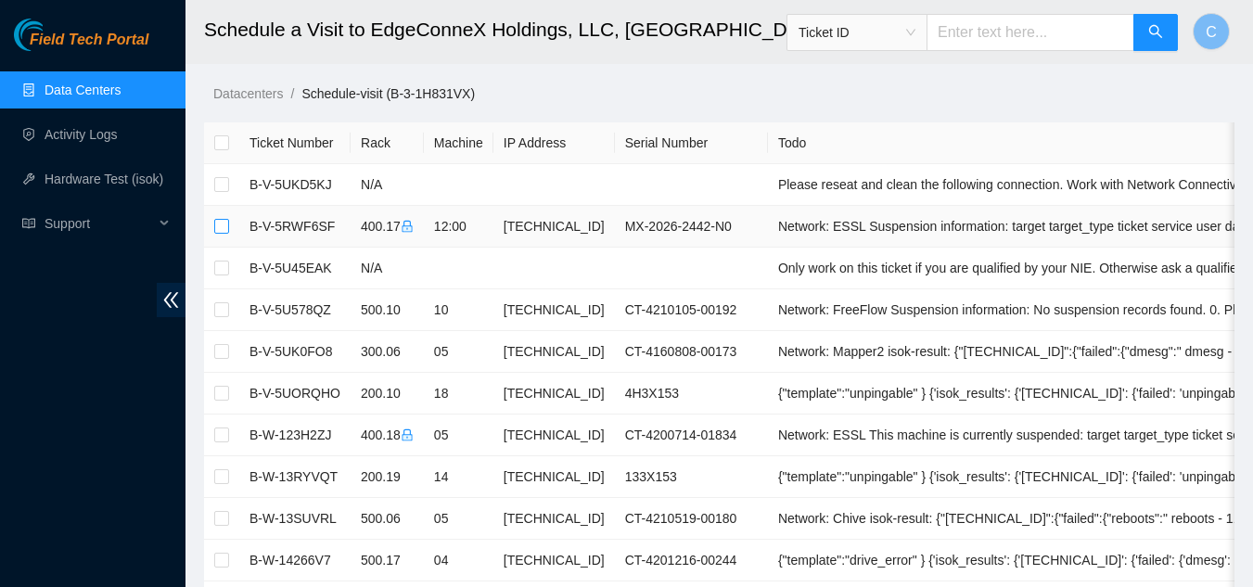
click at [217, 225] on input "checkbox" at bounding box center [221, 226] width 15 height 15
checkbox input "true"
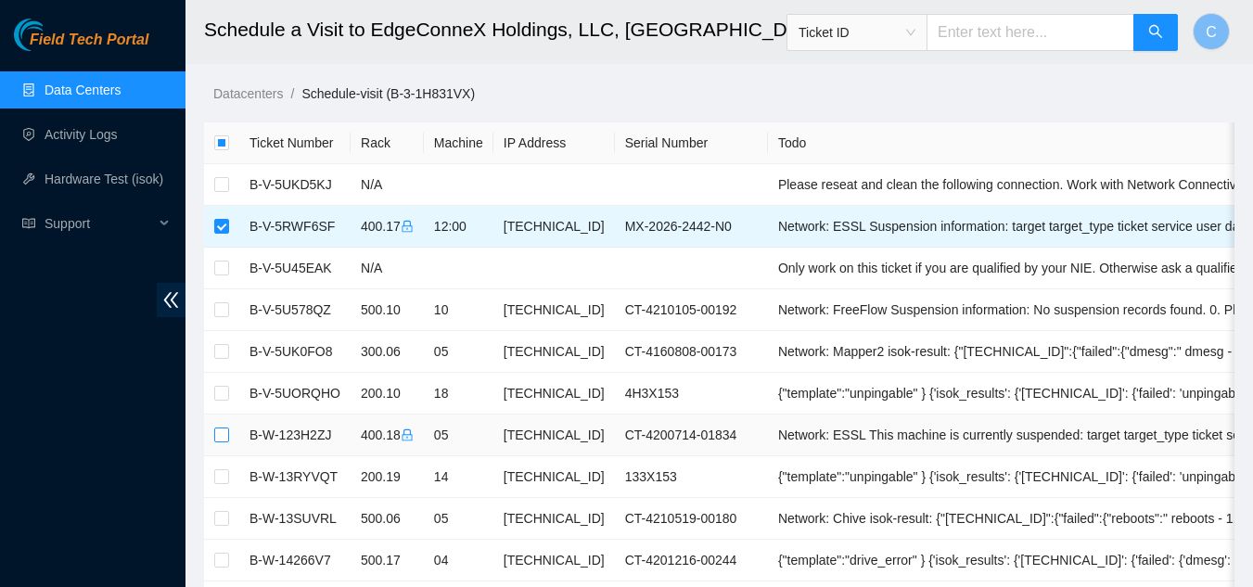
click at [224, 429] on input "checkbox" at bounding box center [221, 434] width 15 height 15
checkbox input "true"
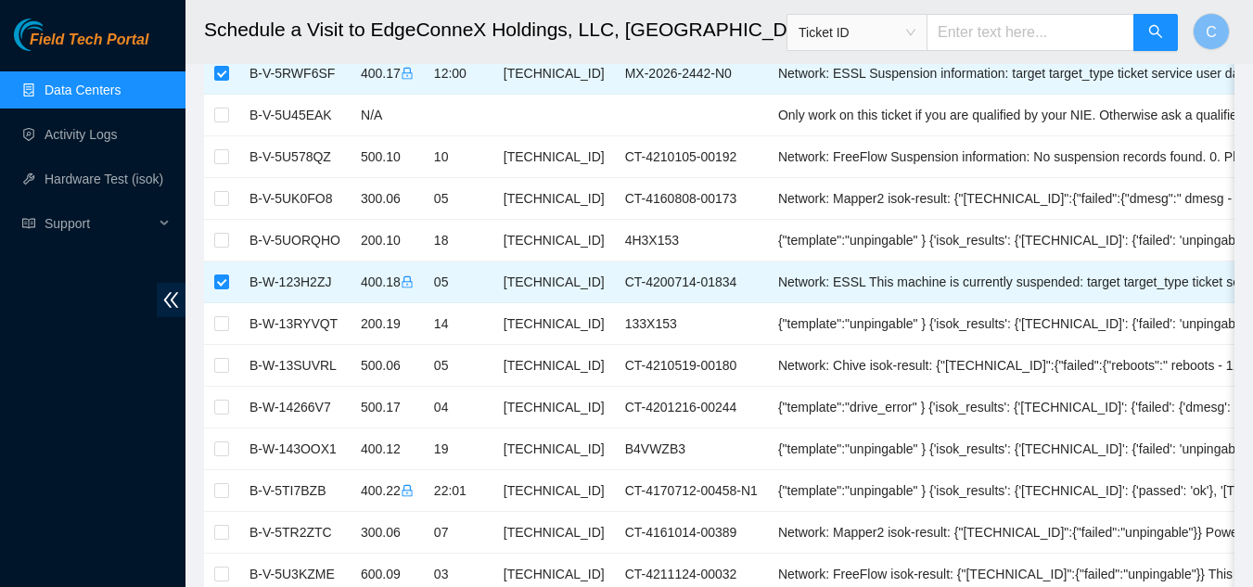
scroll to position [185, 0]
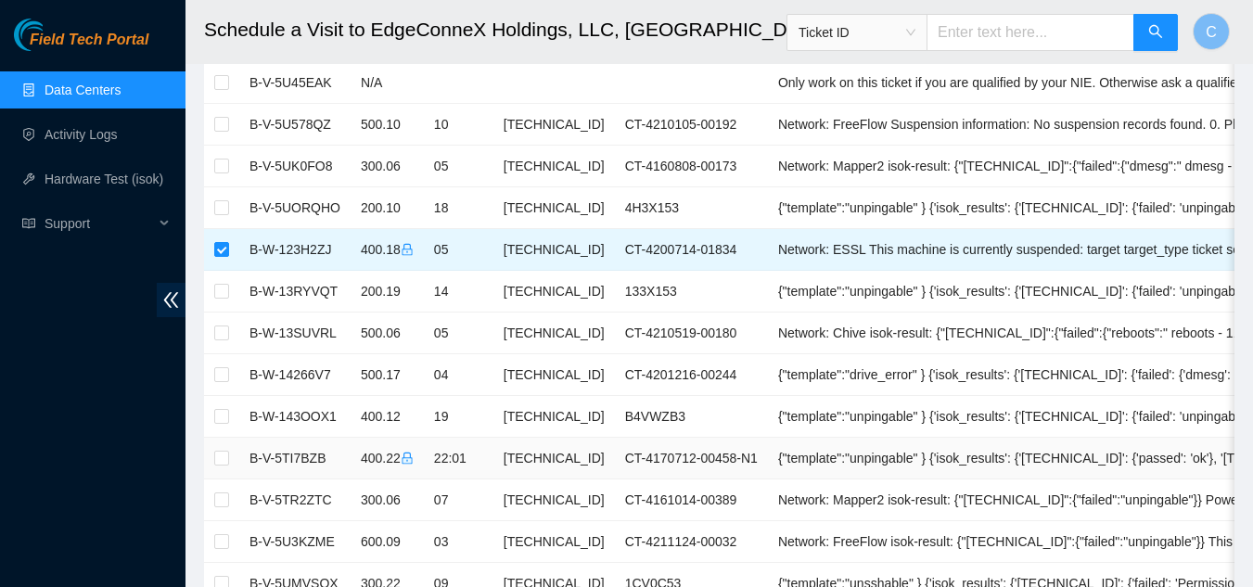
click at [229, 457] on td at bounding box center [221, 459] width 35 height 42
click at [226, 464] on input "checkbox" at bounding box center [221, 458] width 15 height 15
checkbox input "true"
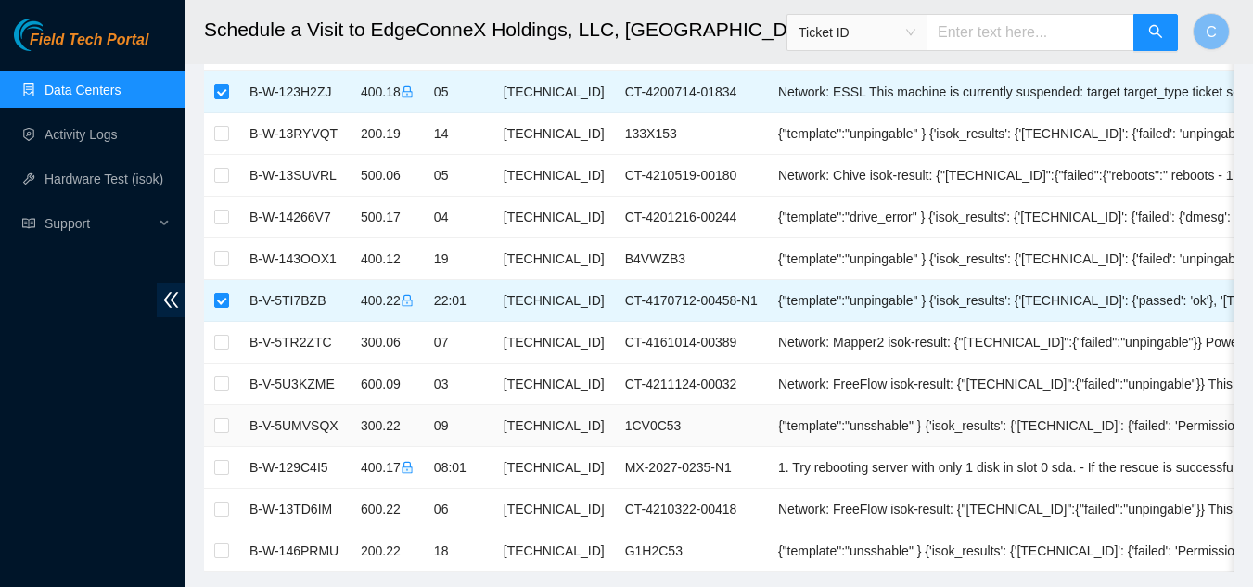
scroll to position [371, 0]
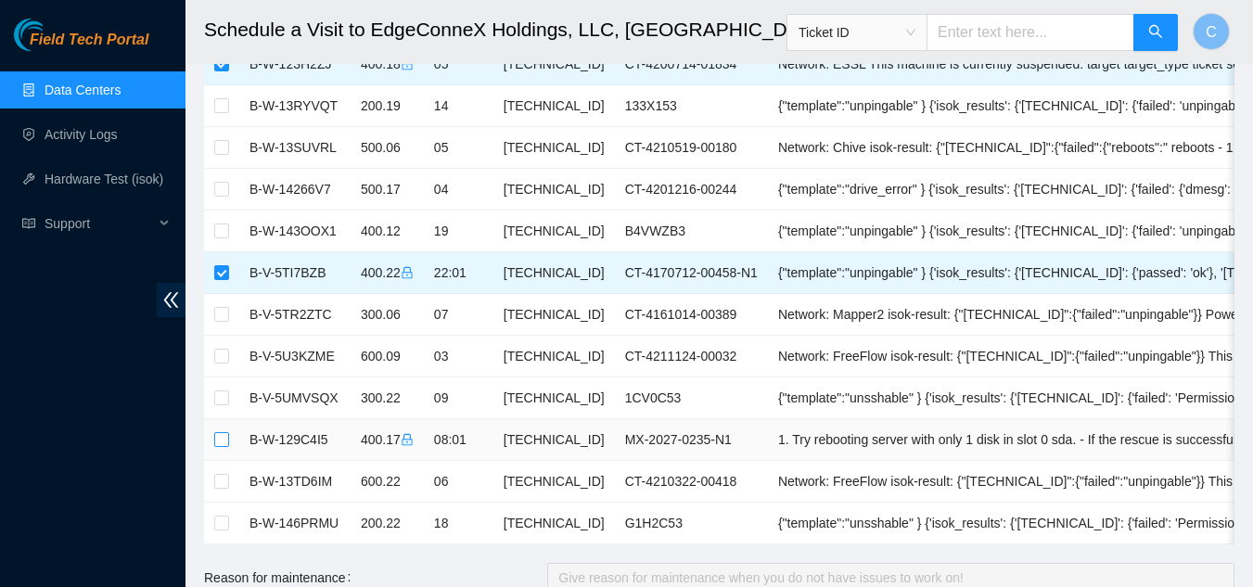
click at [215, 435] on input "checkbox" at bounding box center [221, 439] width 15 height 15
checkbox input "true"
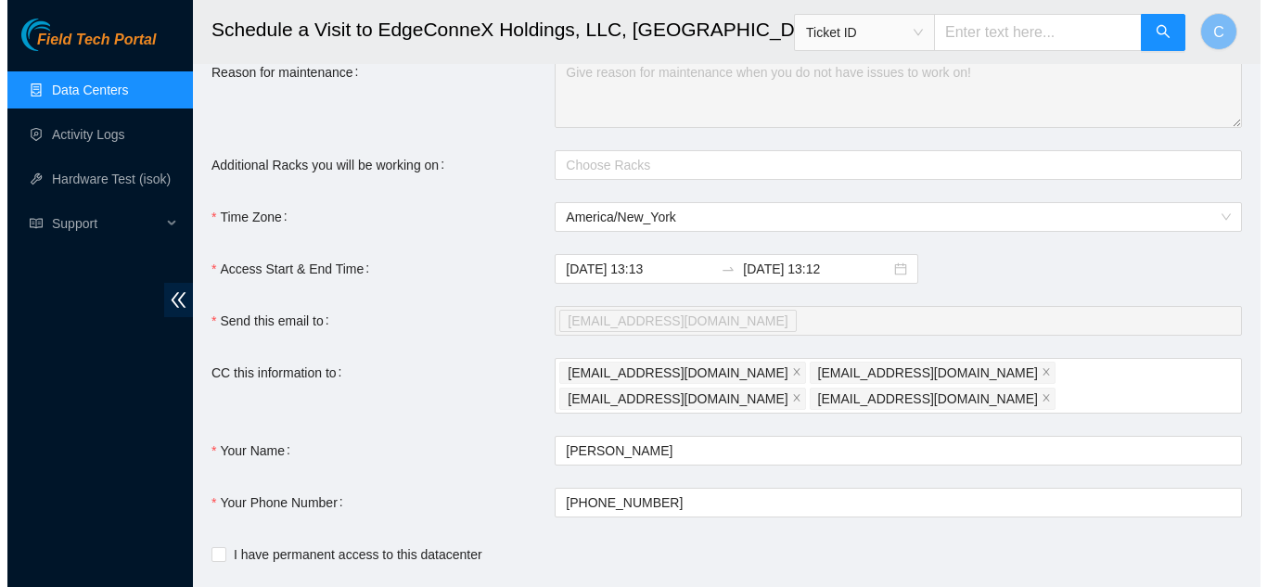
scroll to position [927, 0]
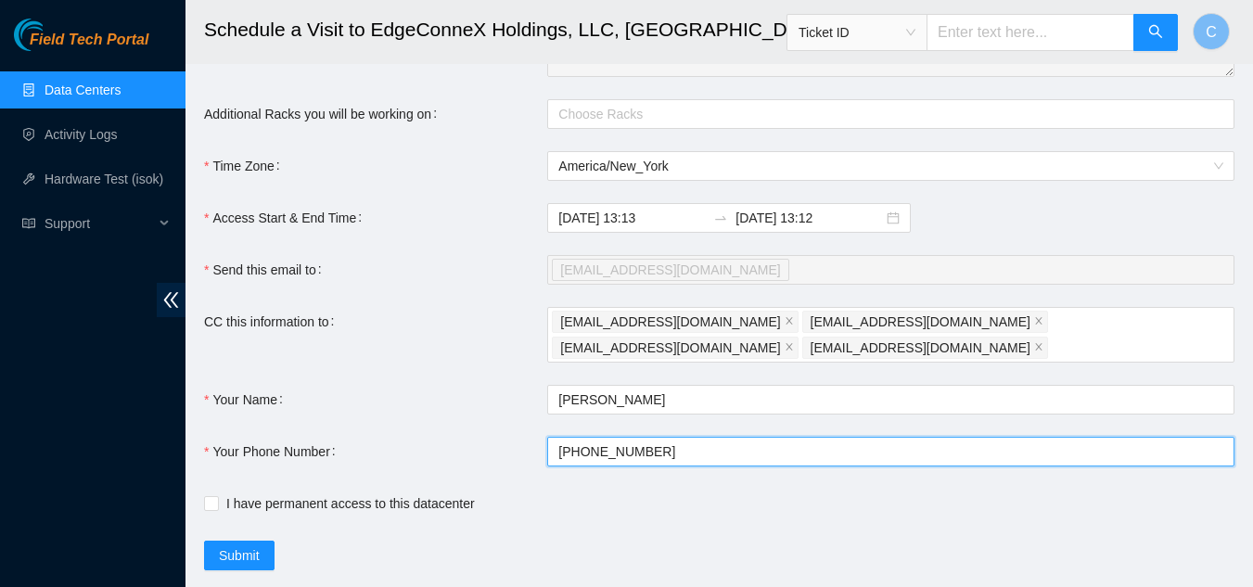
click at [685, 452] on input "+1908-590-0782" at bounding box center [890, 452] width 687 height 30
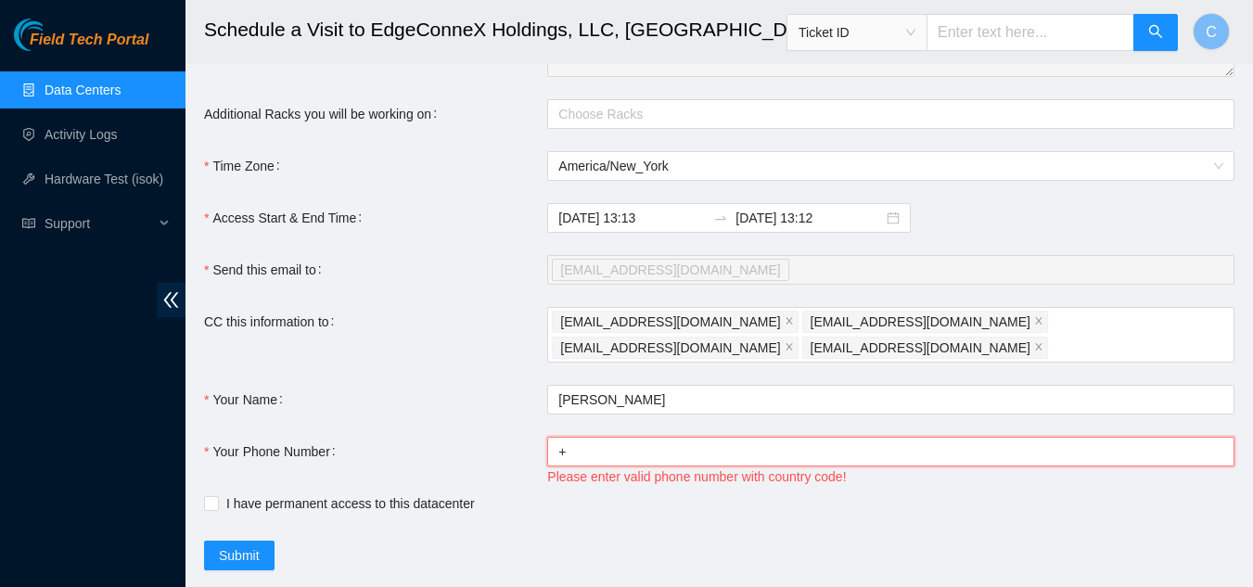
type input "+14046554963"
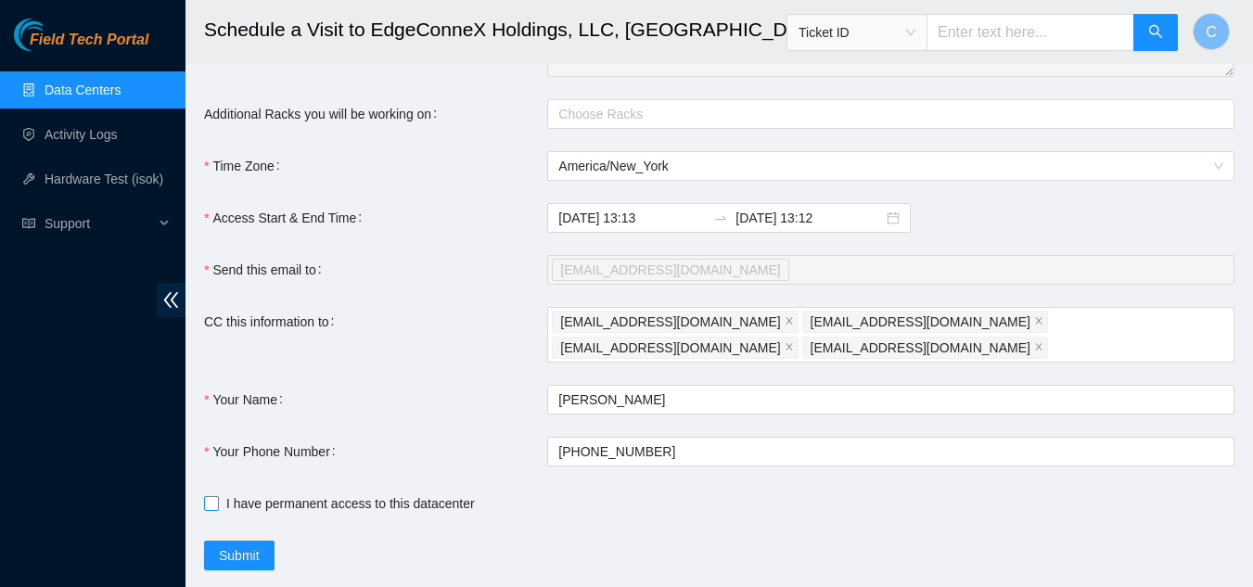
click at [215, 496] on input "I have permanent access to this datacenter" at bounding box center [210, 502] width 13 height 13
checkbox input "true"
click at [223, 545] on span "Submit" at bounding box center [239, 555] width 41 height 20
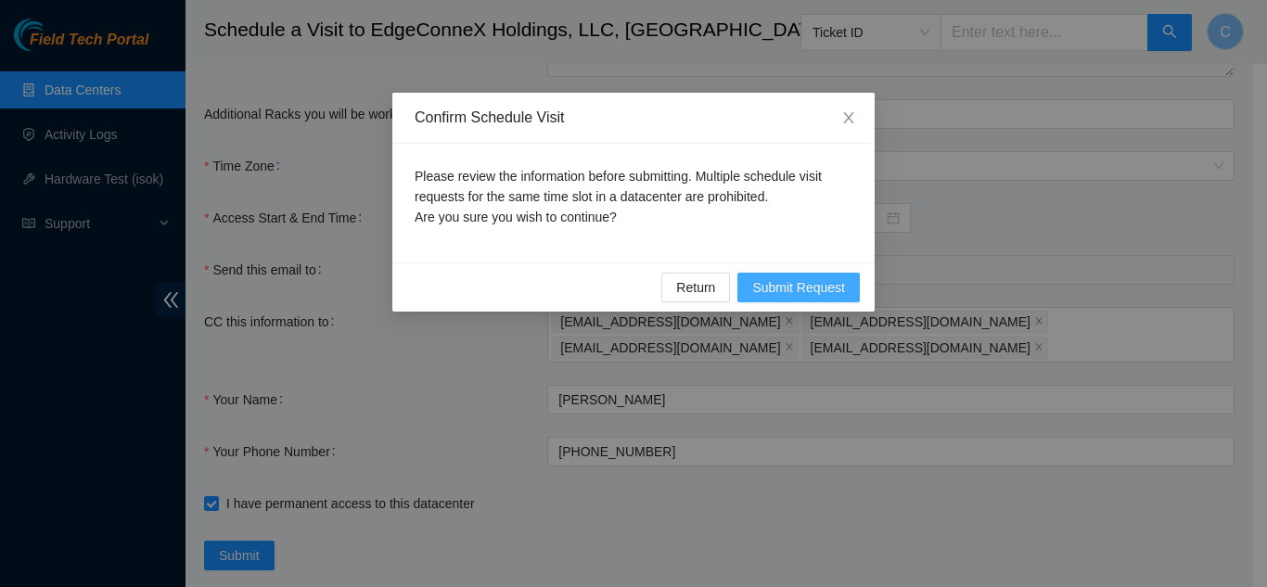
click at [779, 285] on span "Submit Request" at bounding box center [798, 287] width 93 height 20
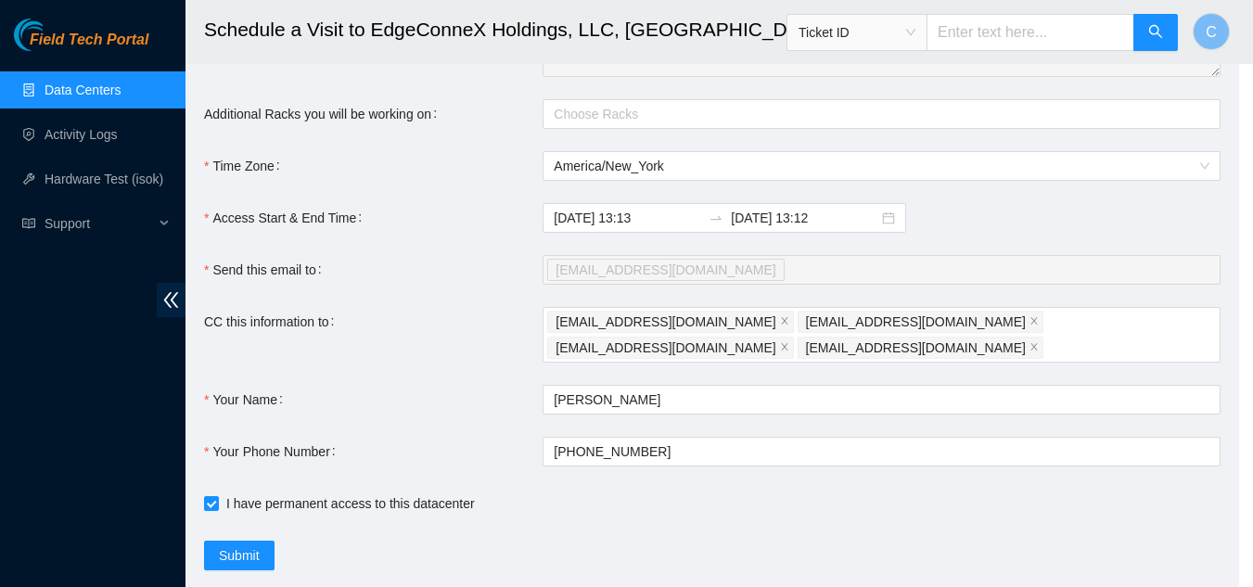
type input "2025-08-25 13:14"
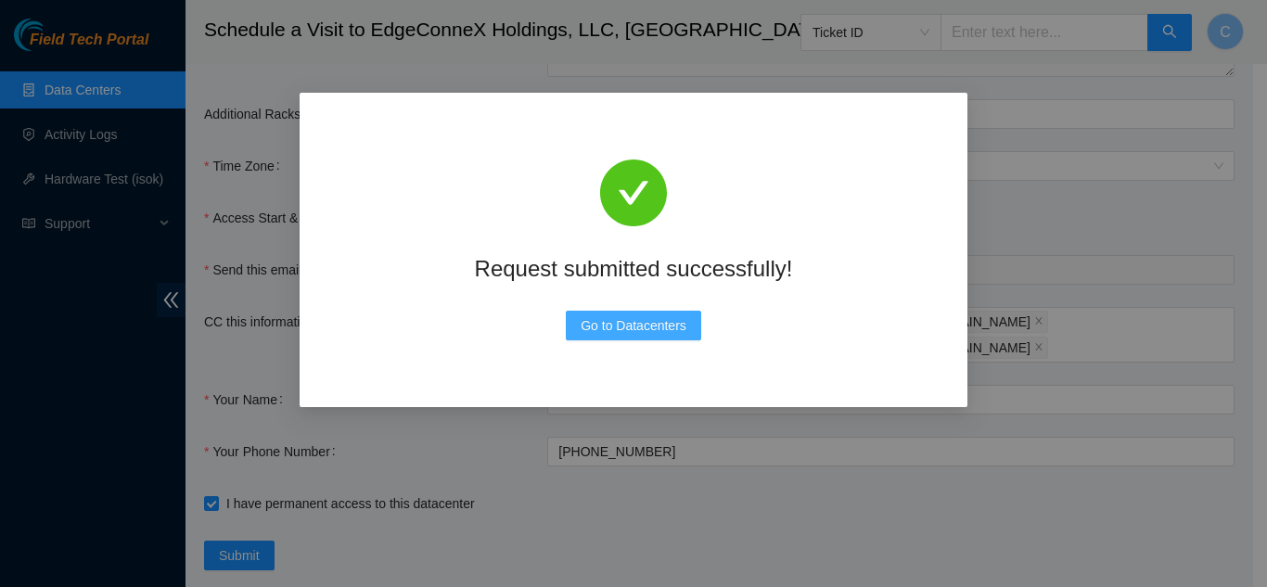
click at [604, 324] on span "Go to Datacenters" at bounding box center [633, 325] width 106 height 20
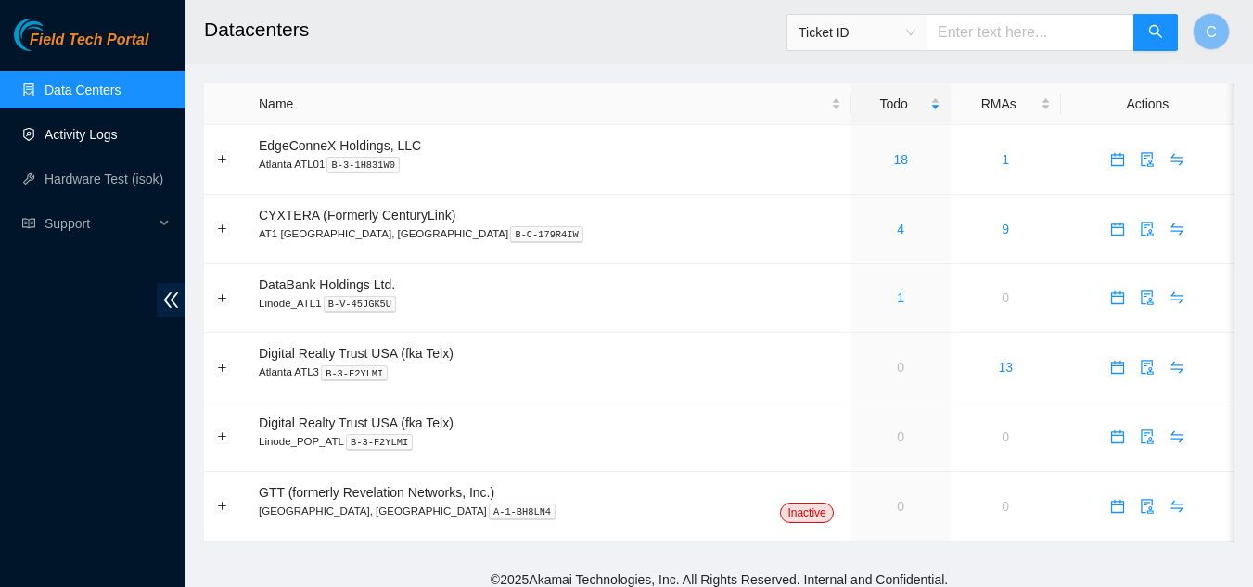
click at [99, 131] on link "Activity Logs" at bounding box center [81, 134] width 73 height 15
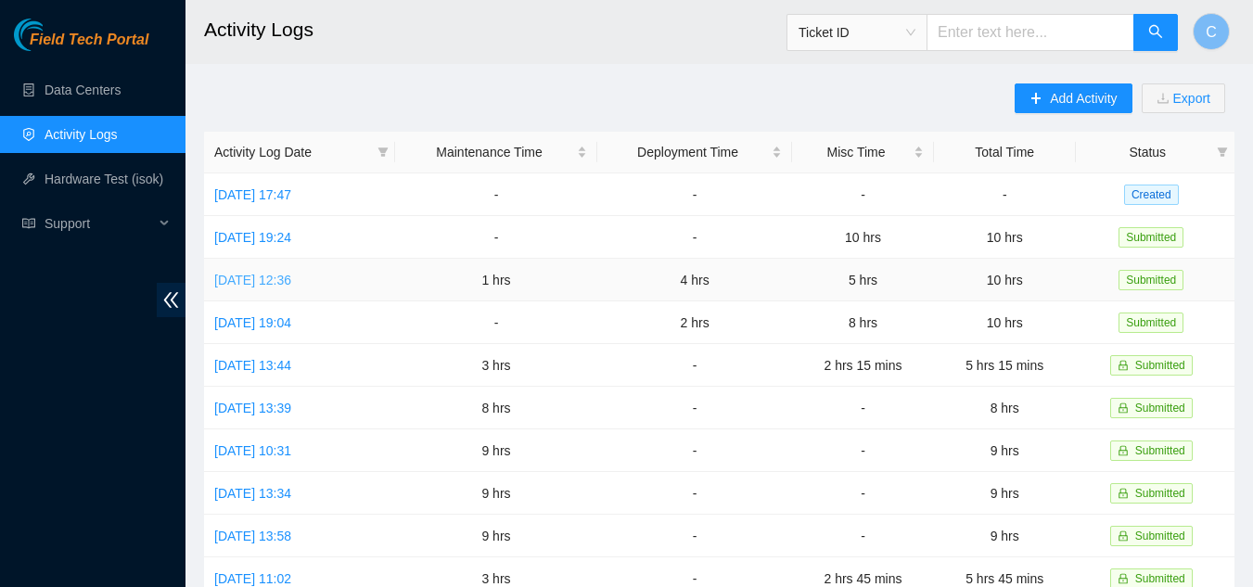
click at [291, 279] on link "[DATE] 12:36" at bounding box center [252, 280] width 77 height 15
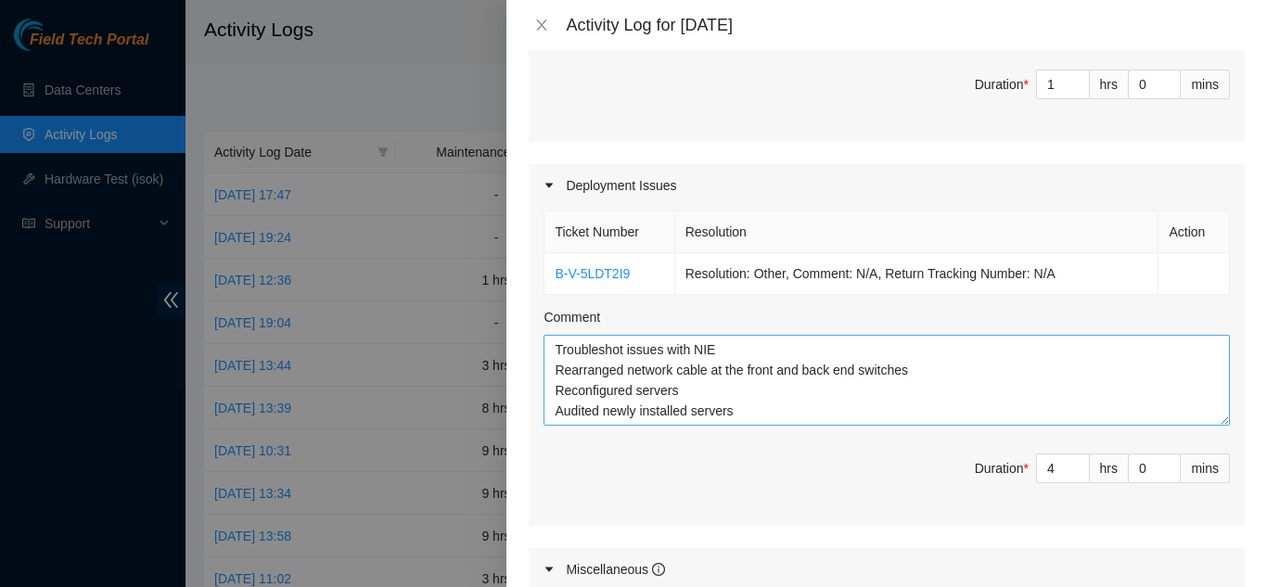
scroll to position [556, 0]
drag, startPoint x: 533, startPoint y: 275, endPoint x: 617, endPoint y: 268, distance: 83.8
click at [617, 268] on div "Ticket Number Resolution Action B-V-5LDT2I9 Resolution: Other, Comment: N/A, Re…" at bounding box center [886, 365] width 716 height 319
click at [645, 270] on td "B-V-5LDT2I9" at bounding box center [609, 273] width 130 height 42
drag, startPoint x: 645, startPoint y: 270, endPoint x: 554, endPoint y: 275, distance: 91.0
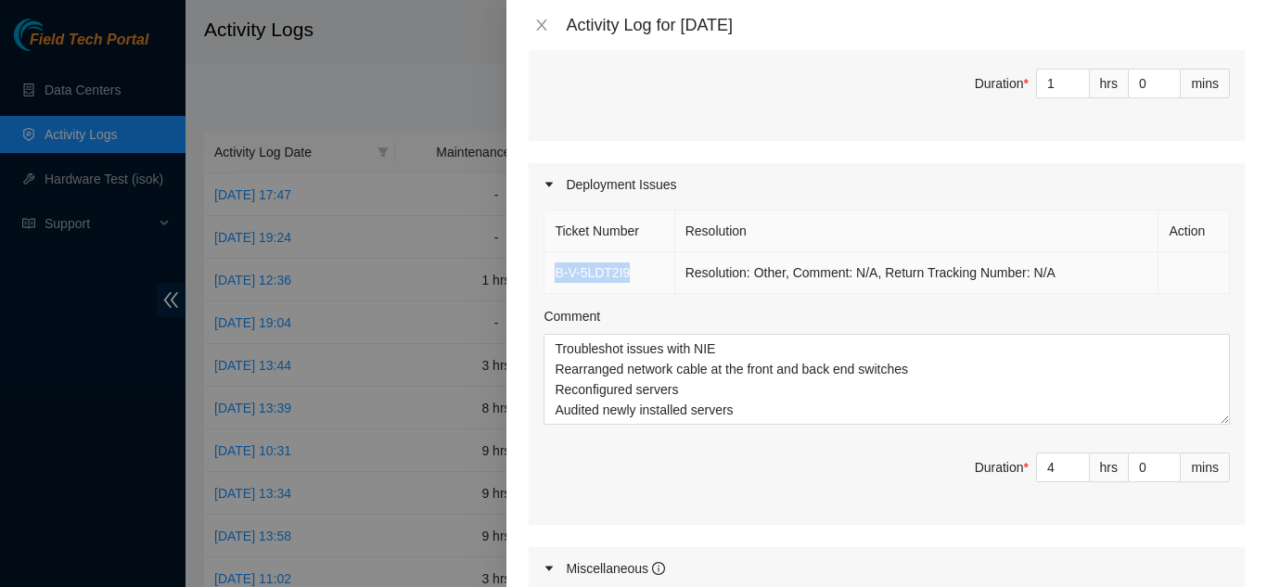
click at [554, 275] on td "B-V-5LDT2I9" at bounding box center [609, 273] width 130 height 42
click at [668, 312] on div "Comment" at bounding box center [886, 320] width 686 height 28
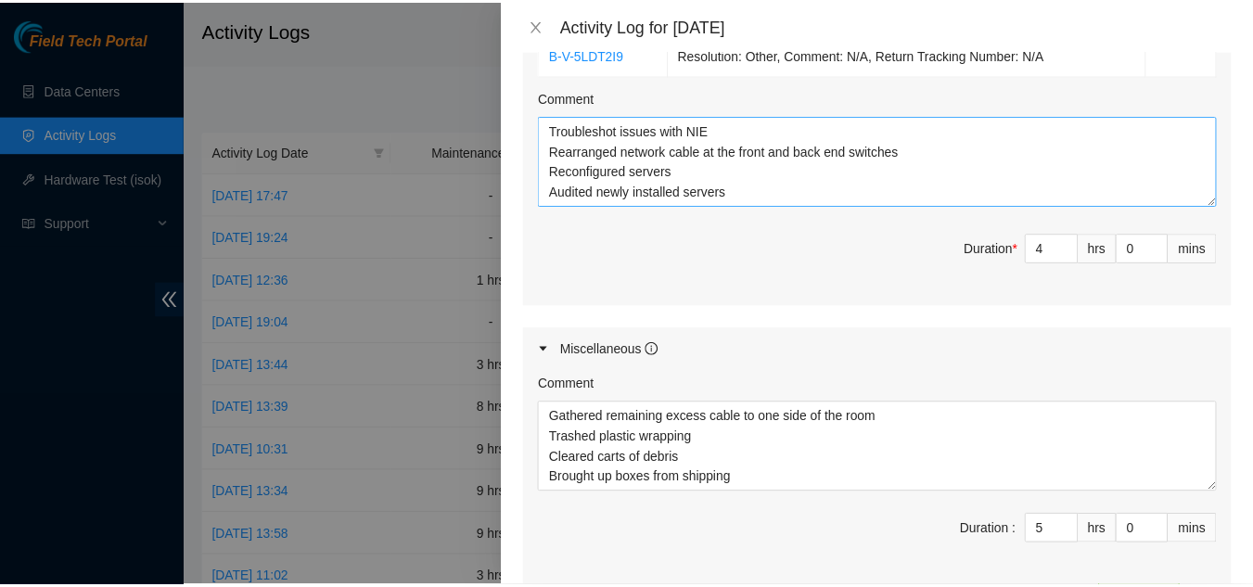
scroll to position [742, 0]
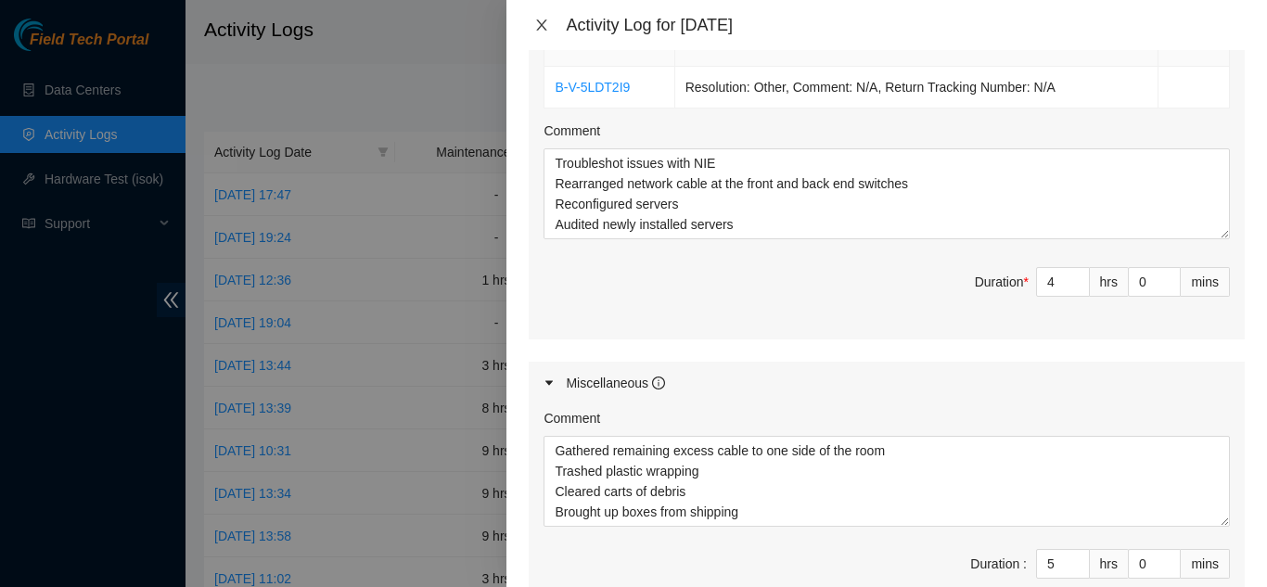
click at [538, 27] on icon "close" at bounding box center [541, 25] width 15 height 15
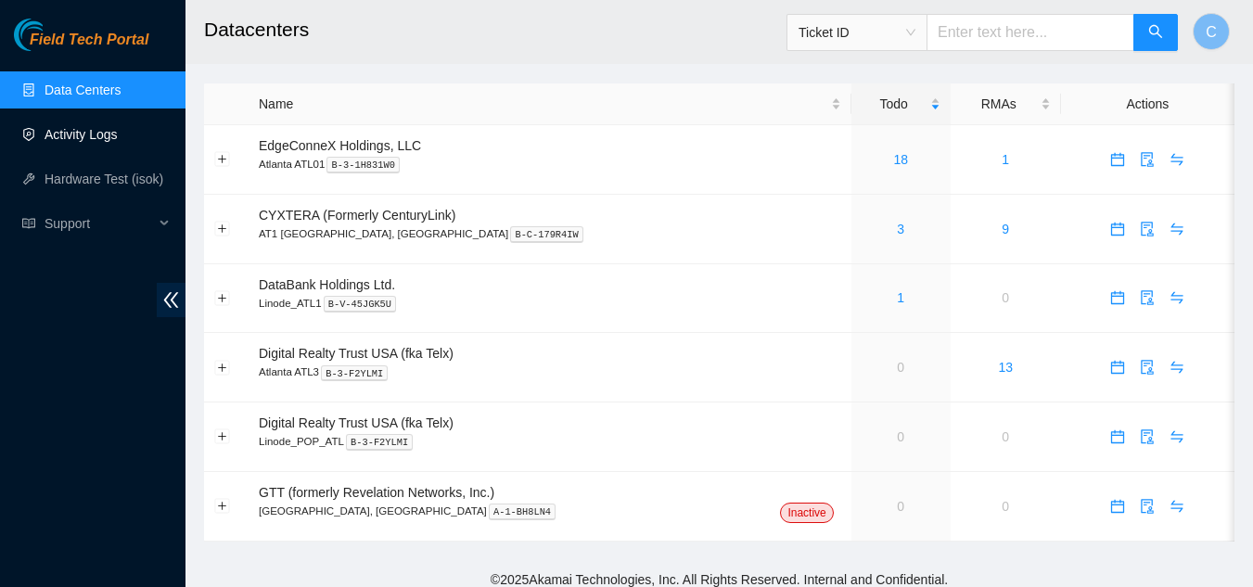
click at [92, 141] on link "Activity Logs" at bounding box center [81, 134] width 73 height 15
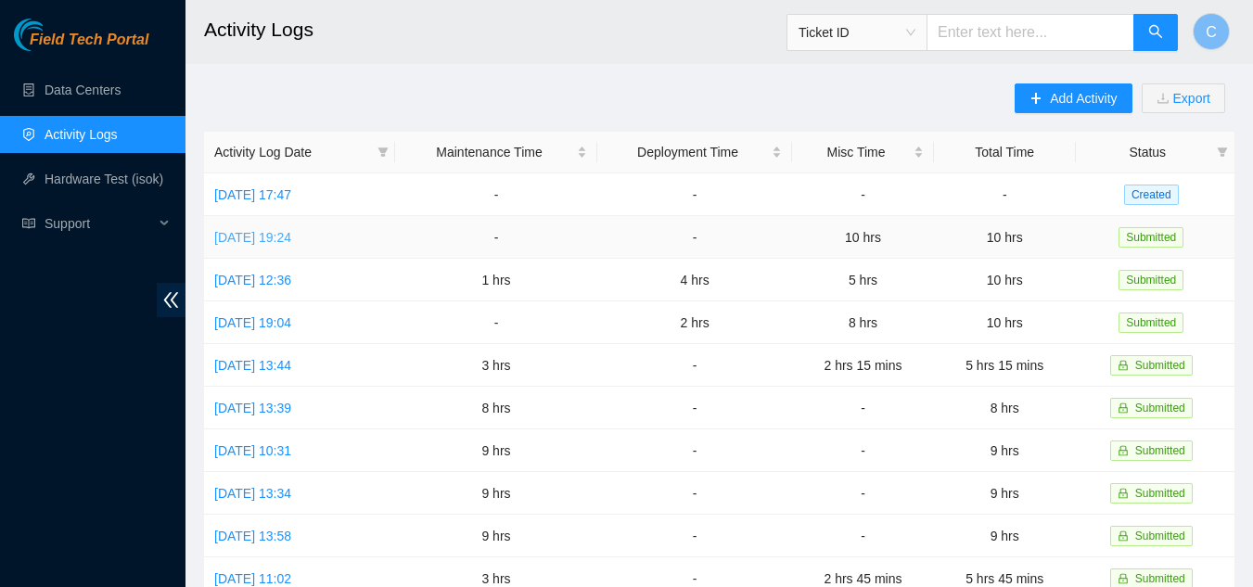
click at [262, 240] on link "[DATE] 19:24" at bounding box center [252, 237] width 77 height 15
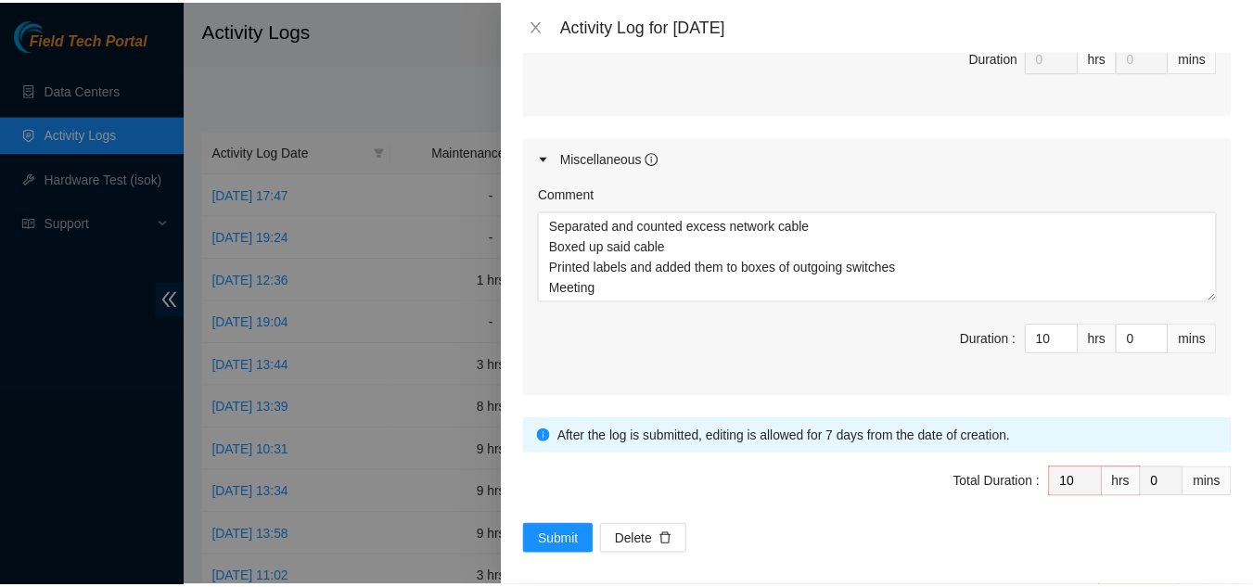
scroll to position [938, 0]
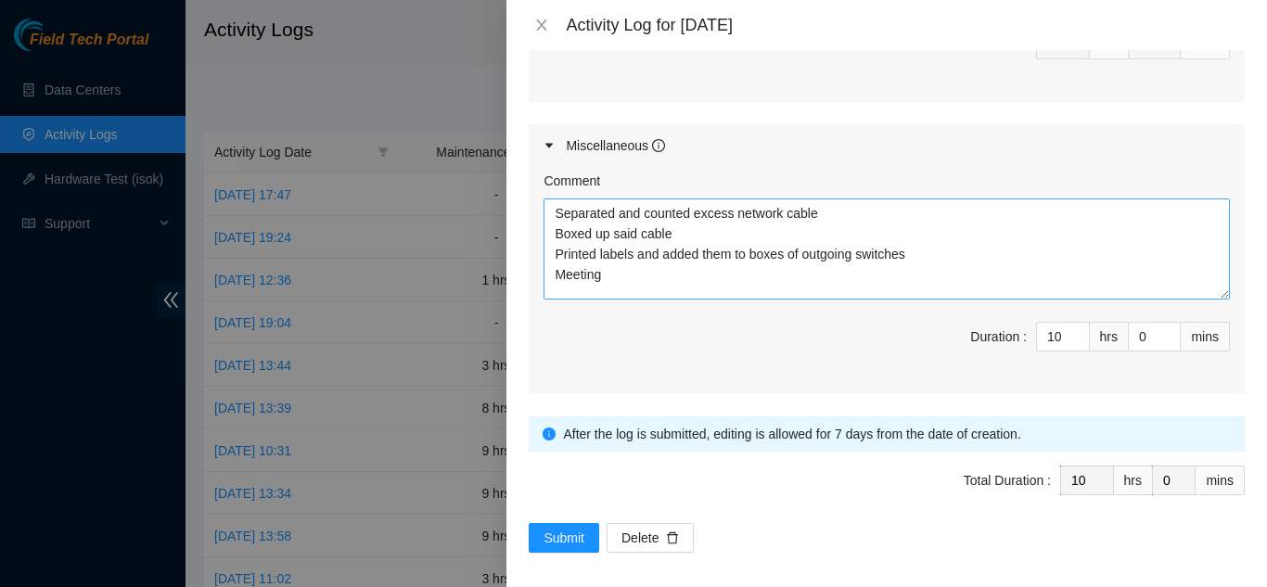
drag, startPoint x: 1208, startPoint y: 283, endPoint x: 1213, endPoint y: 293, distance: 11.2
click at [1213, 293] on textarea "Separated and counted excess network cable Boxed up said cable Printed labels a…" at bounding box center [886, 248] width 686 height 101
click at [1209, 292] on textarea "Separated and counted excess network cable Boxed up said cable Printed labels a…" at bounding box center [886, 247] width 686 height 99
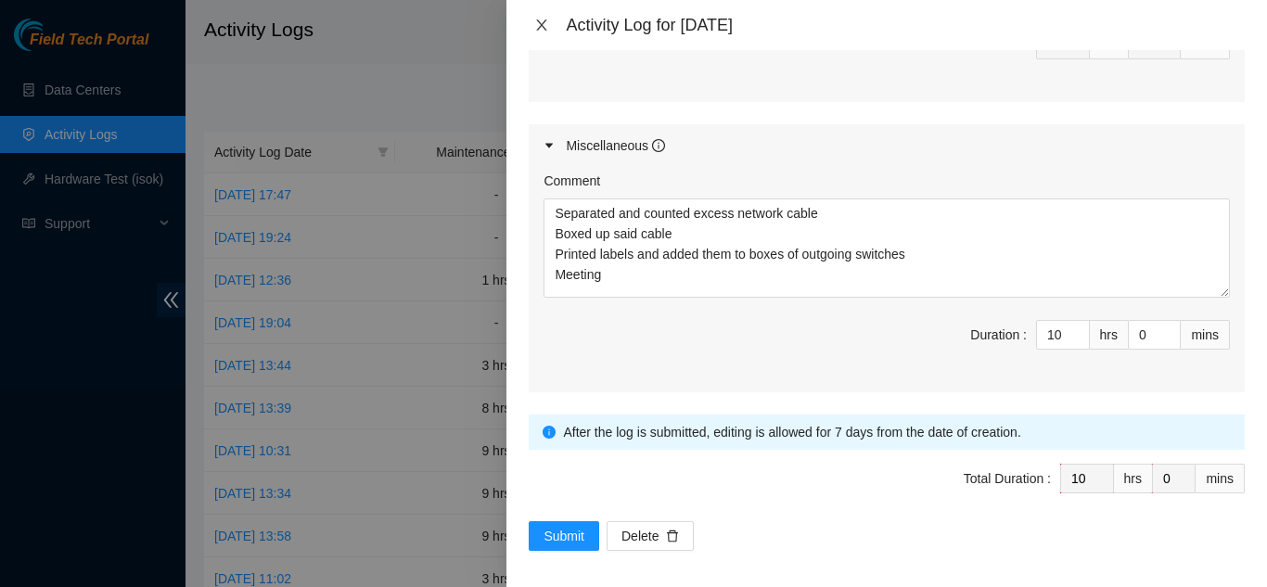
click at [541, 20] on icon "close" at bounding box center [541, 25] width 15 height 15
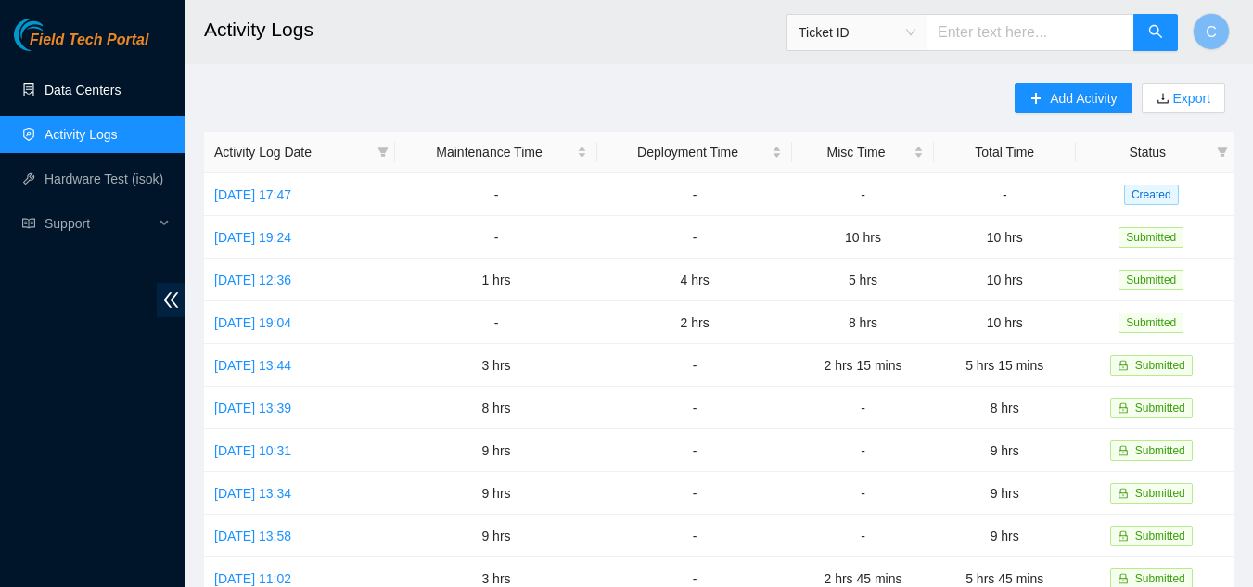
click at [59, 95] on link "Data Centers" at bounding box center [83, 90] width 76 height 15
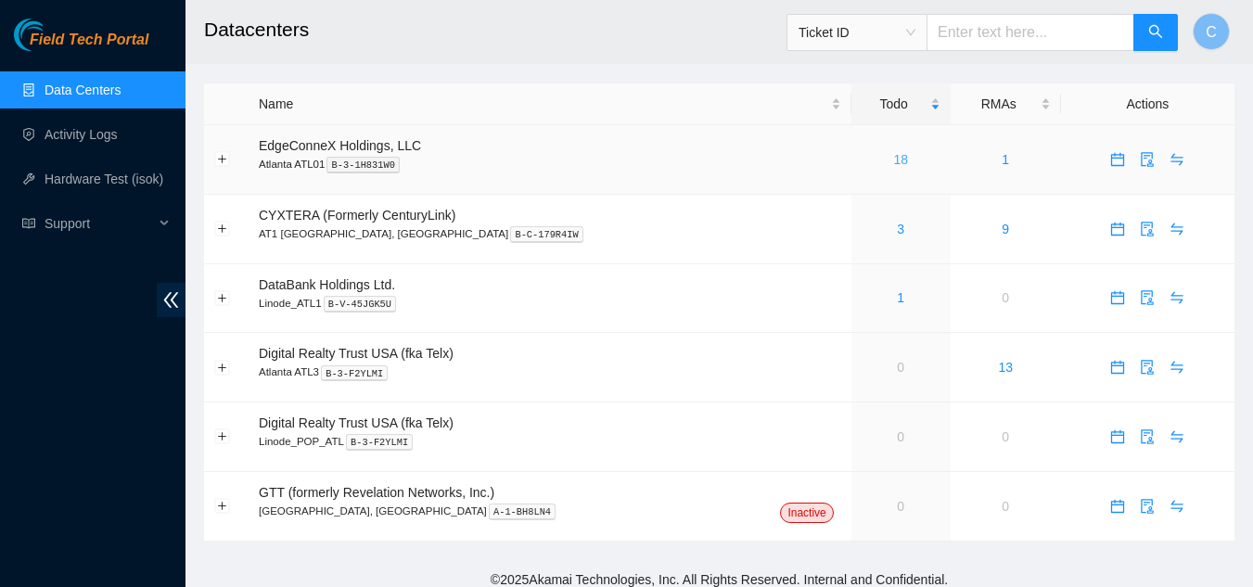
click at [893, 159] on link "18" at bounding box center [900, 159] width 15 height 15
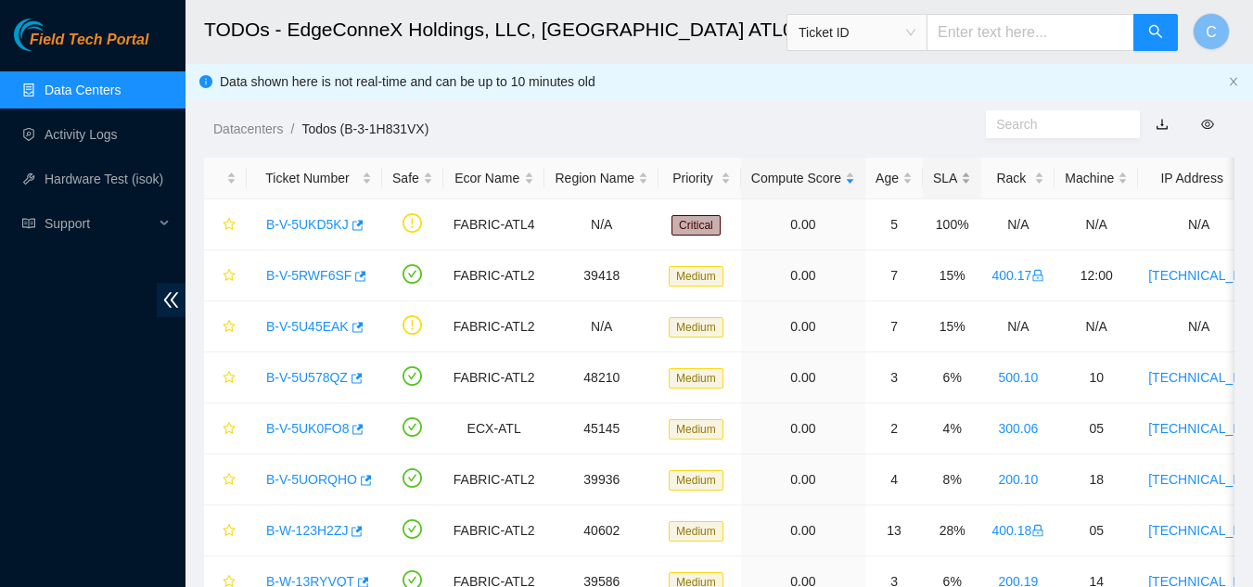
click at [945, 184] on div "SLA" at bounding box center [952, 178] width 38 height 20
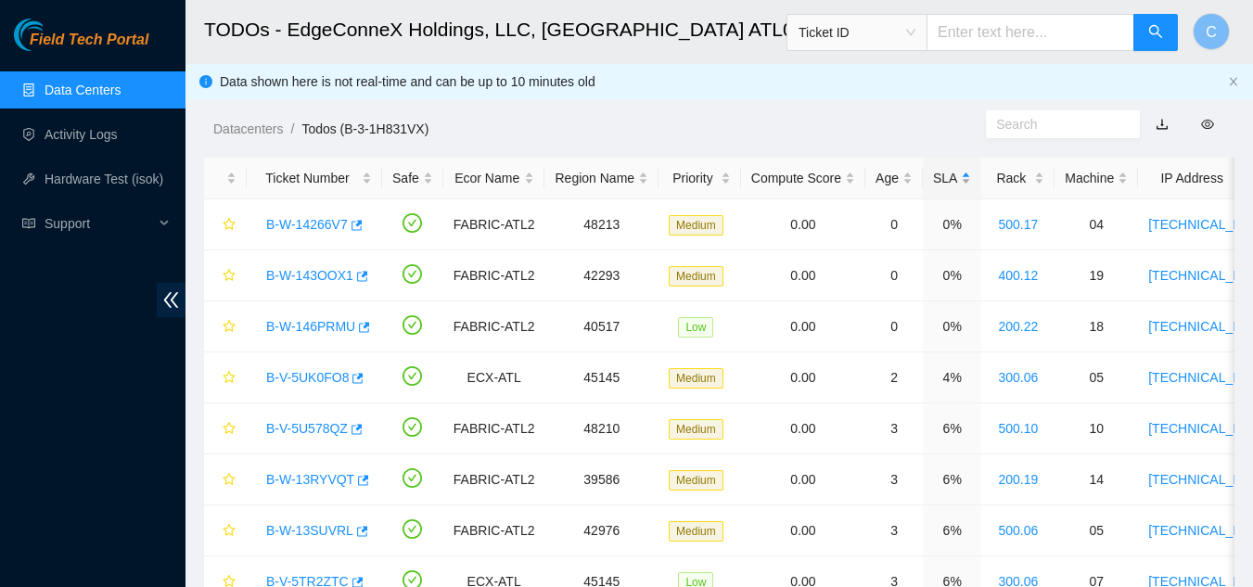
click at [945, 184] on div "SLA" at bounding box center [952, 178] width 38 height 20
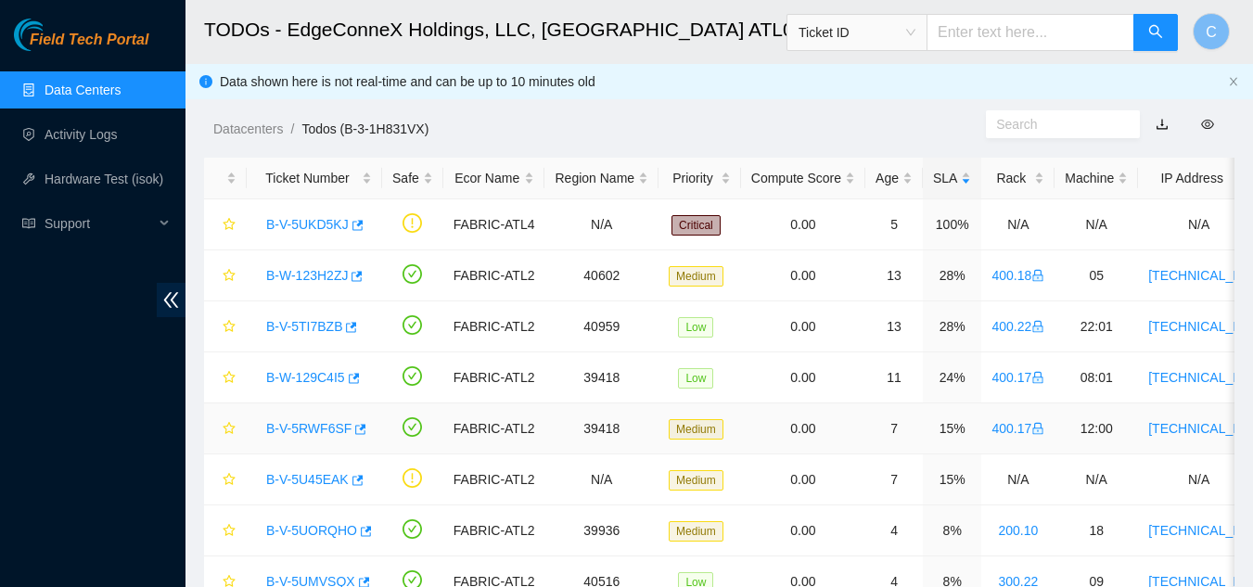
drag, startPoint x: 361, startPoint y: 428, endPoint x: 85, endPoint y: 392, distance: 277.7
click at [85, 392] on div "Field Tech Portal Data Centers Activity Logs Hardware Test (isok) Support" at bounding box center [92, 303] width 185 height 568
